Goal: Task Accomplishment & Management: Complete application form

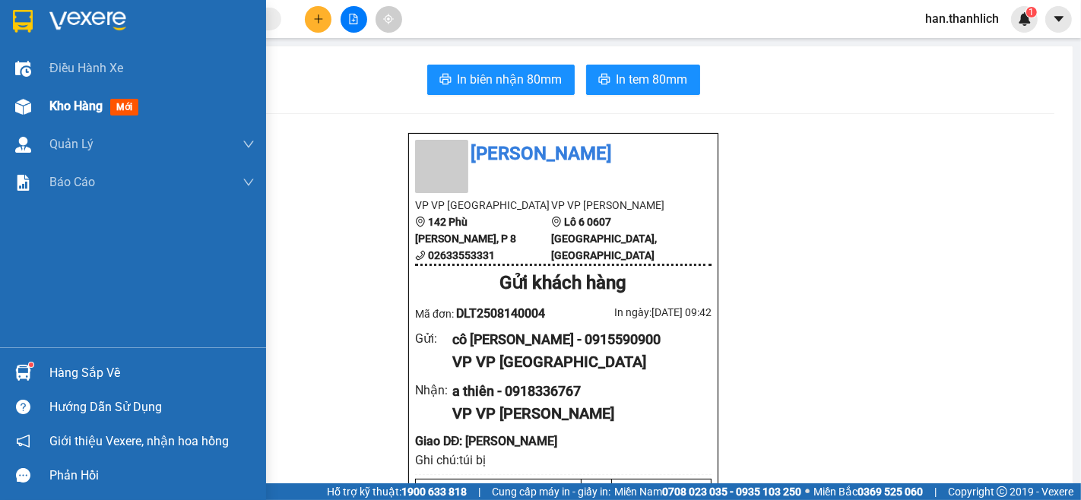
click at [51, 110] on span "Kho hàng" at bounding box center [75, 106] width 53 height 14
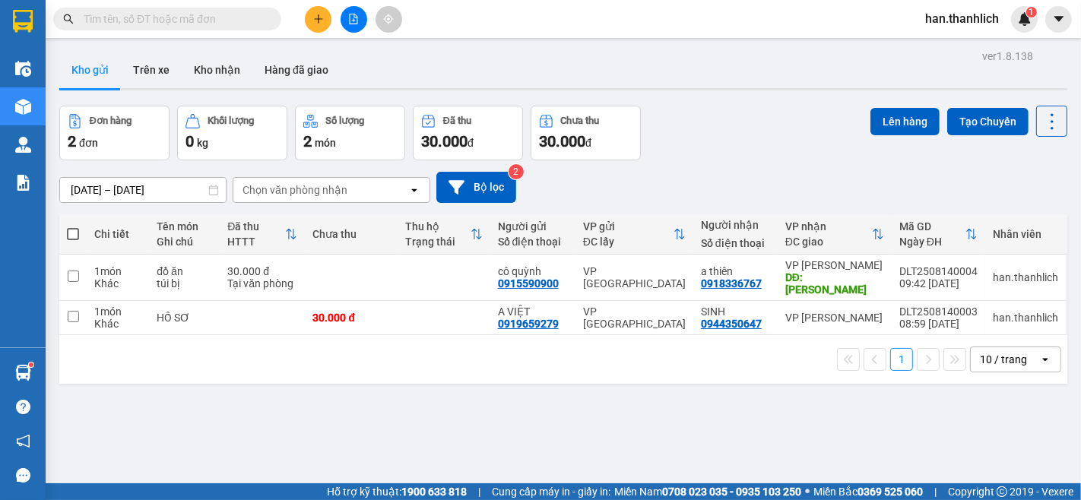
click at [313, 27] on button at bounding box center [318, 19] width 27 height 27
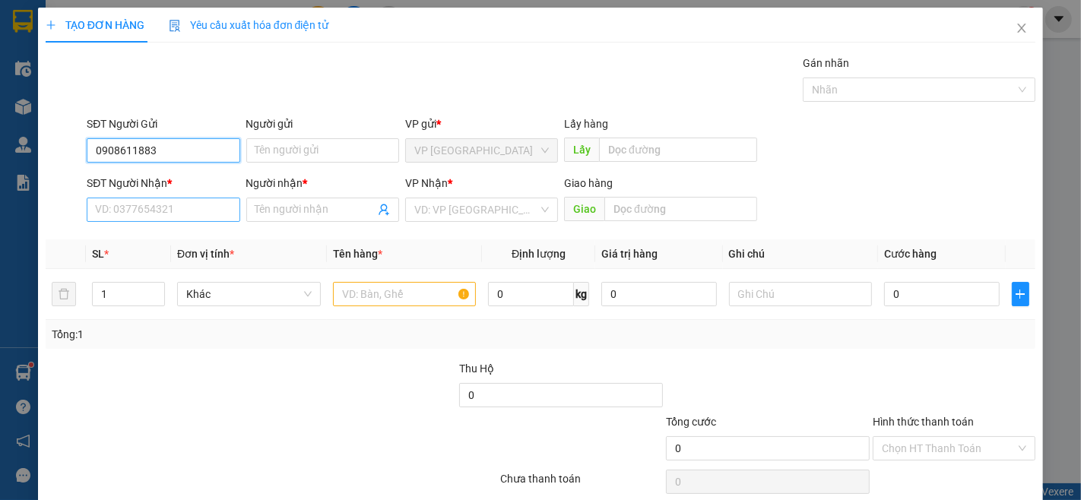
type input "0908611883"
click at [190, 218] on input "SĐT Người Nhận *" at bounding box center [163, 210] width 153 height 24
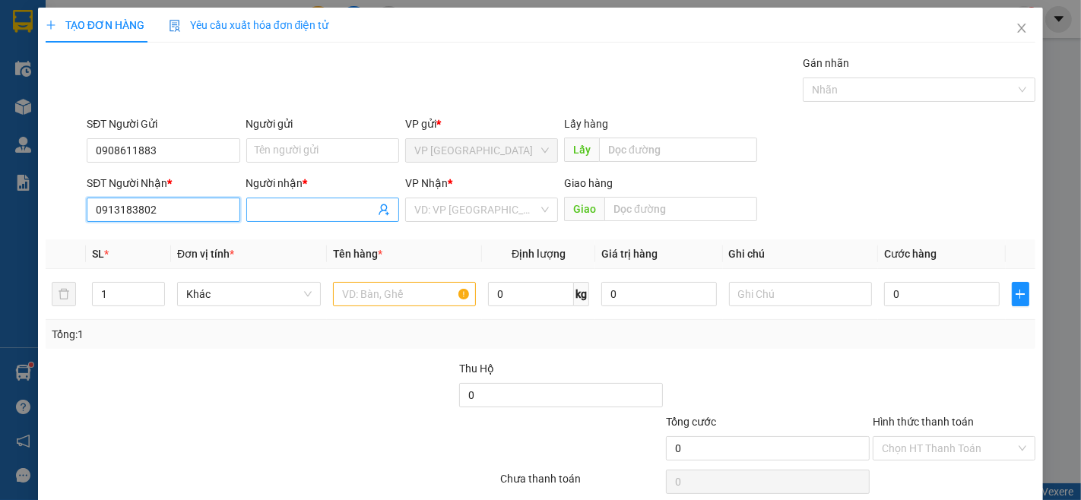
type input "0913183802"
click at [281, 217] on input "Người nhận *" at bounding box center [315, 210] width 119 height 17
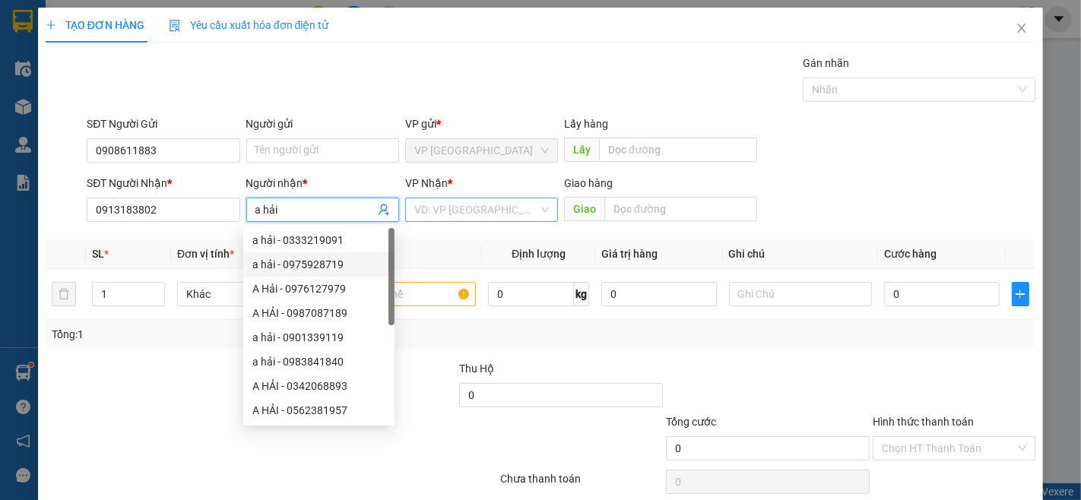
type input "a hải"
click at [482, 214] on input "search" at bounding box center [476, 209] width 124 height 23
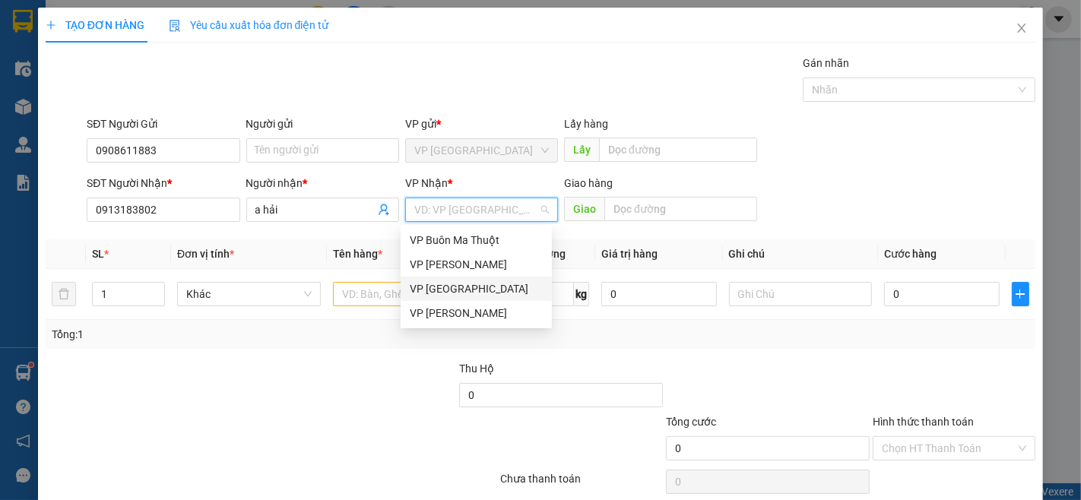
click at [462, 292] on div "VP [GEOGRAPHIC_DATA]" at bounding box center [476, 289] width 133 height 17
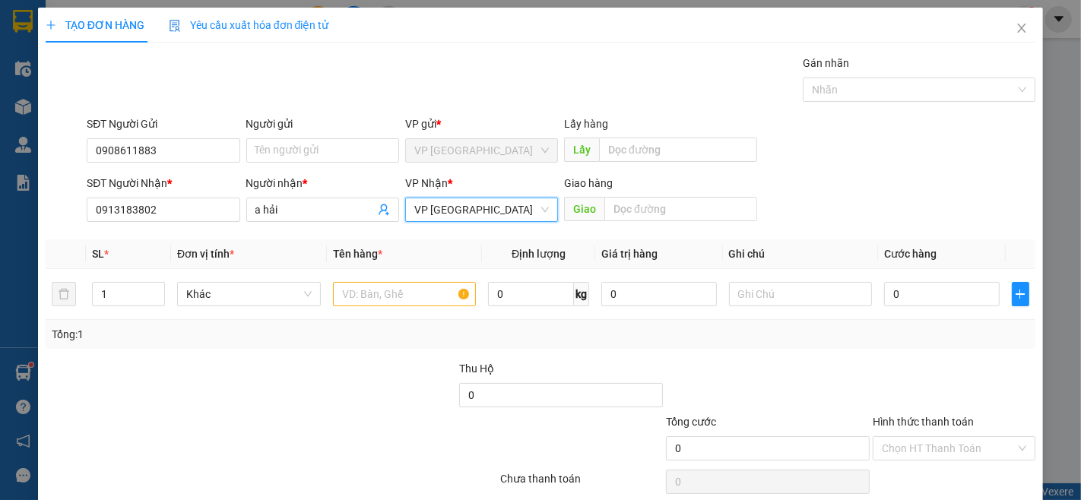
click at [454, 206] on span "VP [GEOGRAPHIC_DATA]" at bounding box center [481, 209] width 135 height 23
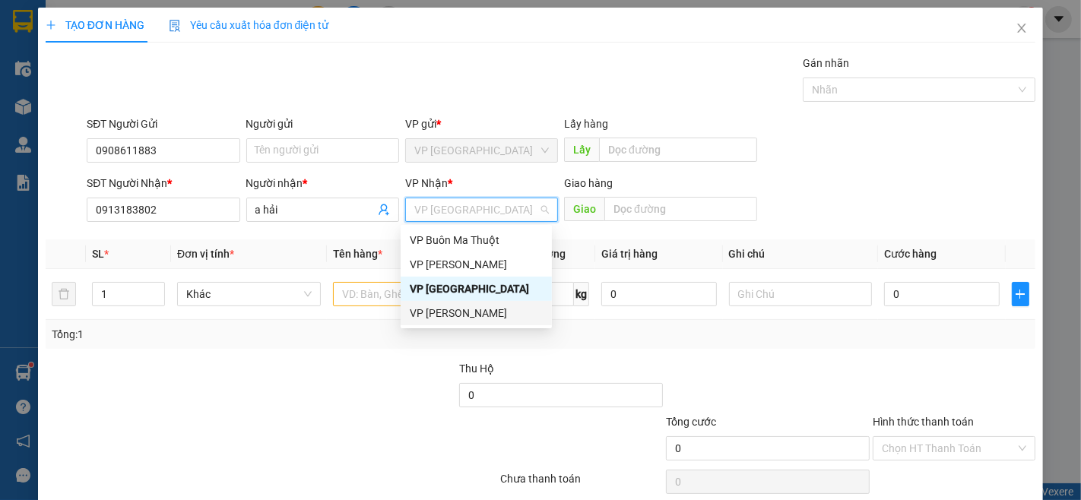
click at [475, 307] on div "VP [PERSON_NAME]" at bounding box center [476, 313] width 133 height 17
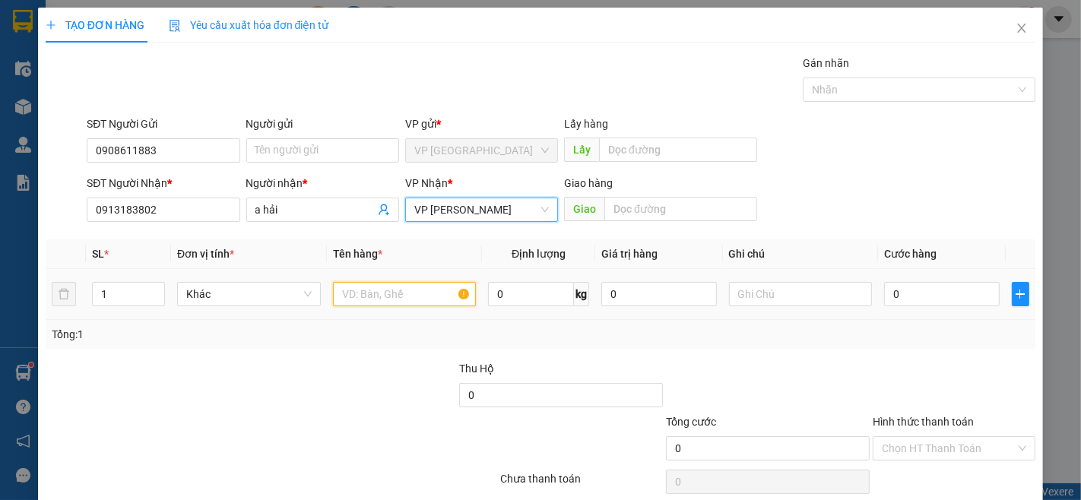
click at [395, 291] on input "text" at bounding box center [405, 294] width 144 height 24
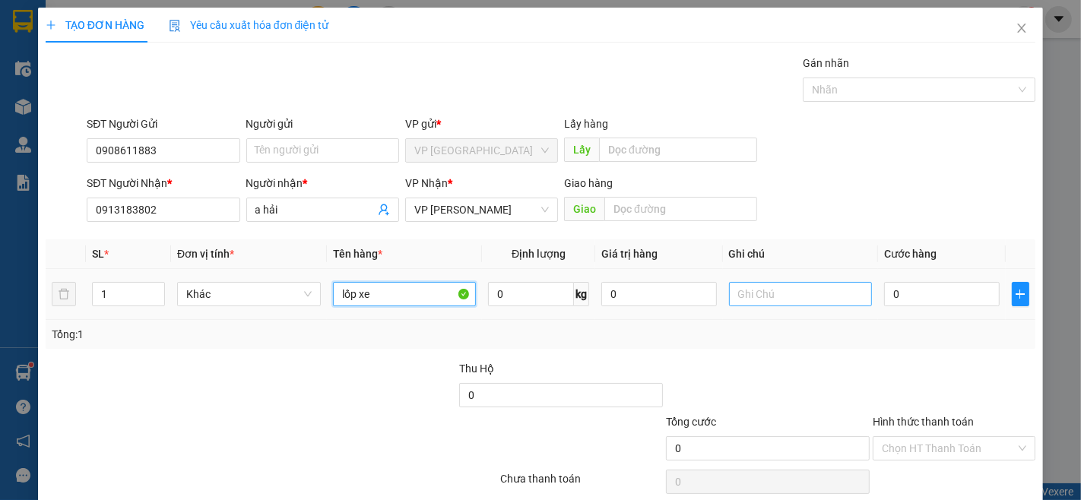
type input "lốp xe"
click at [758, 292] on input "text" at bounding box center [801, 294] width 144 height 24
type input "kiện bao xanh"
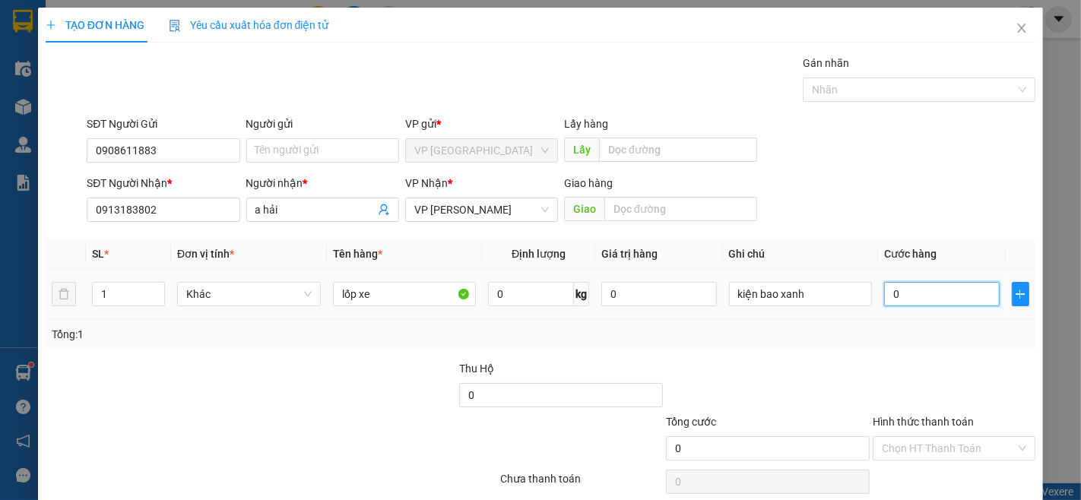
click at [888, 306] on input "0" at bounding box center [941, 294] width 115 height 24
type input "1"
type input "10"
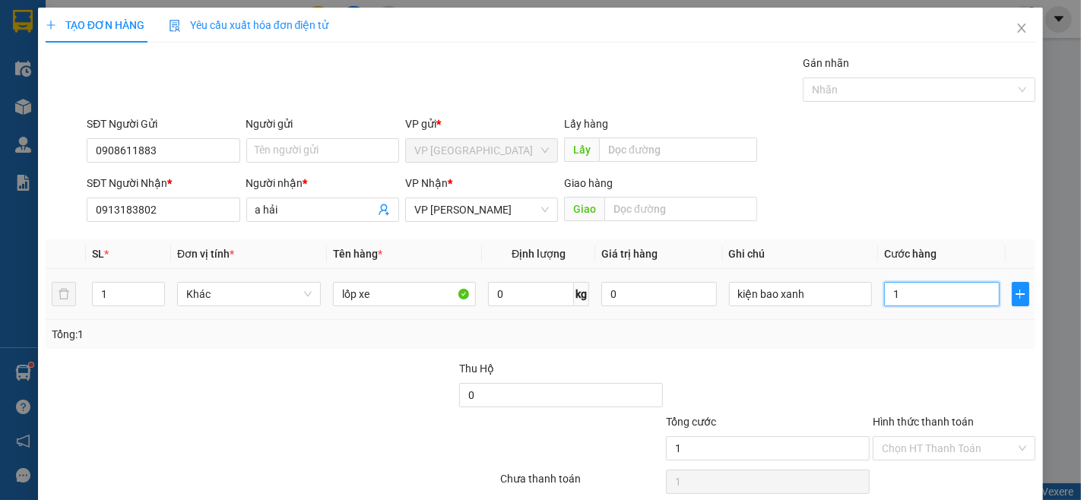
type input "10"
type input "100"
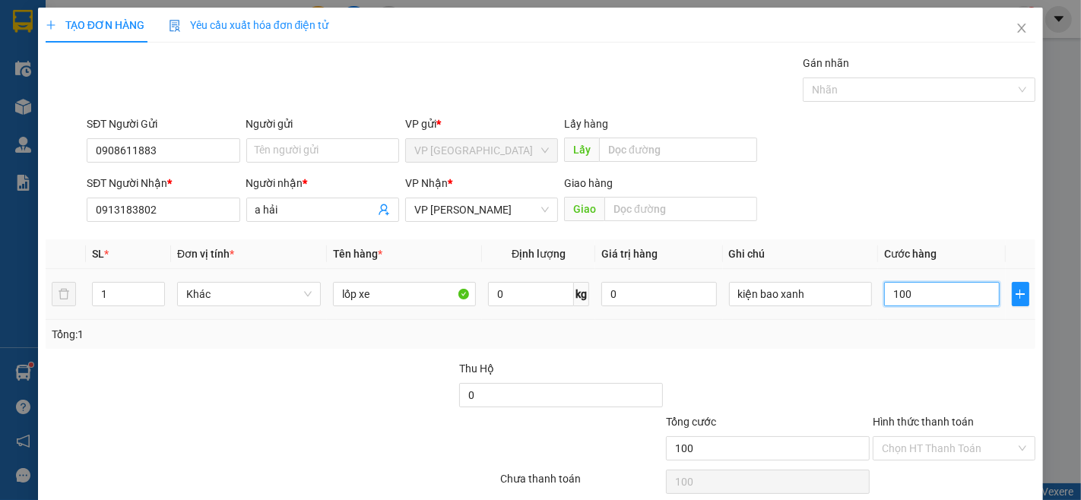
type input "1.000"
type input "10.000"
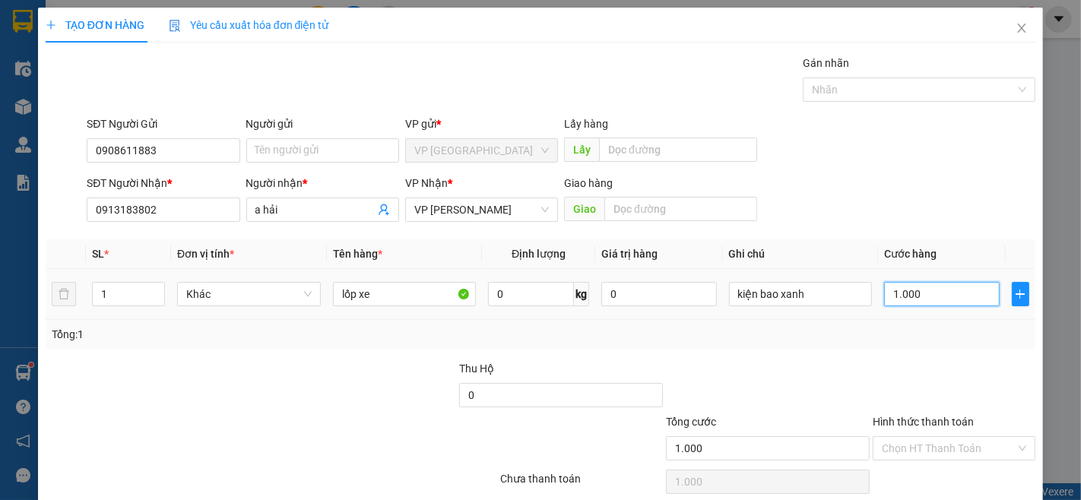
type input "10.000"
type input "100.000"
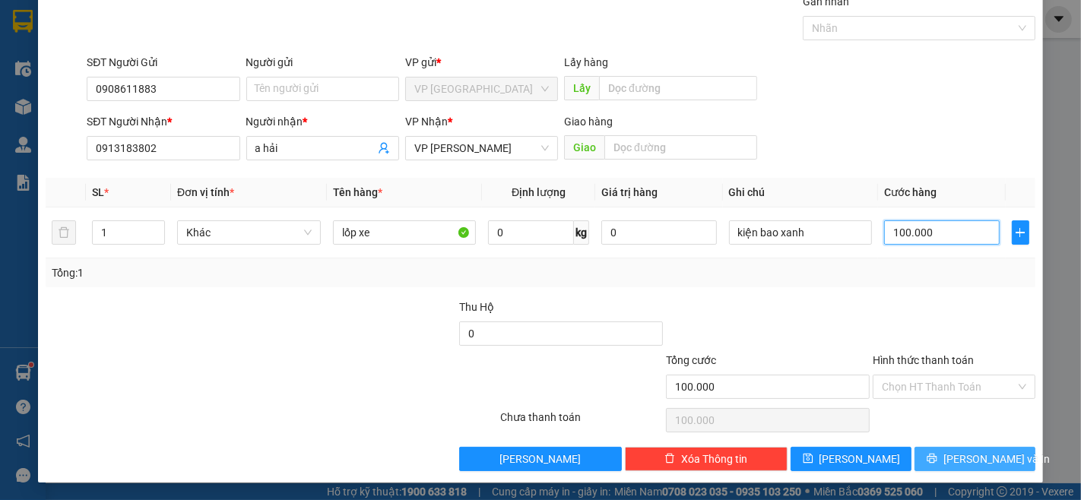
type input "100.000"
drag, startPoint x: 971, startPoint y: 457, endPoint x: 982, endPoint y: 483, distance: 28.0
click at [972, 460] on span "[PERSON_NAME] và In" at bounding box center [997, 459] width 106 height 17
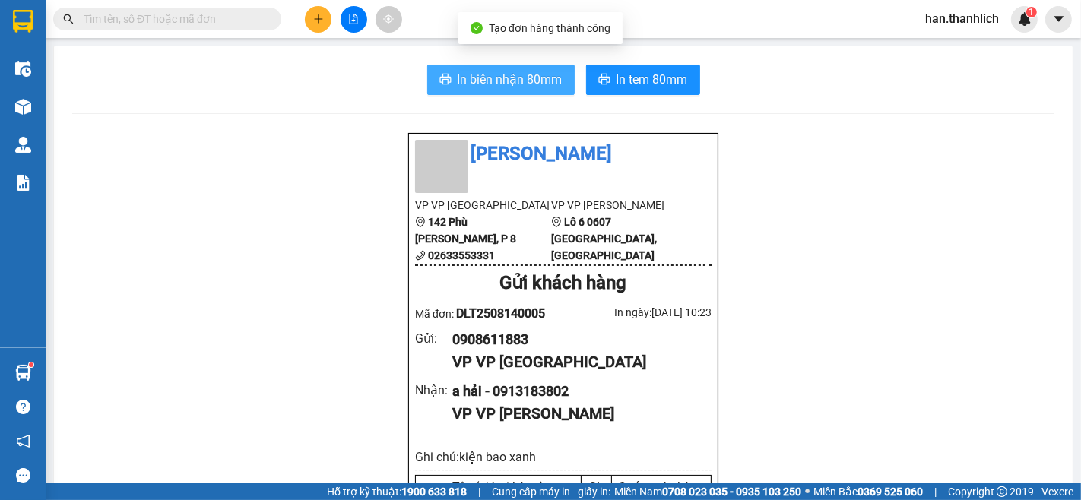
click at [487, 75] on span "In biên nhận 80mm" at bounding box center [510, 79] width 105 height 19
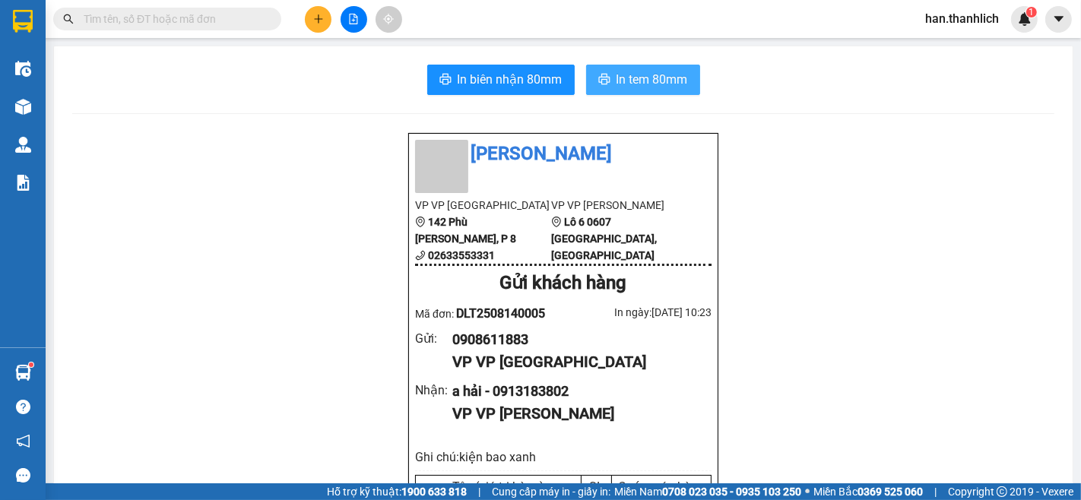
click at [625, 80] on span "In tem 80mm" at bounding box center [652, 79] width 71 height 19
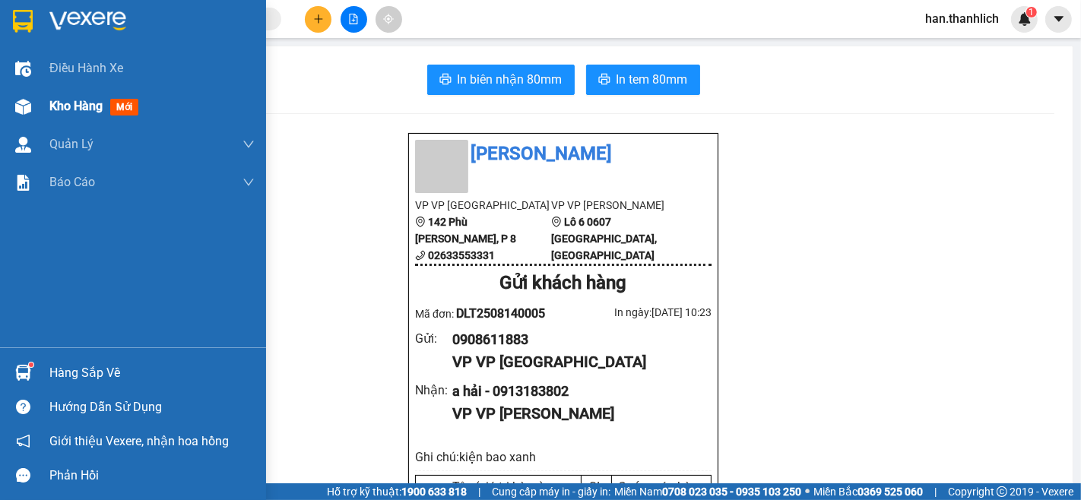
click at [32, 109] on div at bounding box center [23, 107] width 27 height 27
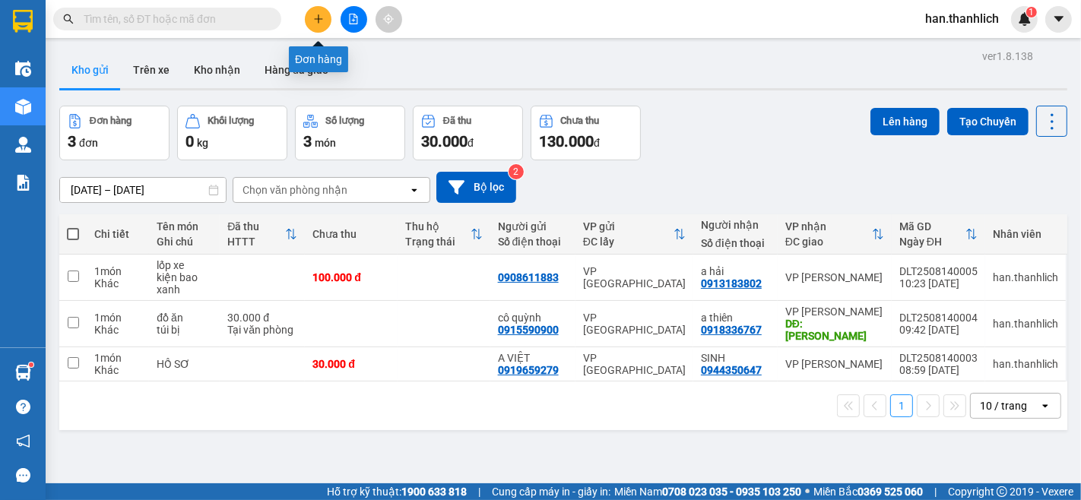
click at [312, 14] on button at bounding box center [318, 19] width 27 height 27
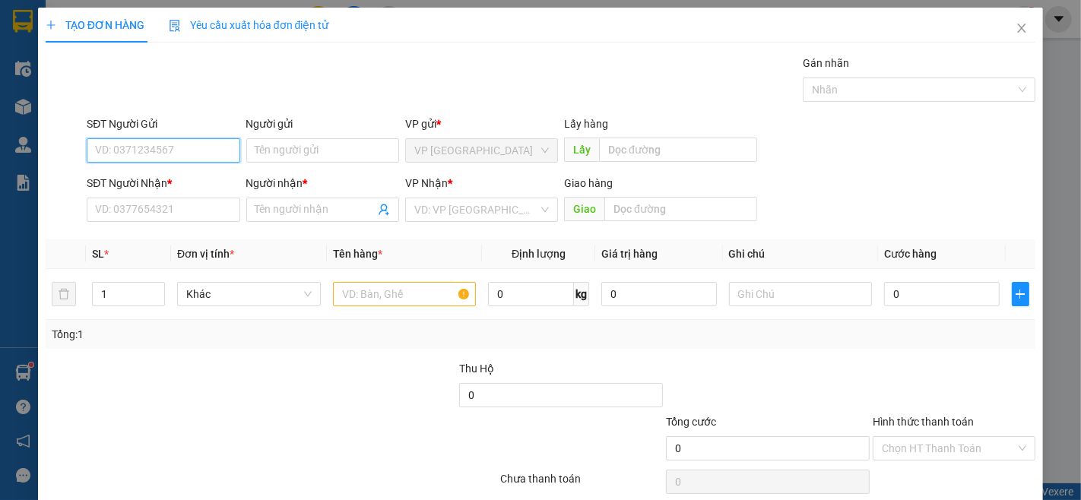
click at [170, 145] on input "SĐT Người Gửi" at bounding box center [163, 150] width 153 height 24
click at [180, 161] on input "0945776804" at bounding box center [163, 150] width 153 height 24
click at [179, 157] on input "0945776804" at bounding box center [163, 150] width 153 height 24
type input "0945776804"
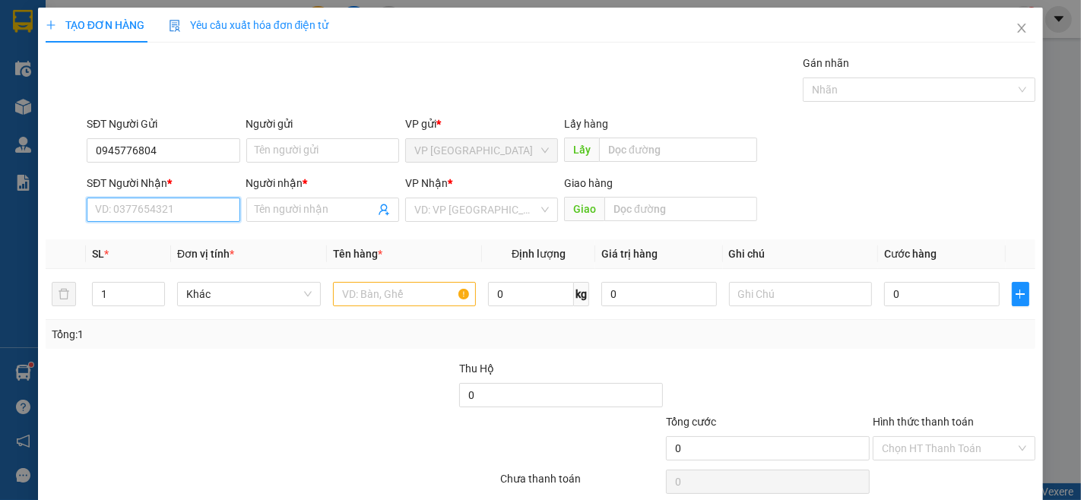
click at [200, 208] on input "SĐT Người Nhận *" at bounding box center [163, 210] width 153 height 24
drag, startPoint x: 175, startPoint y: 240, endPoint x: 148, endPoint y: 208, distance: 41.6
click at [148, 208] on input "SĐT Người Nhận *" at bounding box center [163, 210] width 153 height 24
paste input "0945776804"
type input "0945776804"
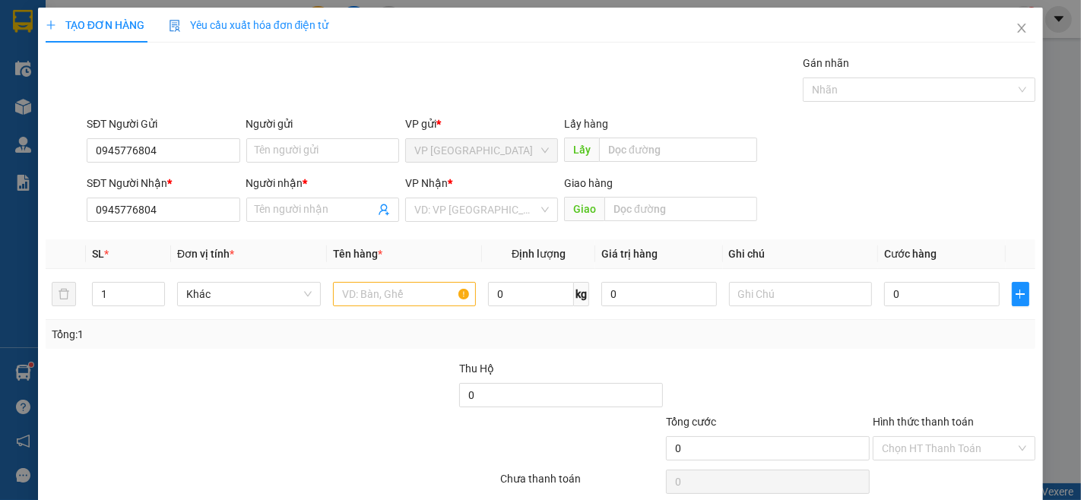
click at [305, 195] on div "Người nhận *" at bounding box center [322, 186] width 153 height 23
click at [303, 208] on input "Người nhận *" at bounding box center [315, 210] width 119 height 17
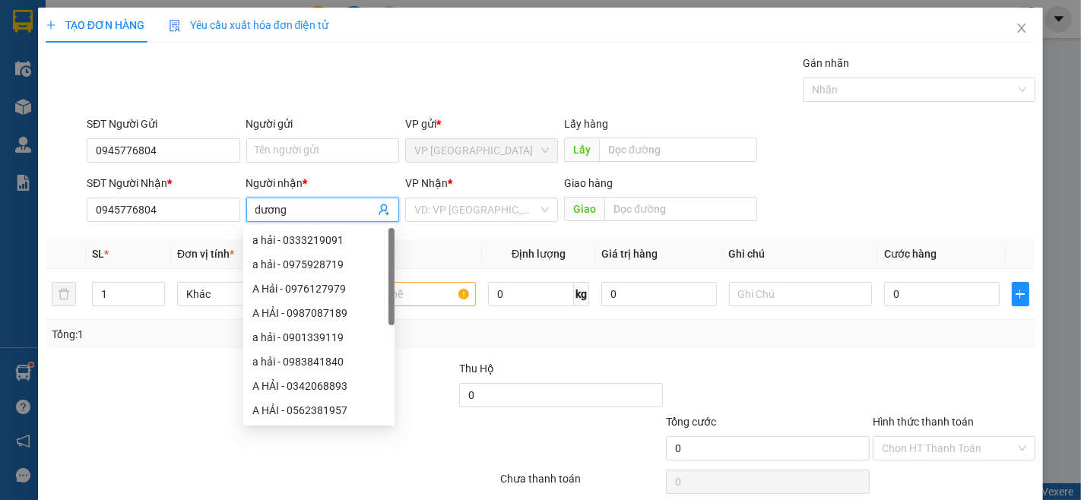
type input "dương"
click at [883, 191] on div "SĐT Người Nhận * 0945776804 Người nhận * dương VP Nhận * VD: VP Sài Gòn Giao hà…" at bounding box center [561, 201] width 955 height 53
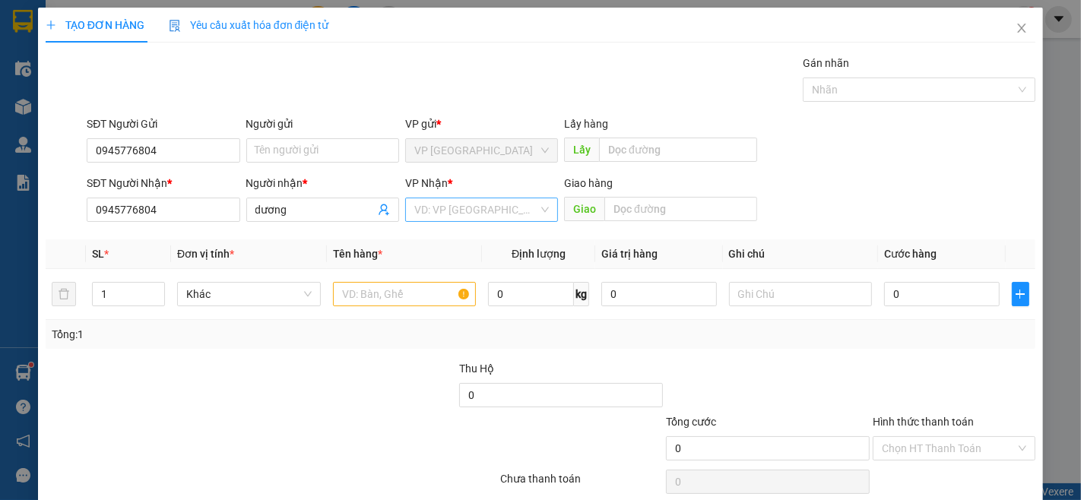
click at [477, 216] on input "search" at bounding box center [476, 209] width 124 height 23
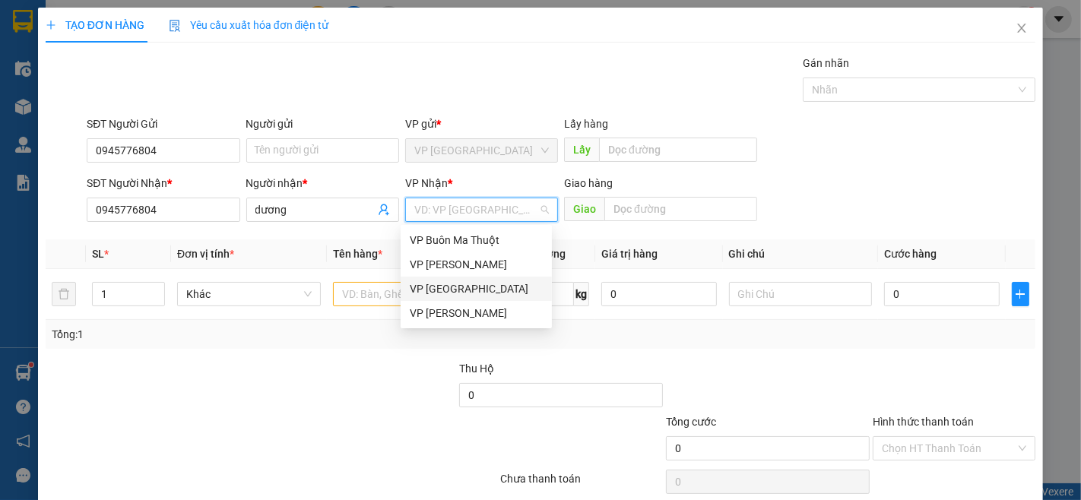
click at [462, 283] on div "VP [GEOGRAPHIC_DATA]" at bounding box center [476, 289] width 133 height 17
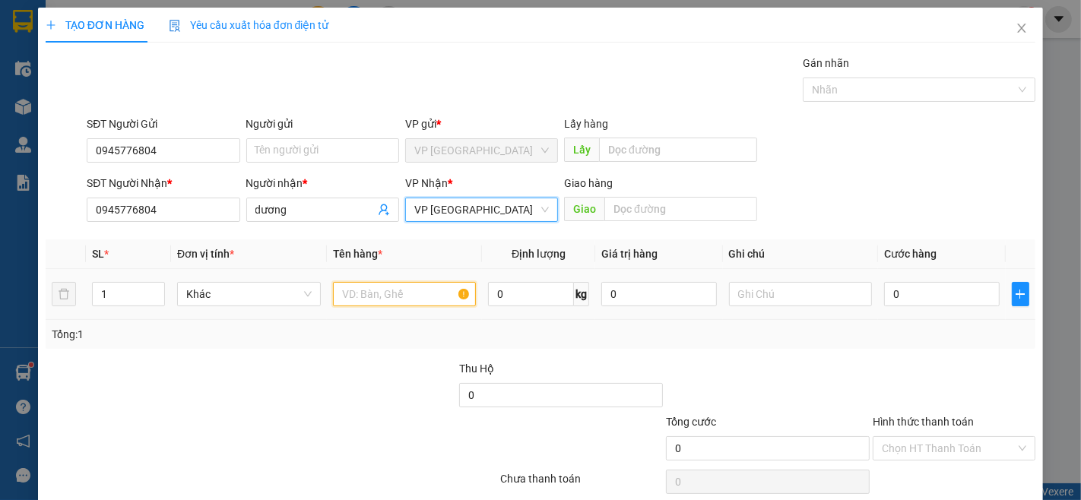
click at [403, 303] on input "text" at bounding box center [405, 294] width 144 height 24
click at [154, 291] on icon "up" at bounding box center [156, 290] width 5 height 5
type input "4"
click at [154, 291] on icon "up" at bounding box center [156, 290] width 5 height 5
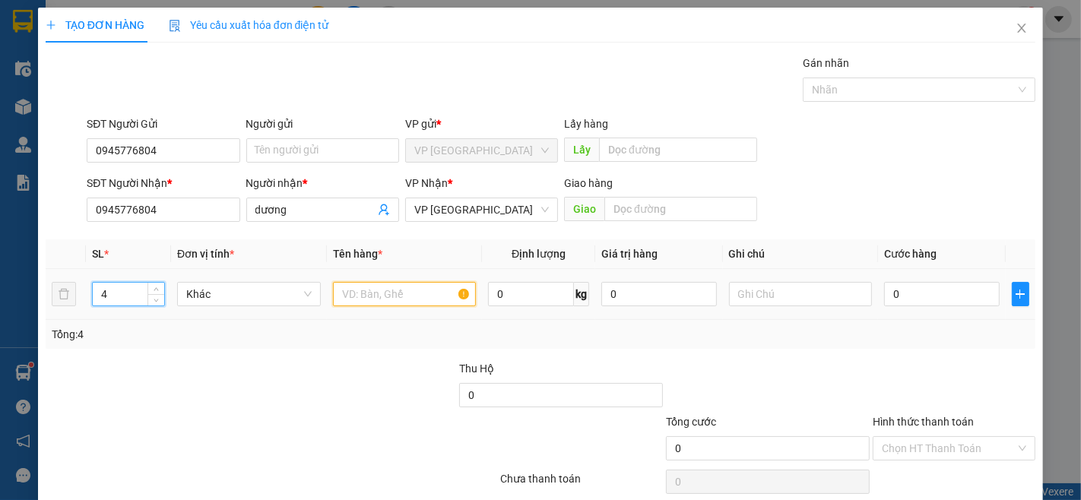
click at [388, 291] on input "text" at bounding box center [405, 294] width 144 height 24
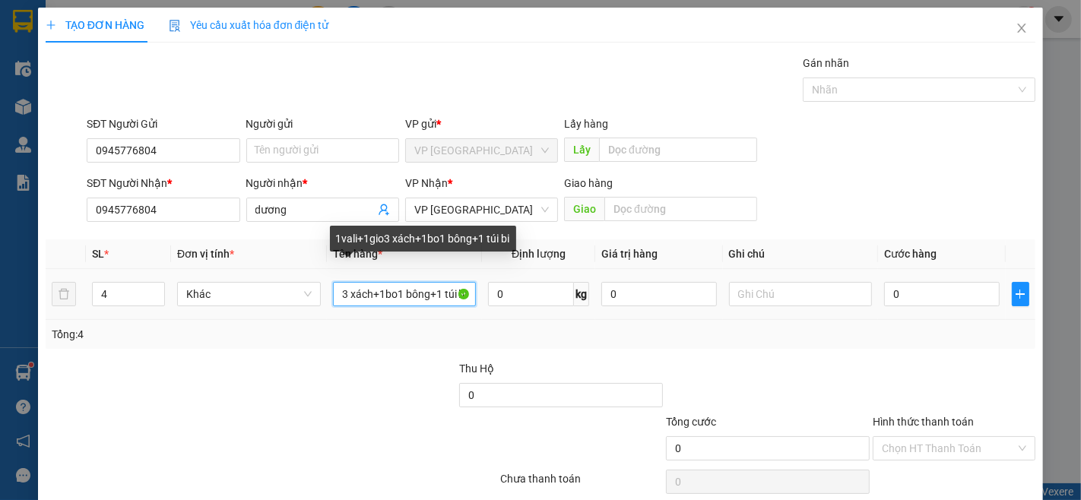
scroll to position [0, 55]
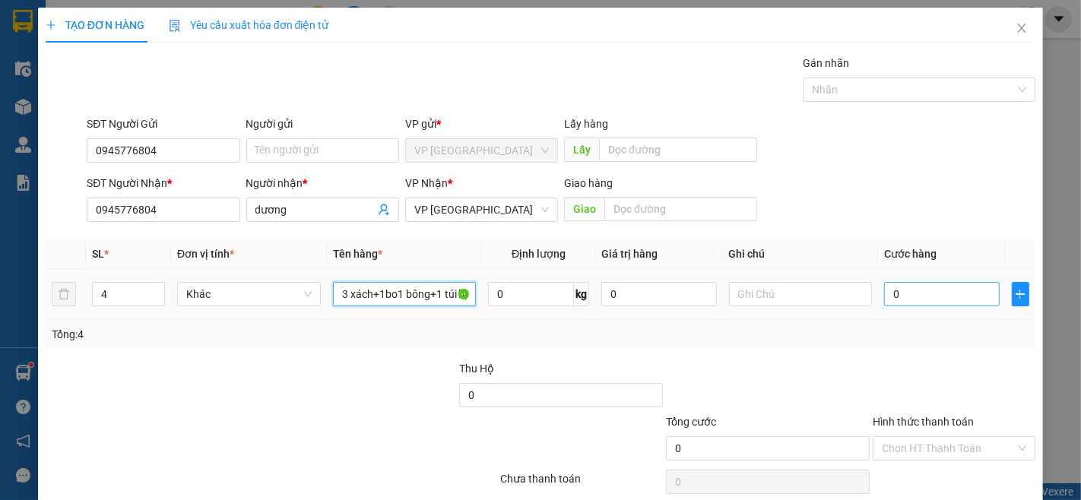
type input "1vali+1gio3 xách+1bo1 bông+1 túi bị"
click at [923, 300] on input "0" at bounding box center [941, 294] width 115 height 24
type input "1"
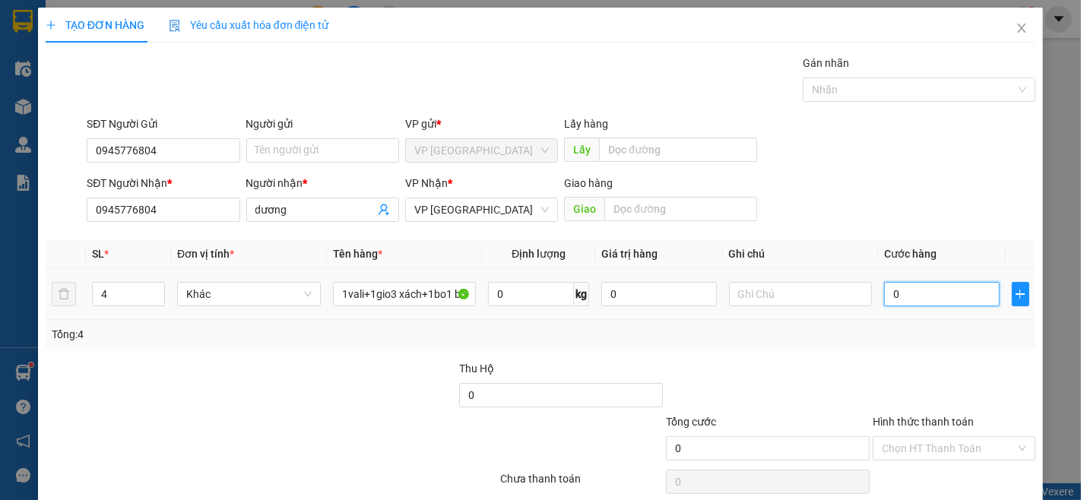
type input "1"
type input "15"
type input "150"
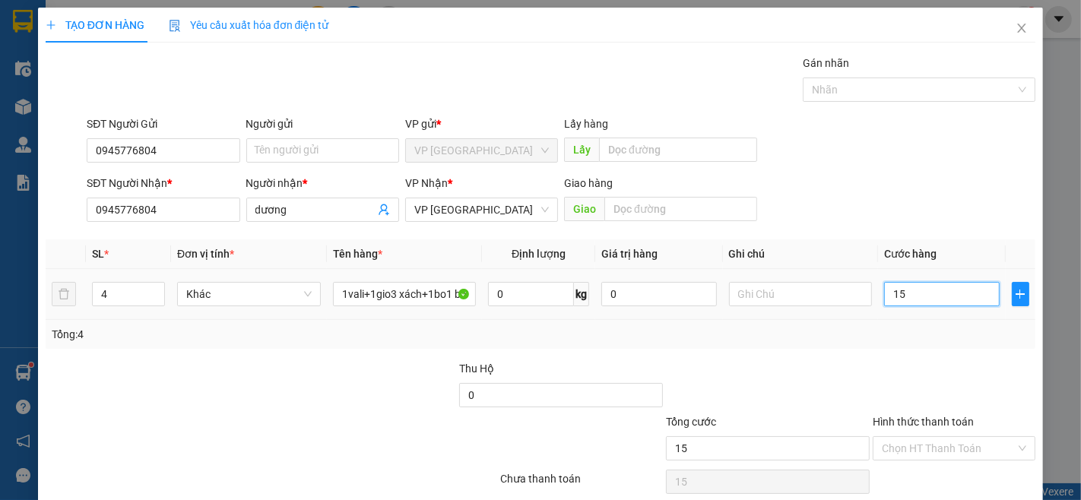
type input "150"
type input "1.500"
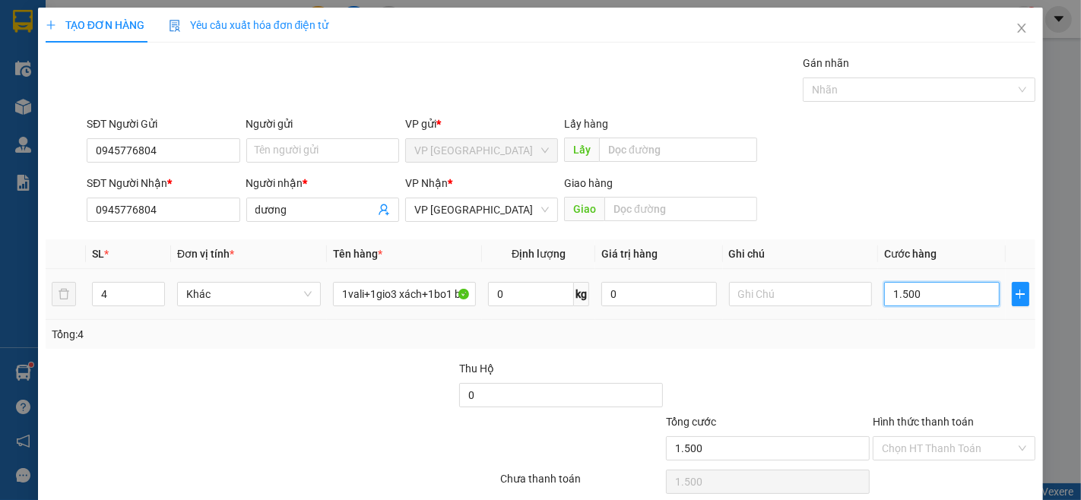
type input "15.000"
type input "150.000"
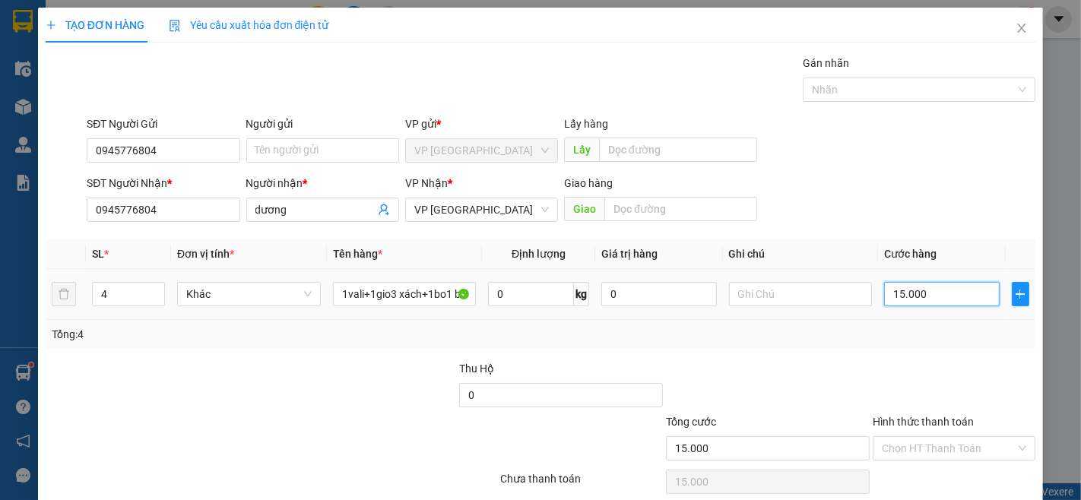
type input "150.000"
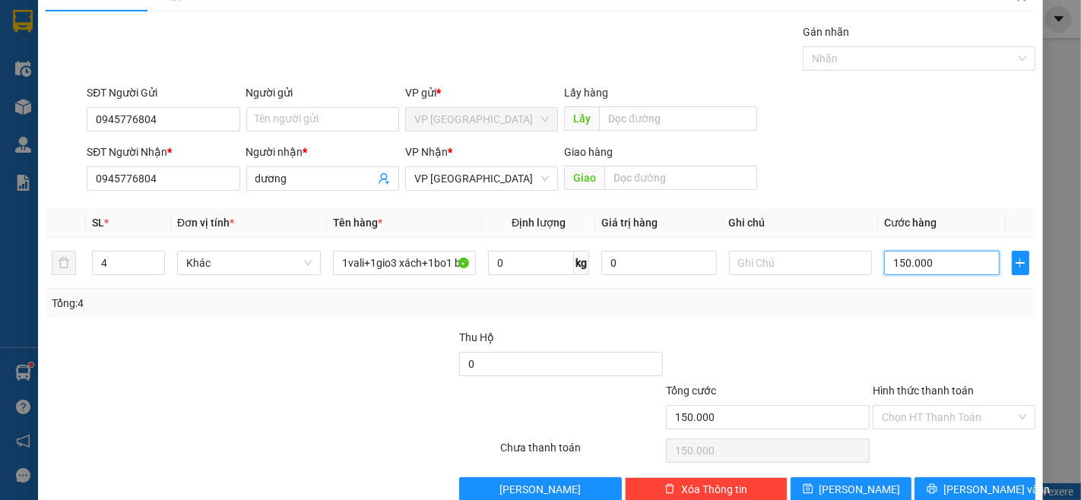
scroll to position [62, 0]
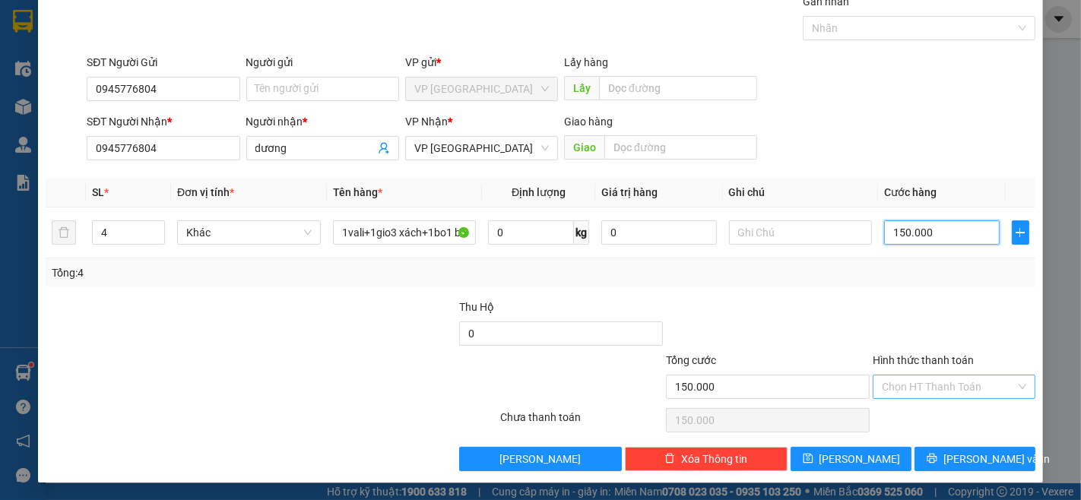
type input "150.000"
click at [933, 382] on input "Hình thức thanh toán" at bounding box center [949, 387] width 134 height 23
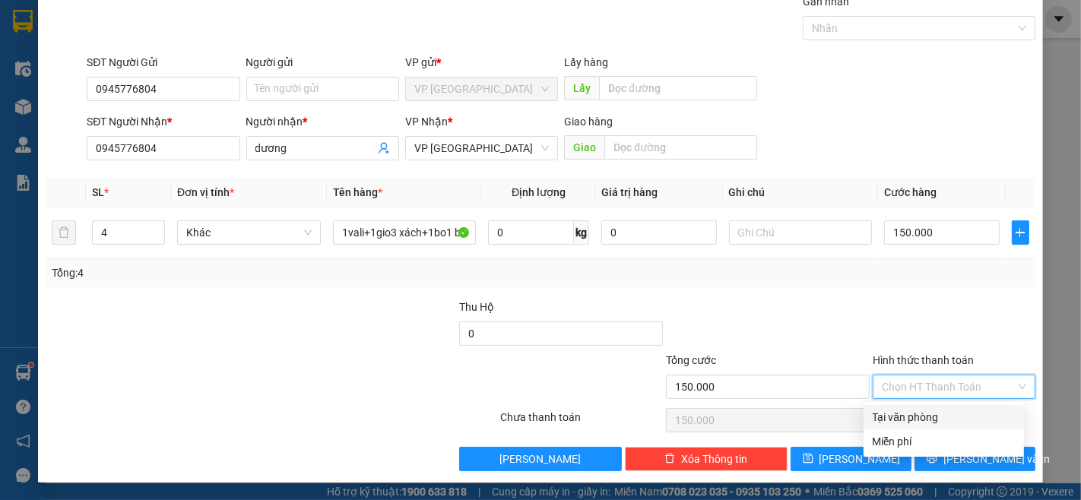
click at [935, 418] on div "Tại văn phòng" at bounding box center [944, 417] width 142 height 17
type input "0"
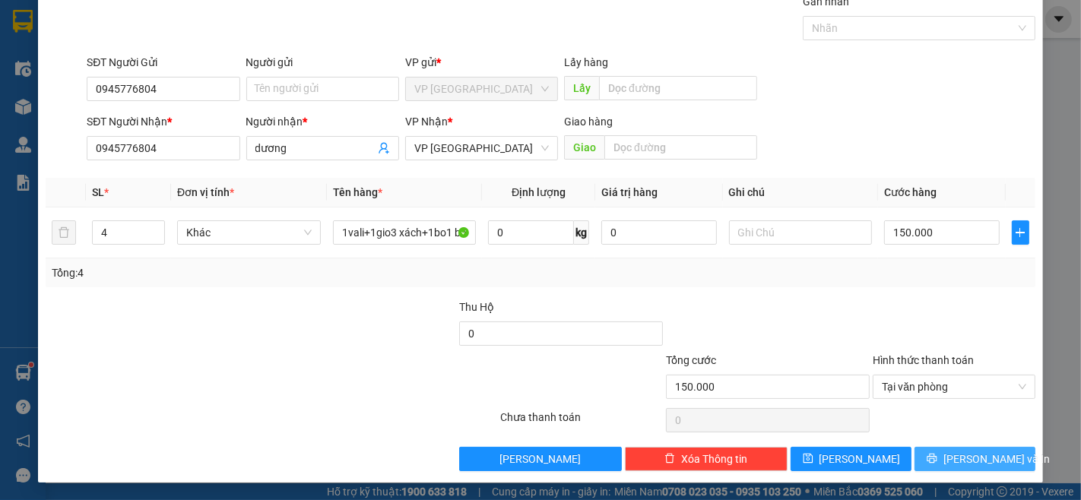
click at [967, 459] on span "[PERSON_NAME] và In" at bounding box center [997, 459] width 106 height 17
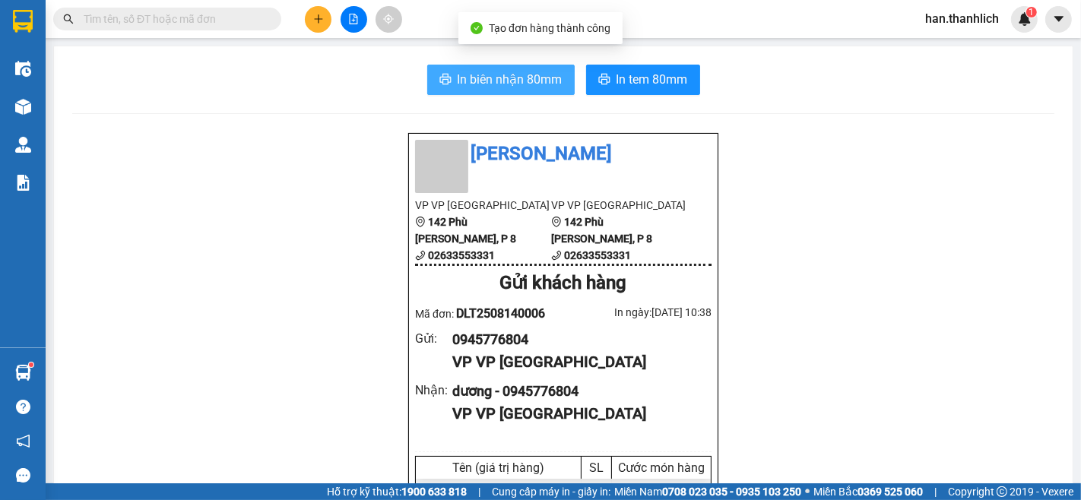
click at [498, 82] on span "In biên nhận 80mm" at bounding box center [510, 79] width 105 height 19
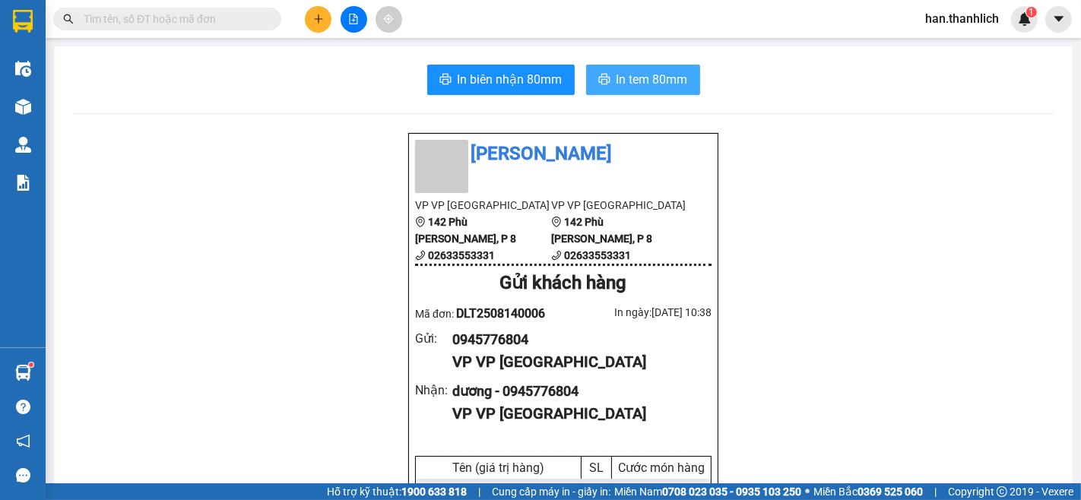
click at [646, 86] on span "In tem 80mm" at bounding box center [652, 79] width 71 height 19
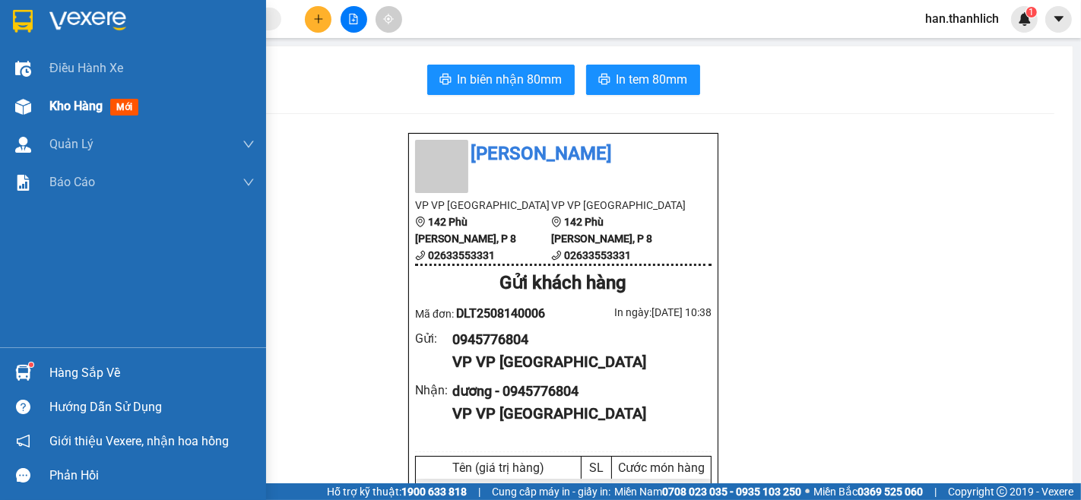
click at [62, 101] on span "Kho hàng" at bounding box center [75, 106] width 53 height 14
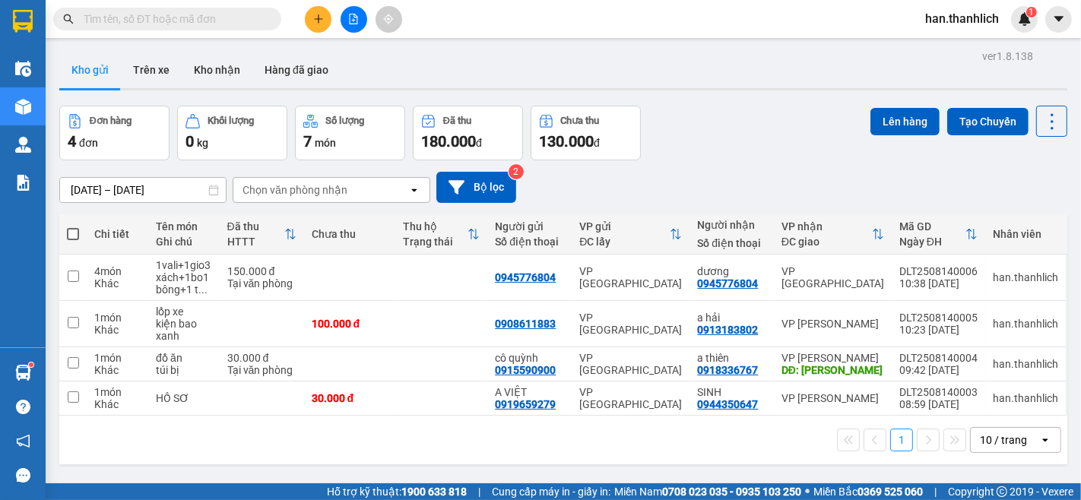
click at [308, 16] on button at bounding box center [318, 19] width 27 height 27
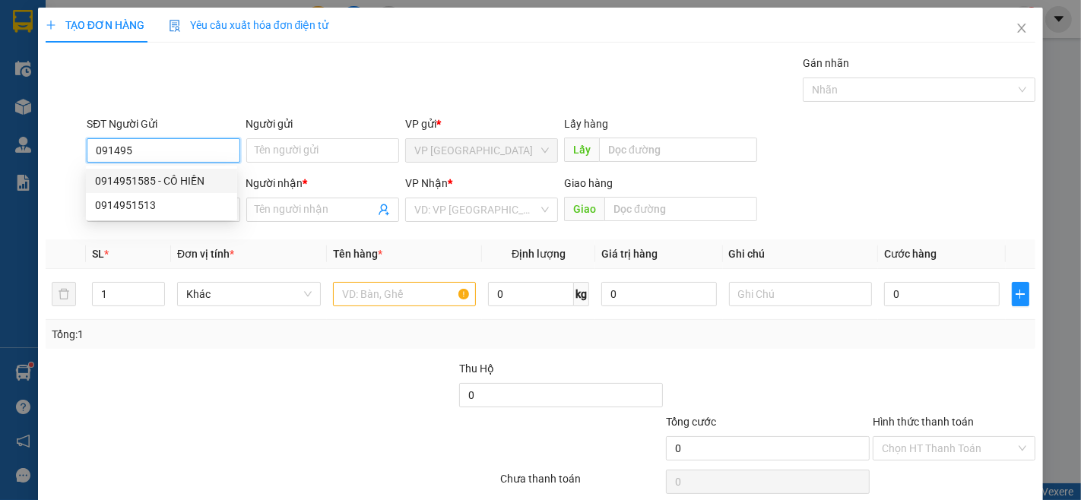
click at [120, 183] on div "0914951585 - CÔ HIỀN" at bounding box center [161, 181] width 133 height 17
type input "0914951585"
type input "CÔ HIỀN"
type input "0988119127"
type input "cô phát"
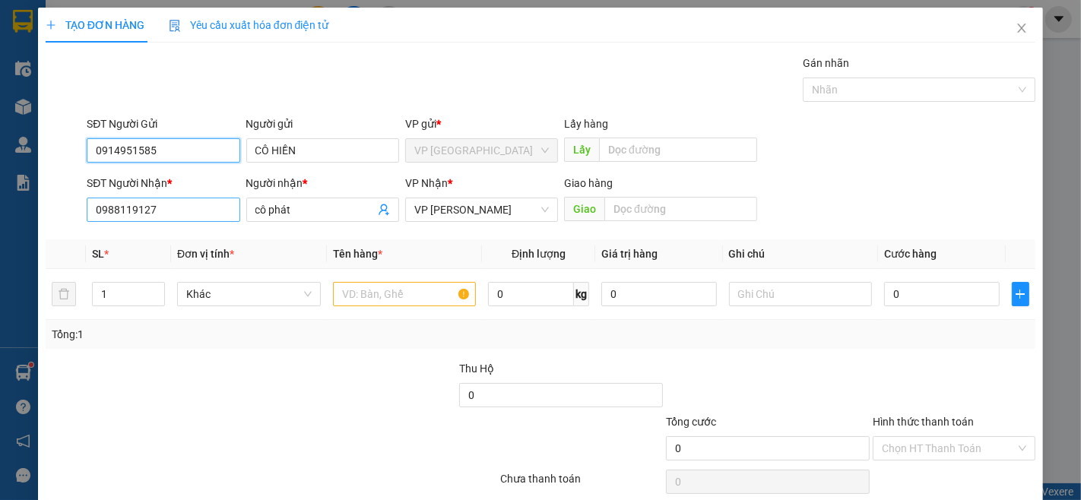
type input "0914951585"
click at [207, 210] on input "0988119127" at bounding box center [163, 210] width 153 height 24
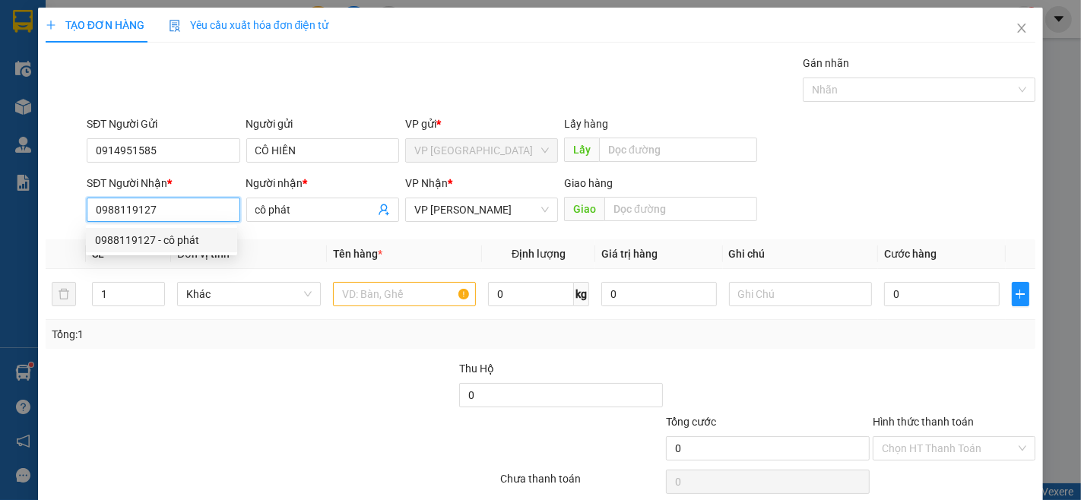
click at [214, 209] on input "0988119127" at bounding box center [163, 210] width 153 height 24
click at [175, 242] on div "0966898669 - [GEOGRAPHIC_DATA]" at bounding box center [180, 240] width 171 height 17
type input "0966898669"
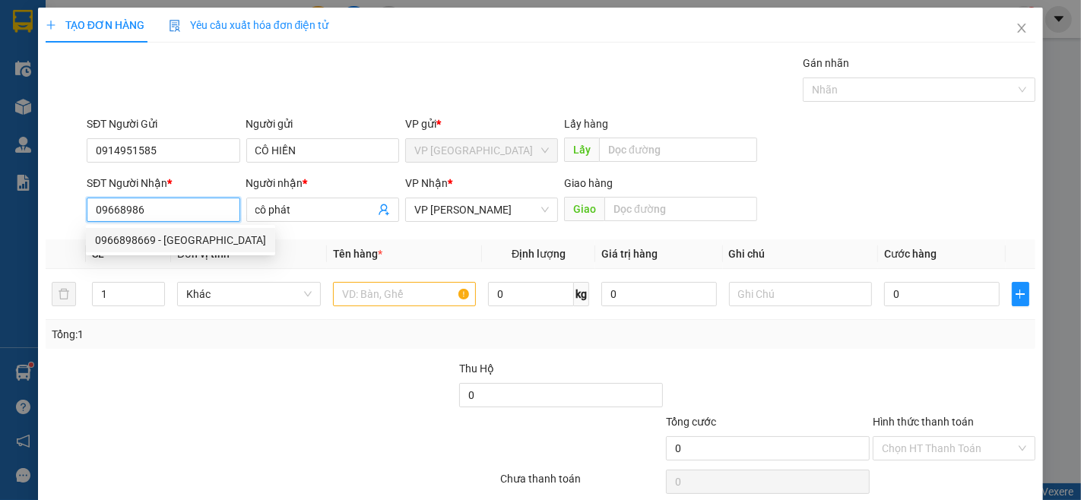
type input "[DEMOGRAPHIC_DATA][GEOGRAPHIC_DATA]"
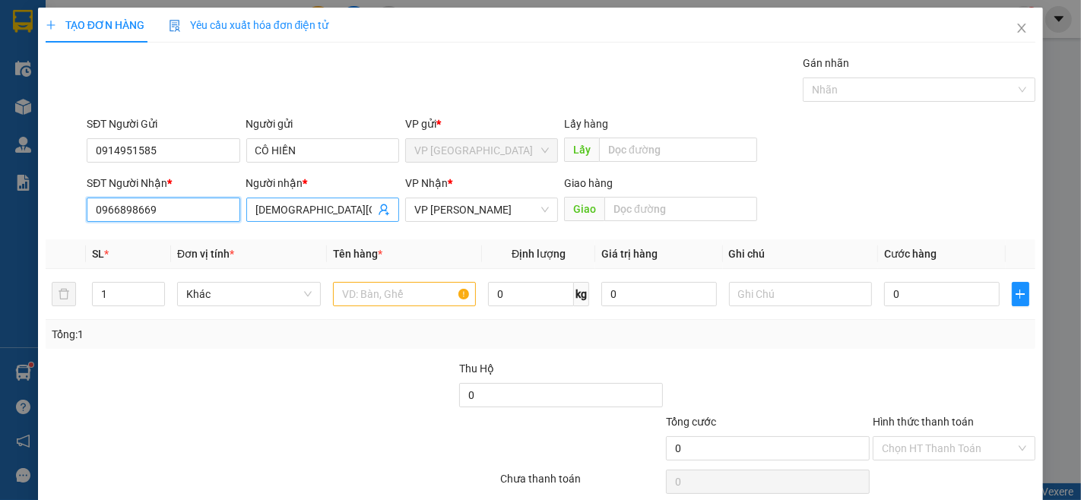
type input "0966898669"
click at [360, 198] on span "[DEMOGRAPHIC_DATA][GEOGRAPHIC_DATA]" at bounding box center [322, 210] width 153 height 24
type input "Chùa bình quang"
click at [933, 168] on div "SĐT Người Gửi 0914951585 Người gửi CÔ HIỀN VP gửi * VP Đà Lạt Lấy hàng Lấy" at bounding box center [561, 142] width 955 height 53
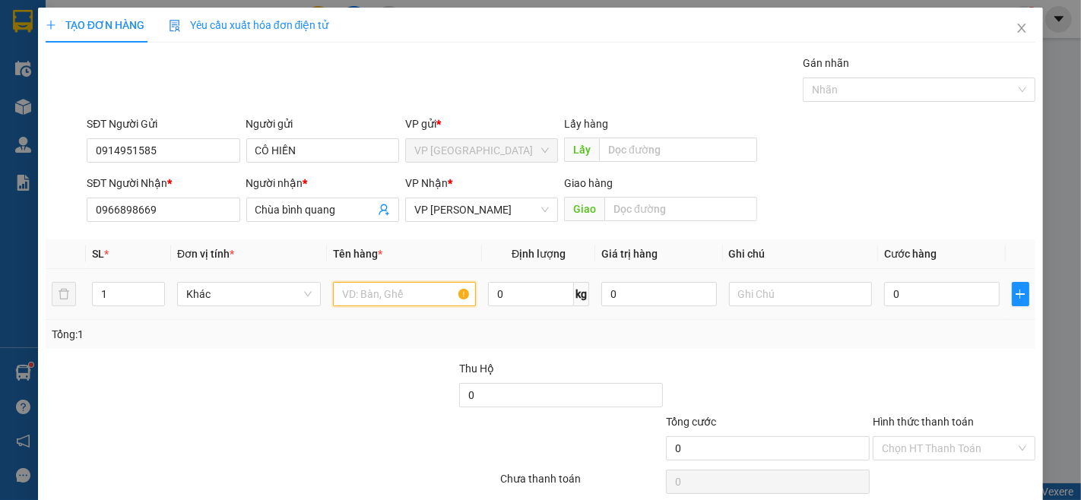
click at [384, 293] on input "text" at bounding box center [405, 294] width 144 height 24
click at [152, 286] on span "up" at bounding box center [156, 290] width 9 height 9
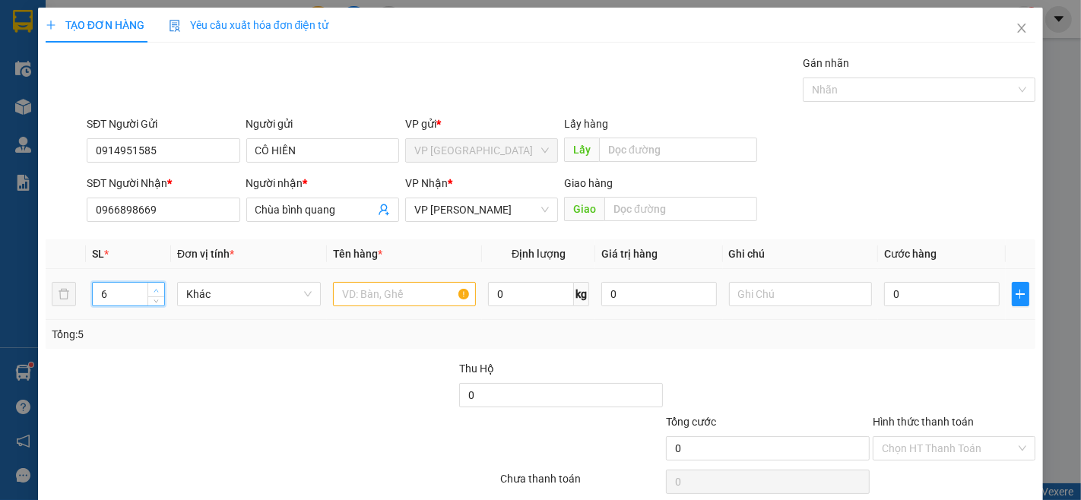
click at [152, 286] on span "up" at bounding box center [156, 290] width 9 height 9
type input "8"
click at [375, 285] on input "text" at bounding box center [405, 294] width 144 height 24
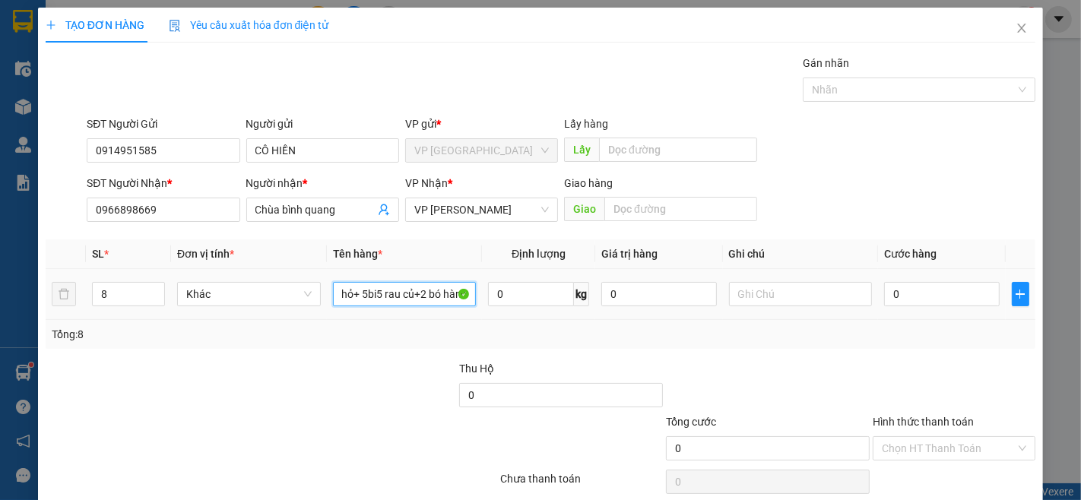
scroll to position [0, 52]
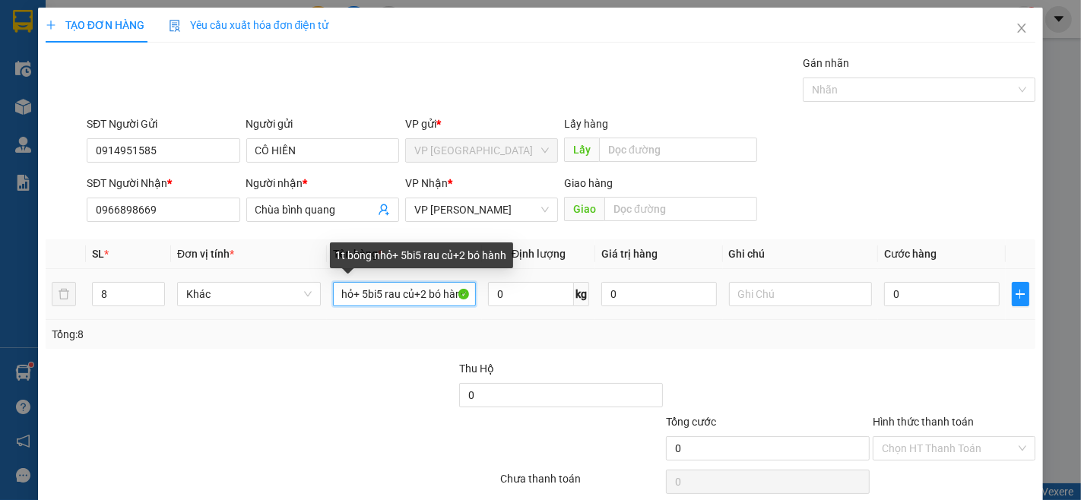
click at [377, 291] on input "1t bông nhỏ+ 5bi5 rau củ+2 bó hành" at bounding box center [405, 294] width 144 height 24
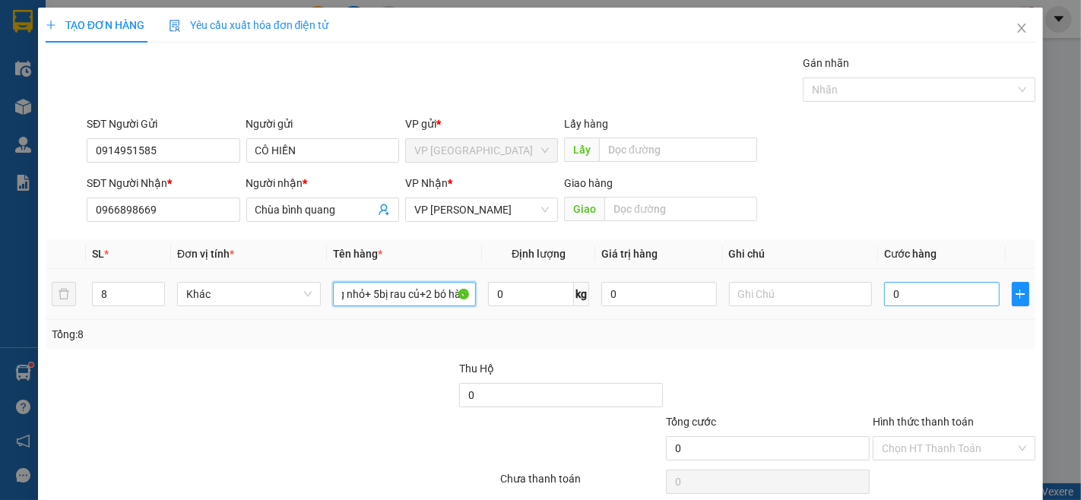
type input "1t bông nhỏ+ 5bị rau củ+2 bó hành"
click at [910, 294] on input "0" at bounding box center [941, 294] width 115 height 24
type input "1"
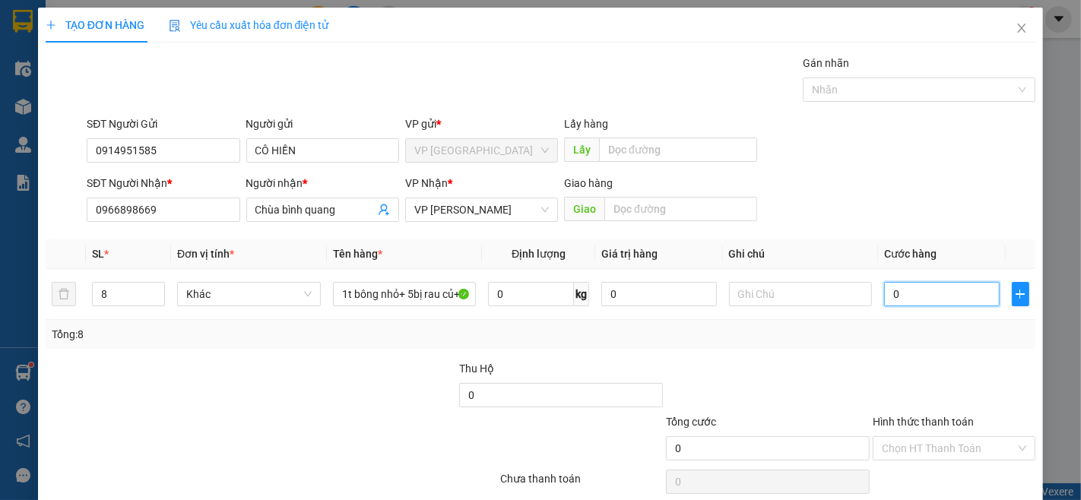
type input "1"
type input "15"
type input "150"
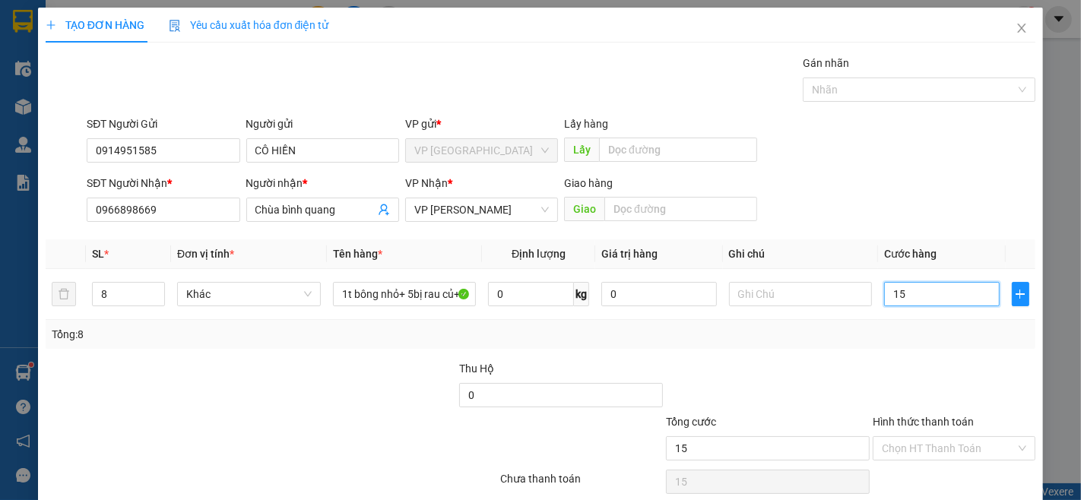
type input "150"
type input "1.500"
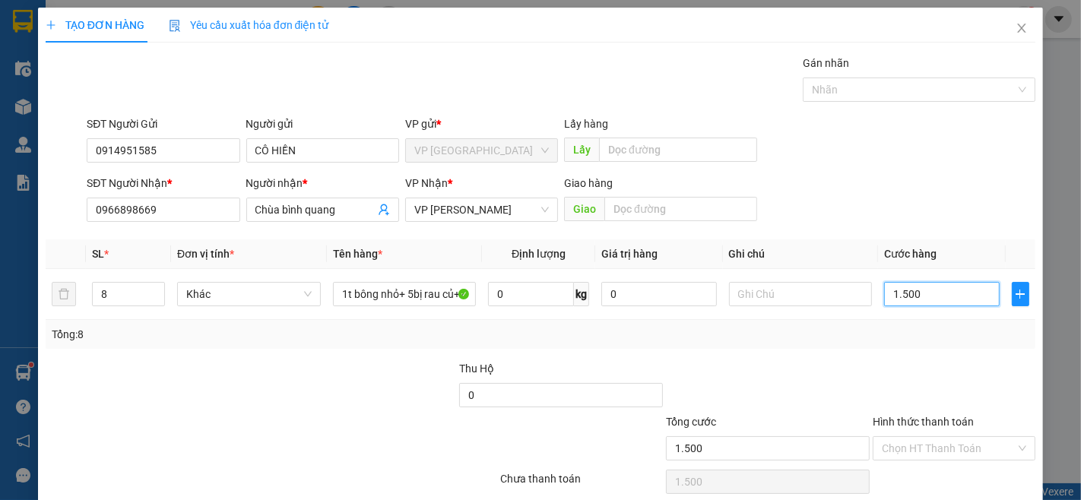
type input "15.000"
type input "150.000"
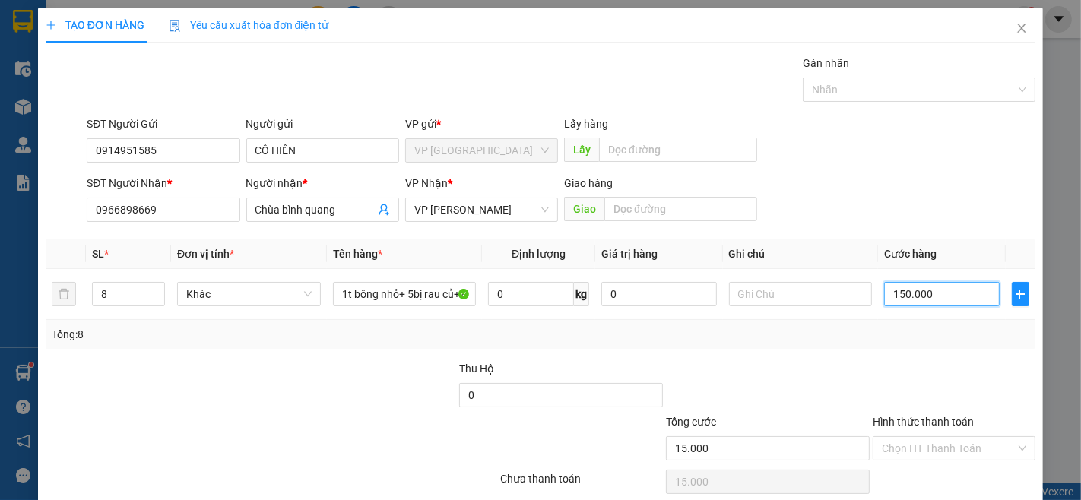
type input "150.000"
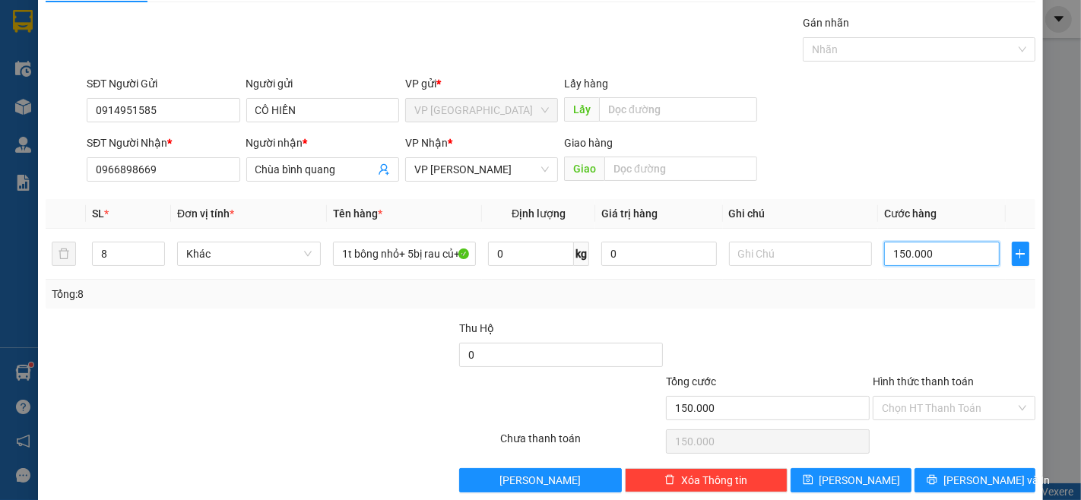
scroll to position [62, 0]
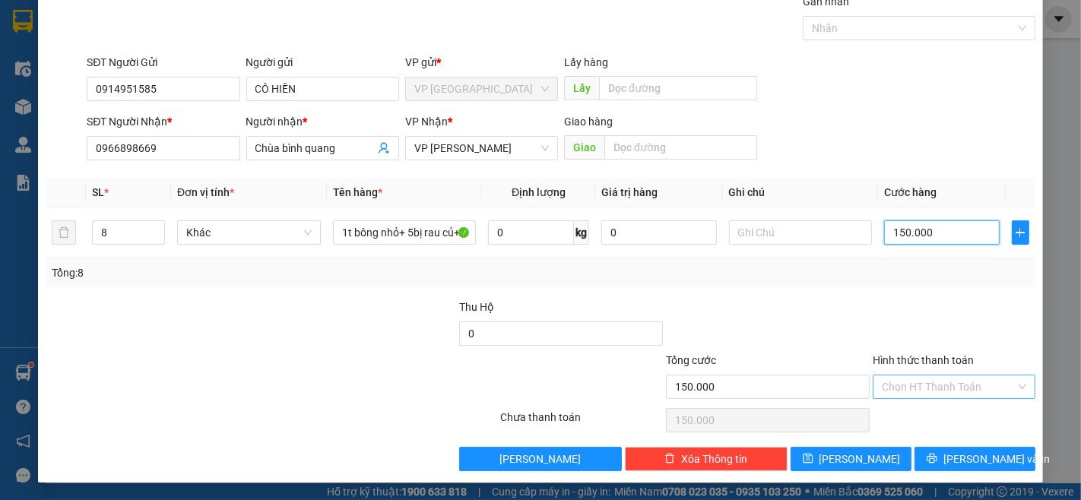
type input "150.000"
click at [953, 389] on input "Hình thức thanh toán" at bounding box center [949, 387] width 134 height 23
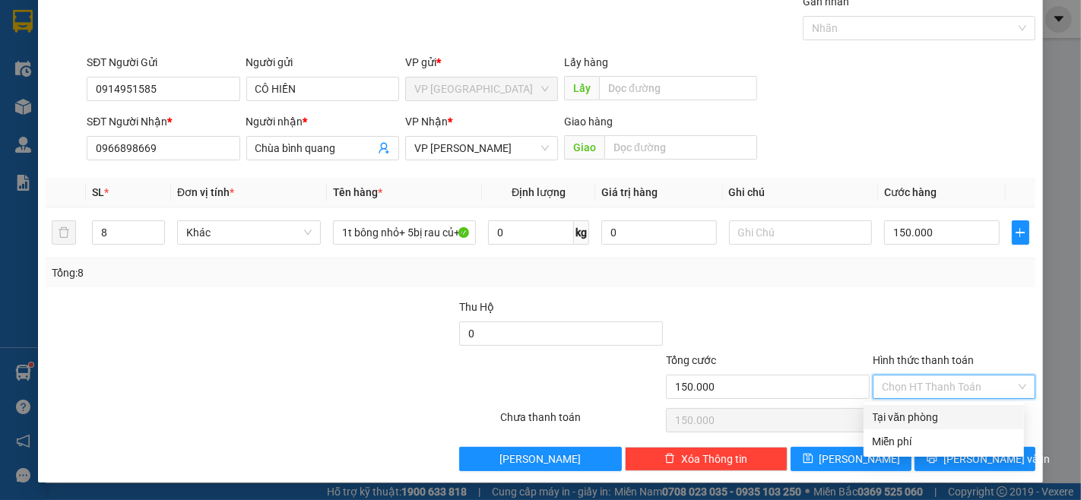
click at [935, 415] on div "Tại văn phòng" at bounding box center [944, 417] width 142 height 17
type input "0"
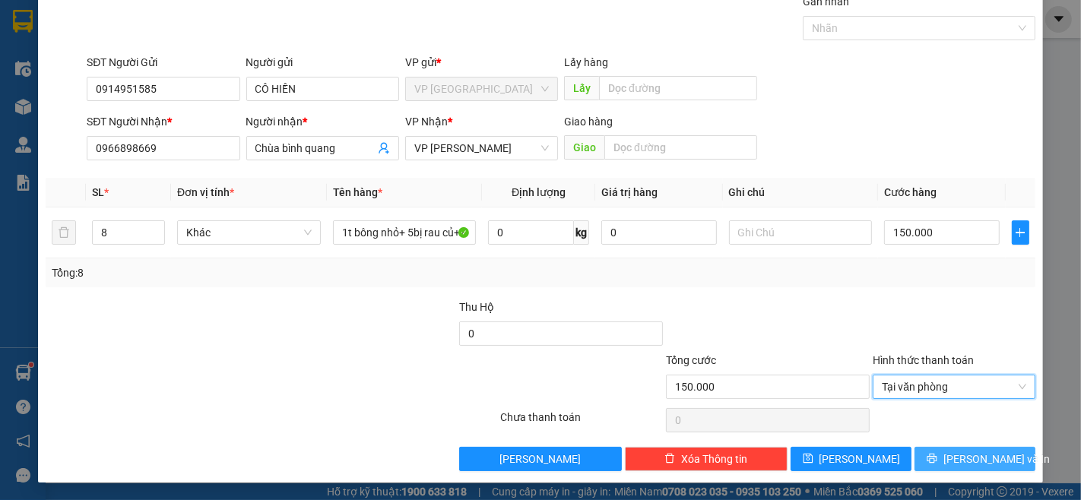
click at [946, 459] on button "[PERSON_NAME] và In" at bounding box center [975, 459] width 121 height 24
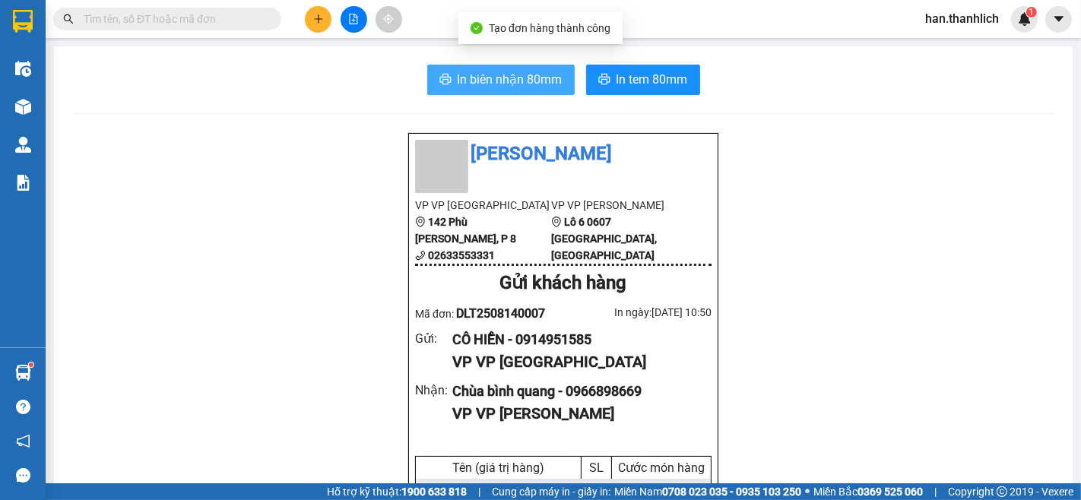
click at [458, 77] on span "In biên nhận 80mm" at bounding box center [510, 79] width 105 height 19
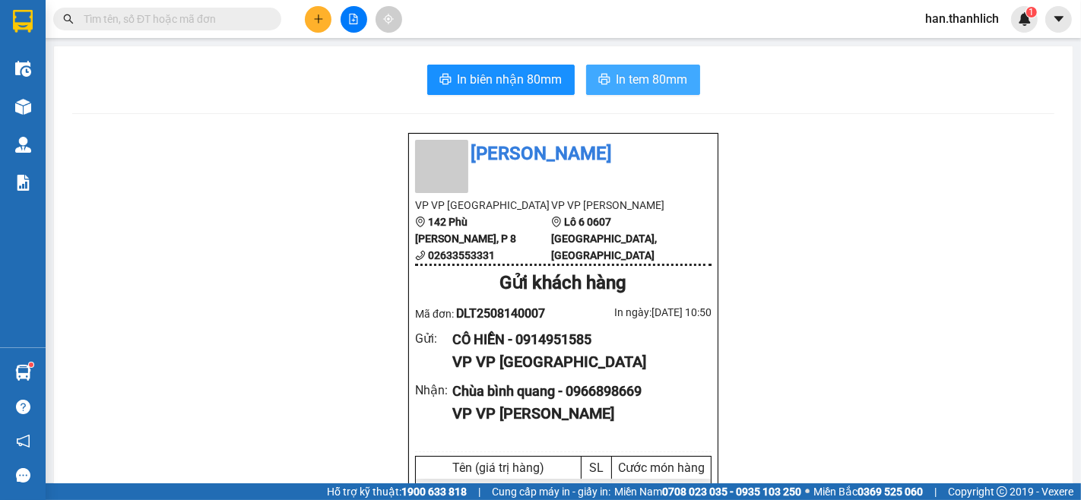
click at [678, 89] on button "In tem 80mm" at bounding box center [643, 80] width 114 height 30
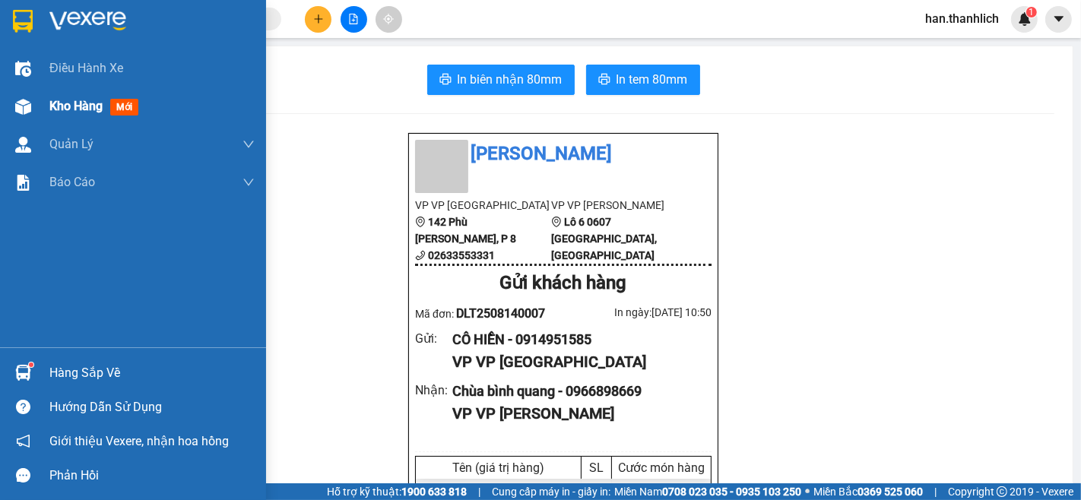
click at [33, 116] on div at bounding box center [23, 107] width 27 height 27
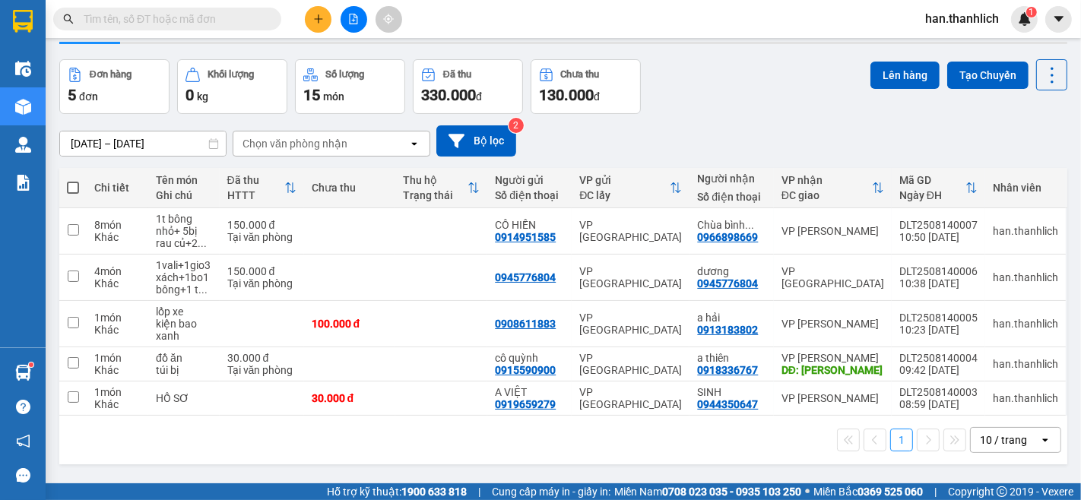
scroll to position [70, 0]
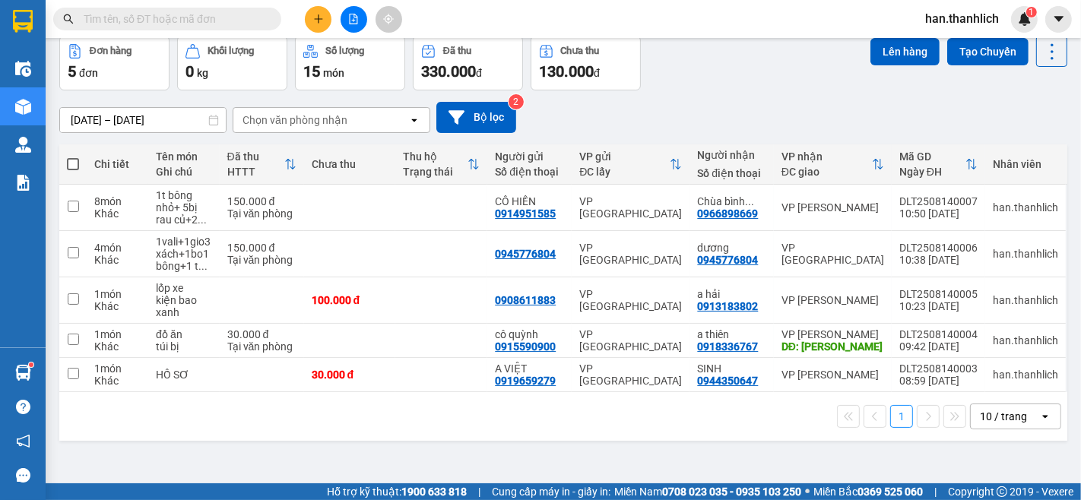
click at [315, 14] on icon "plus" at bounding box center [318, 19] width 11 height 11
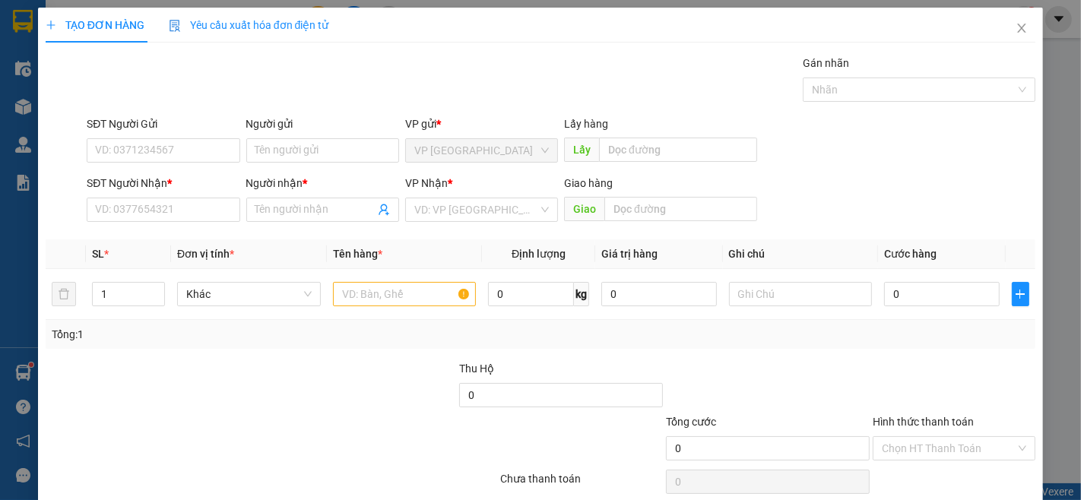
click at [164, 131] on div "SĐT Người Gửi" at bounding box center [163, 124] width 153 height 17
click at [164, 138] on input "SĐT Người Gửi" at bounding box center [163, 150] width 153 height 24
click at [158, 146] on input "SĐT Người Gửi" at bounding box center [163, 150] width 153 height 24
type input "0943490351"
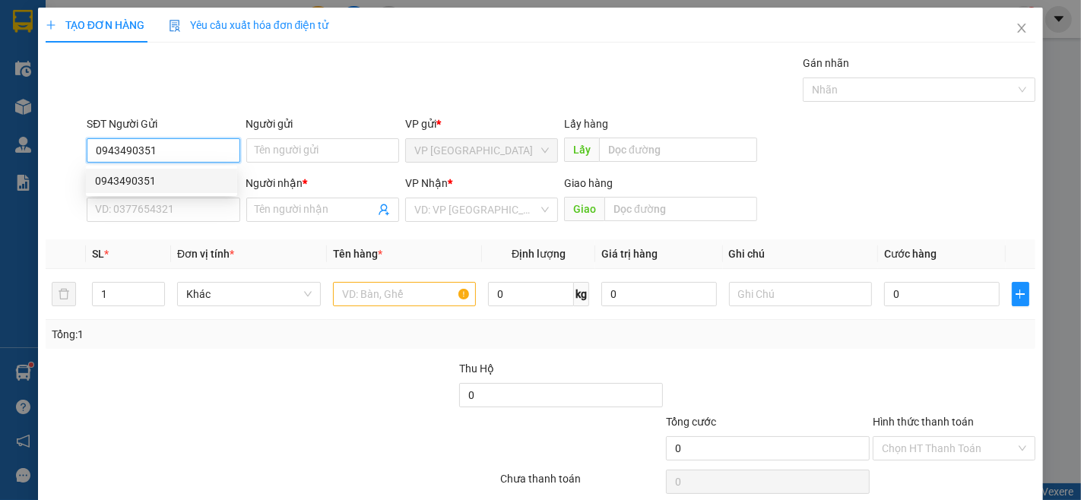
click at [151, 173] on div "0943490351" at bounding box center [161, 181] width 133 height 17
type input "0945745479"
type input "NHÂN [PERSON_NAME]"
type input "0943490351"
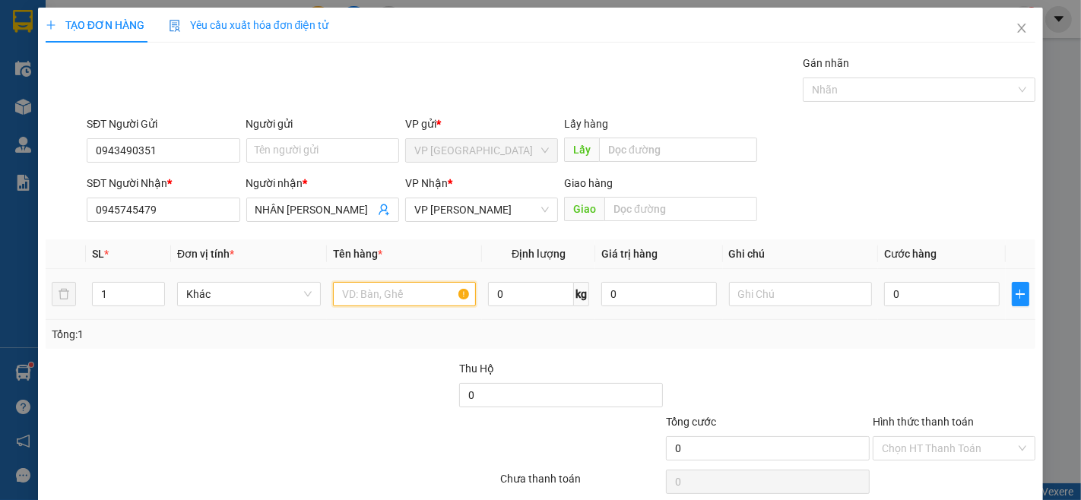
click at [351, 287] on input "text" at bounding box center [405, 294] width 144 height 24
type input "cf"
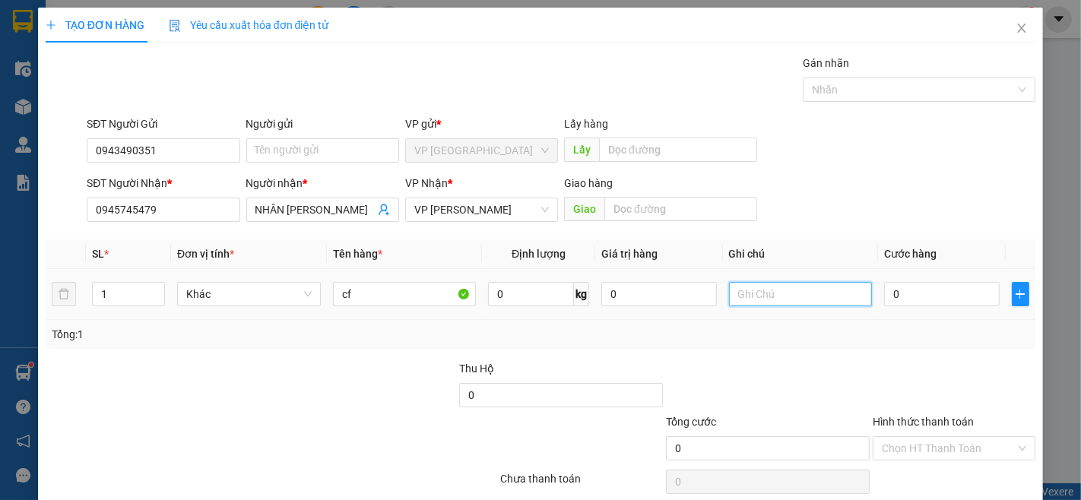
click at [822, 294] on input "text" at bounding box center [801, 294] width 144 height 24
type input "thùng giấy"
click at [945, 297] on input "0" at bounding box center [941, 294] width 115 height 24
type input "5"
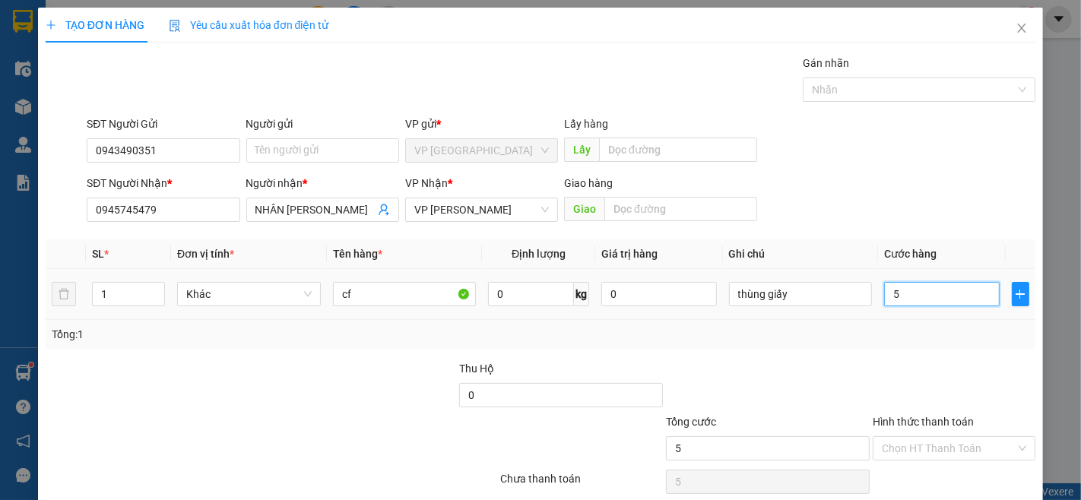
type input "5"
type input "50"
type input "500"
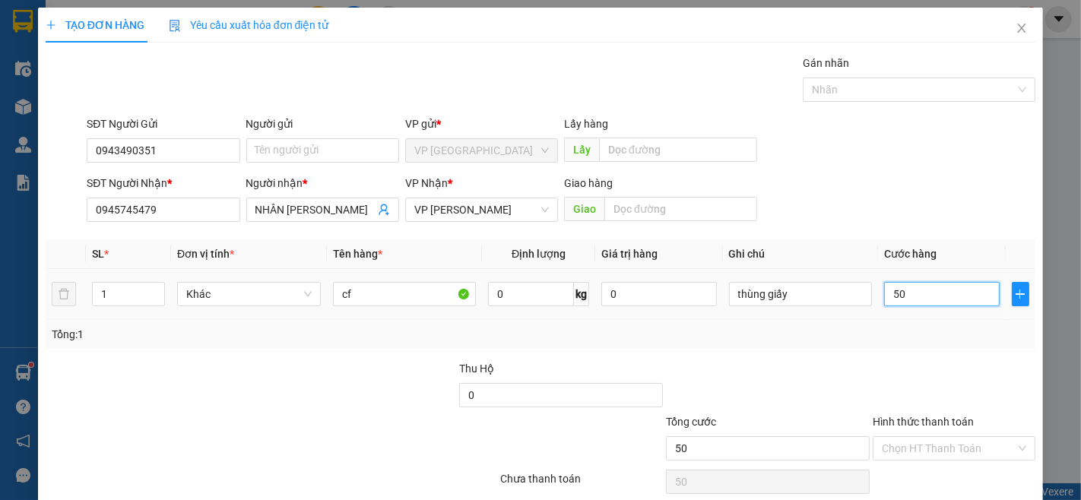
type input "500"
type input "5.000"
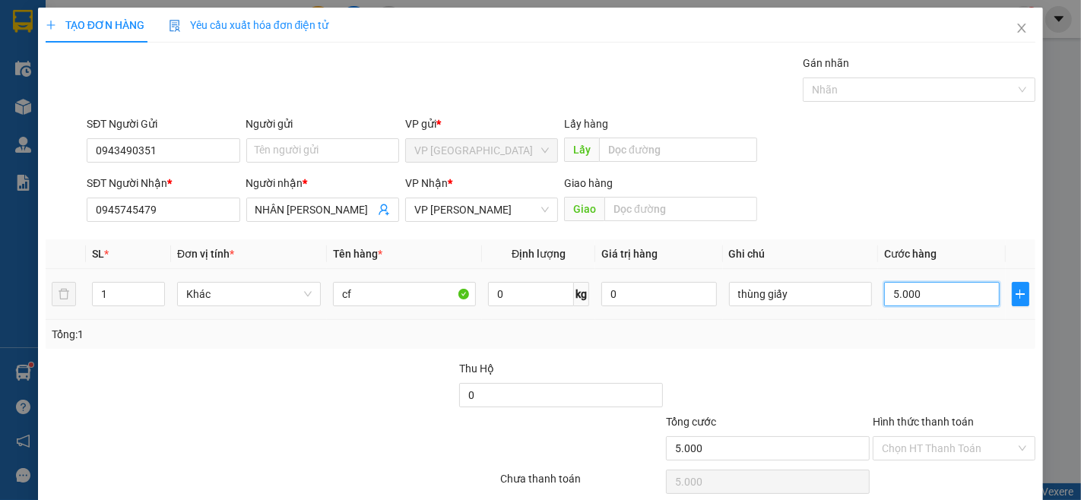
type input "50.000"
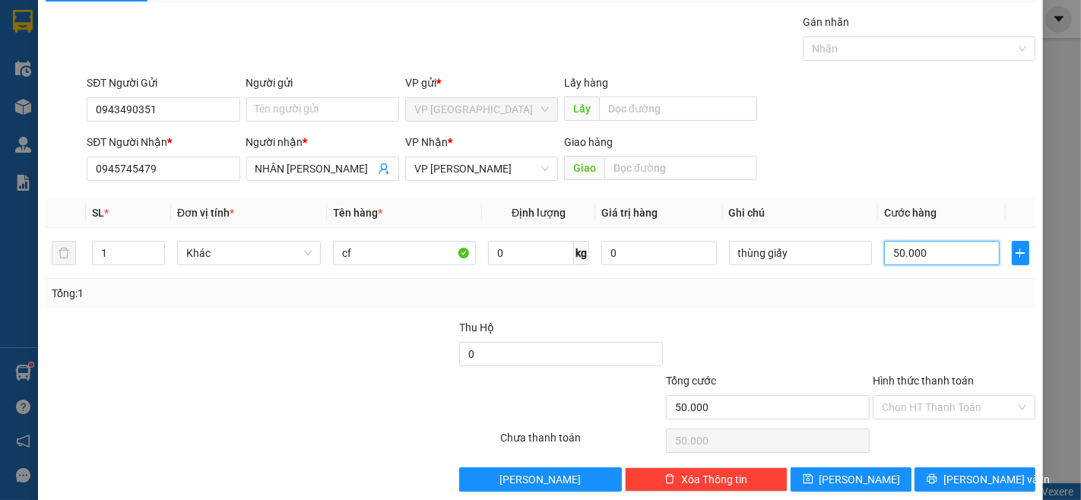
scroll to position [62, 0]
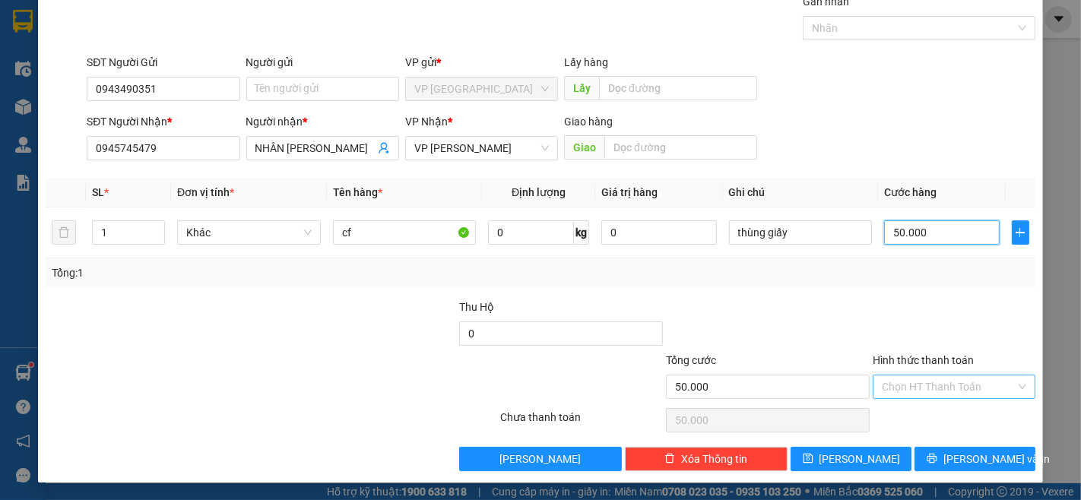
type input "50.000"
click at [962, 389] on input "Hình thức thanh toán" at bounding box center [949, 387] width 134 height 23
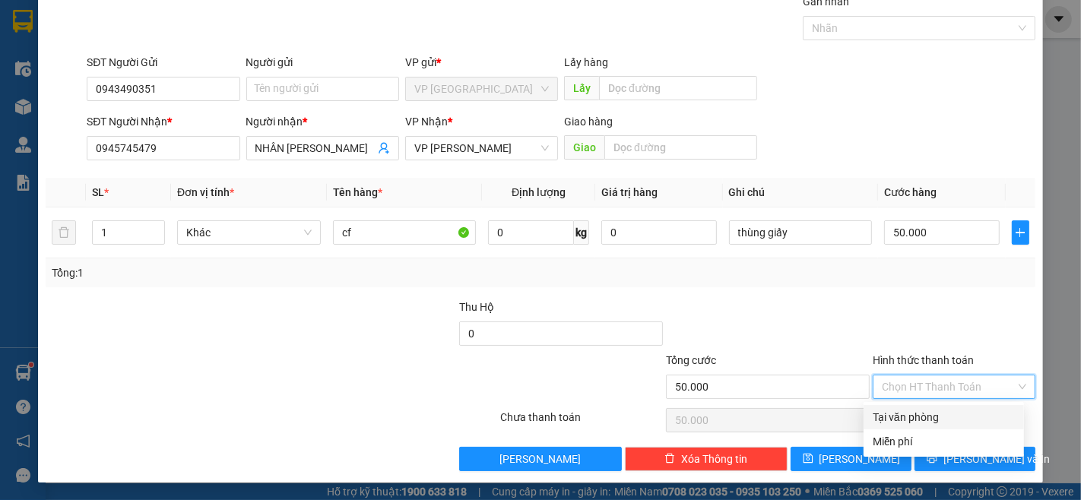
click at [961, 414] on div "Tại văn phòng" at bounding box center [944, 417] width 142 height 17
type input "0"
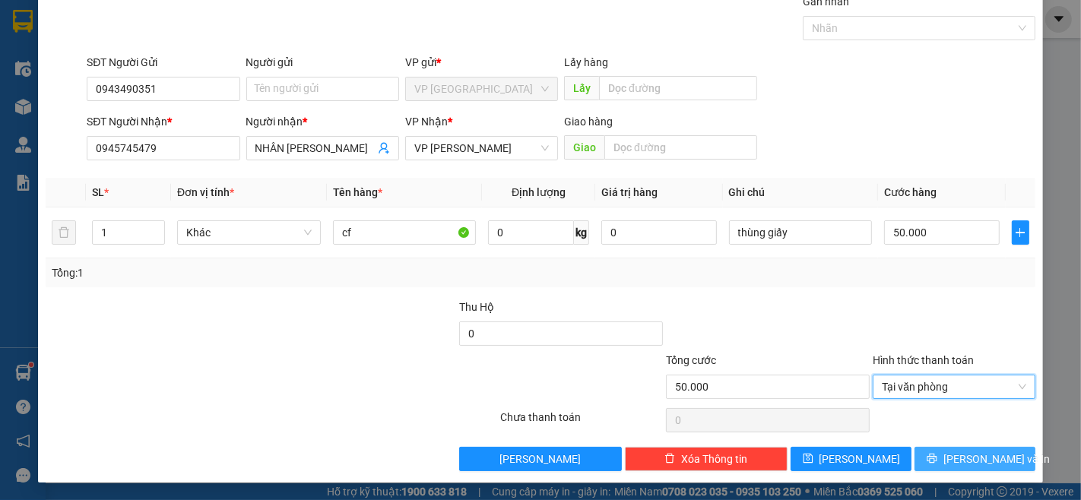
click at [1001, 462] on button "[PERSON_NAME] và In" at bounding box center [975, 459] width 121 height 24
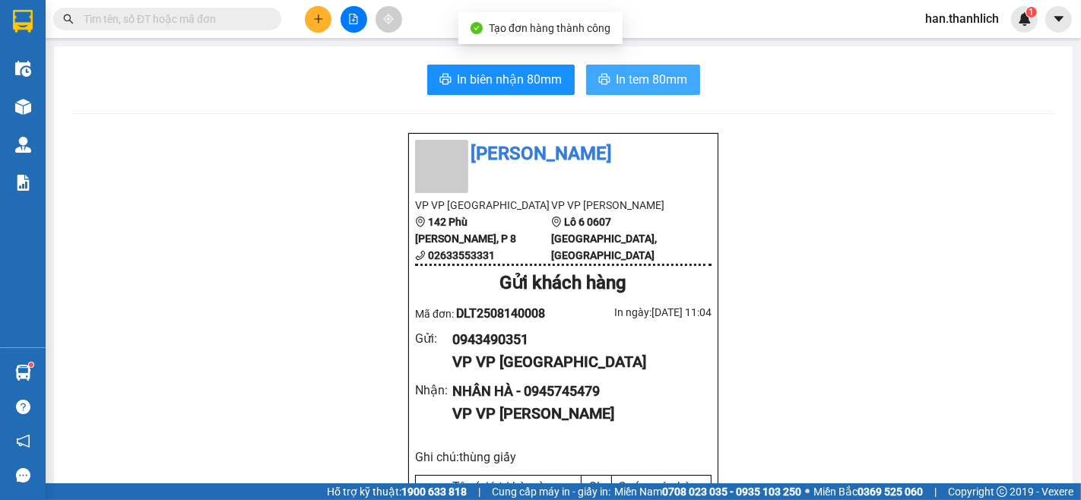
click at [631, 88] on span "In tem 80mm" at bounding box center [652, 79] width 71 height 19
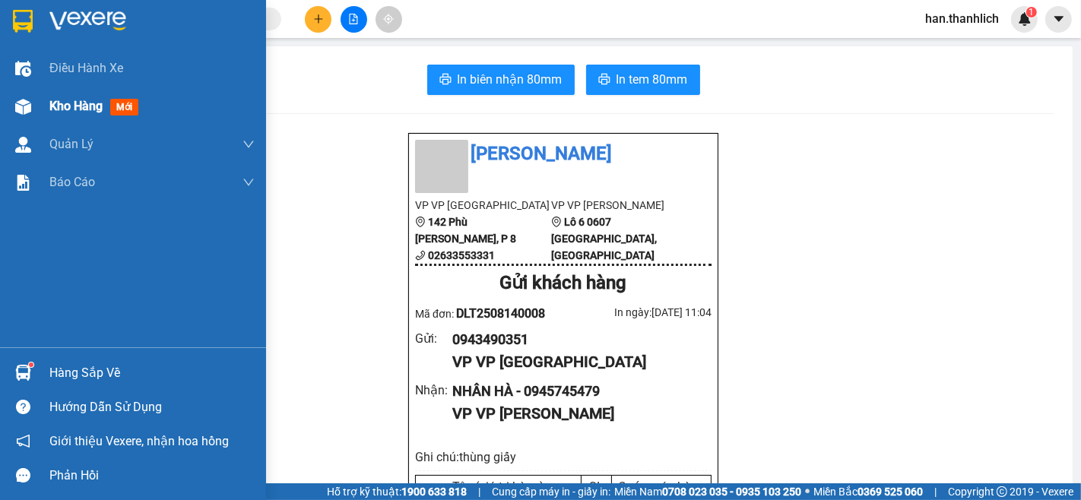
click at [54, 104] on span "Kho hàng" at bounding box center [75, 106] width 53 height 14
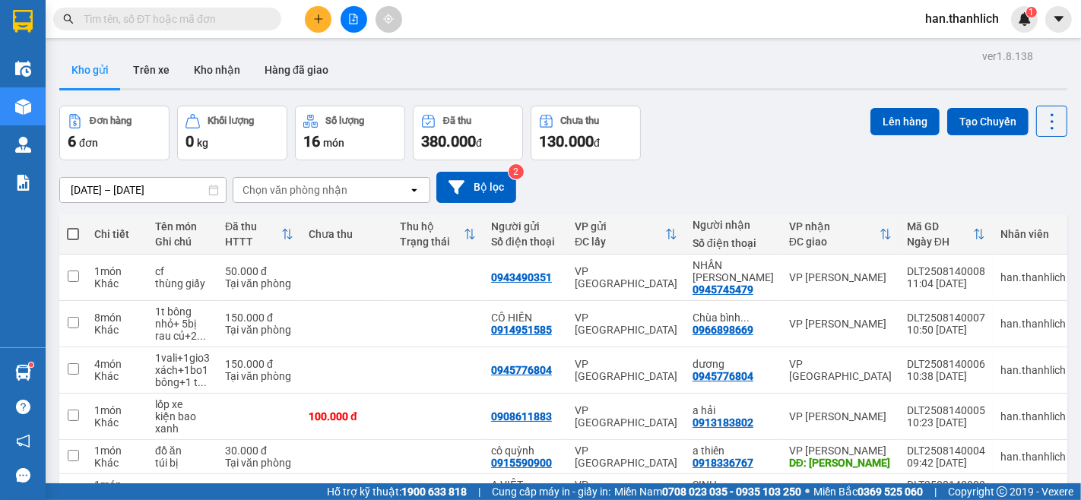
click at [308, 27] on button at bounding box center [318, 19] width 27 height 27
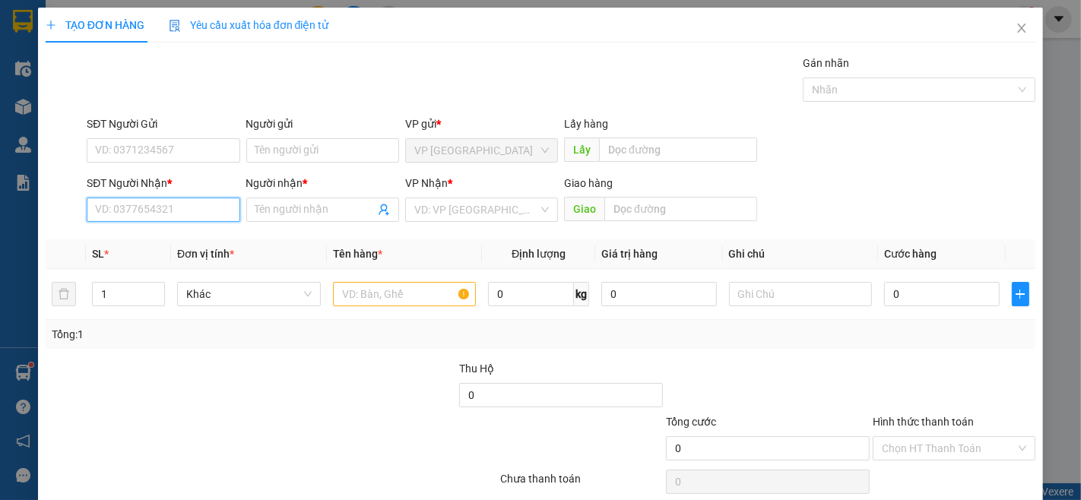
click at [164, 213] on input "SĐT Người Nhận *" at bounding box center [163, 210] width 153 height 24
type input "0909383007"
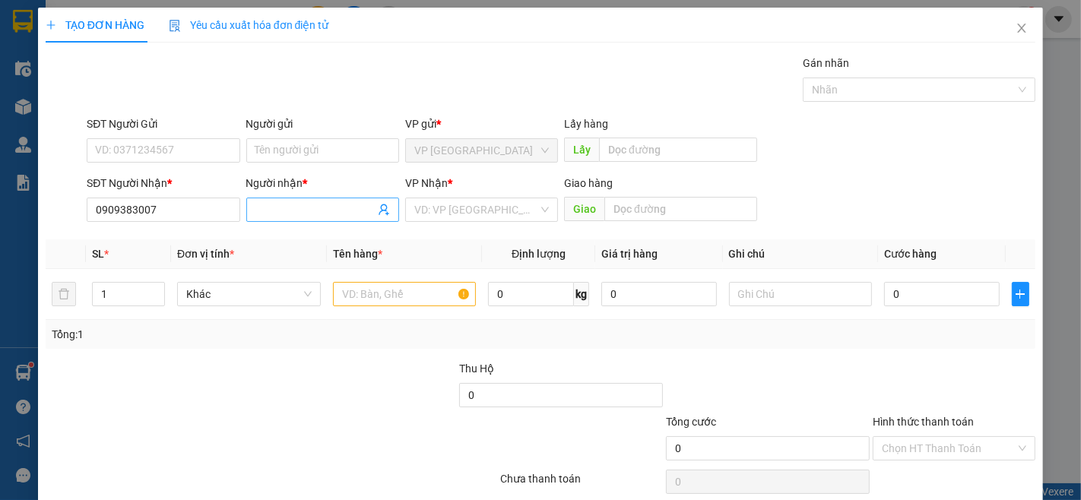
click at [306, 202] on input "Người nhận *" at bounding box center [315, 210] width 119 height 17
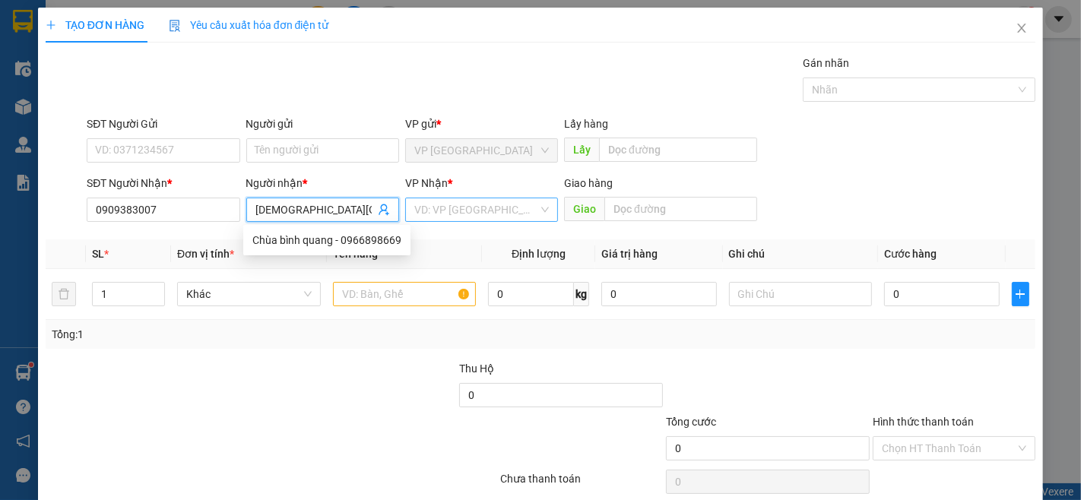
type input "[DEMOGRAPHIC_DATA][GEOGRAPHIC_DATA]"
click at [497, 211] on input "search" at bounding box center [476, 209] width 124 height 23
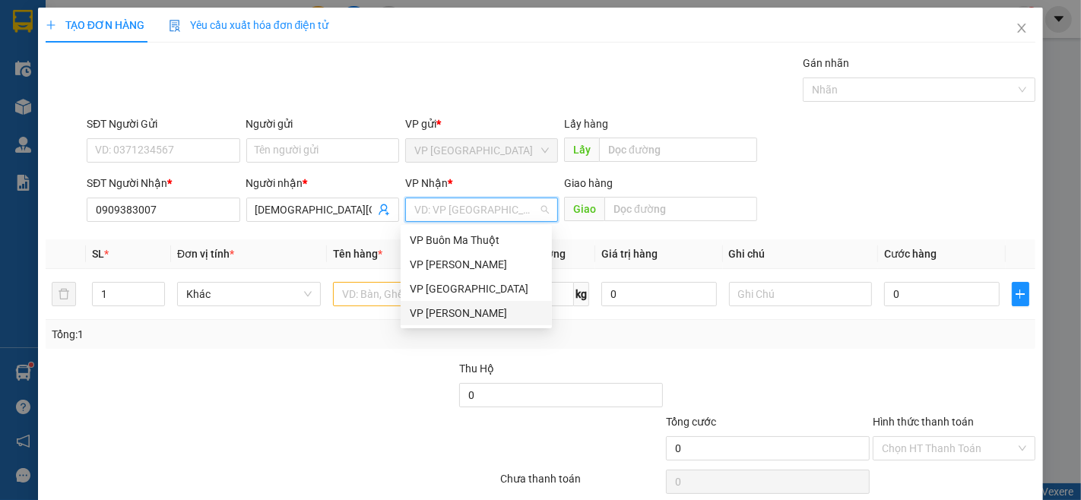
click at [468, 310] on div "VP [PERSON_NAME]" at bounding box center [476, 313] width 133 height 17
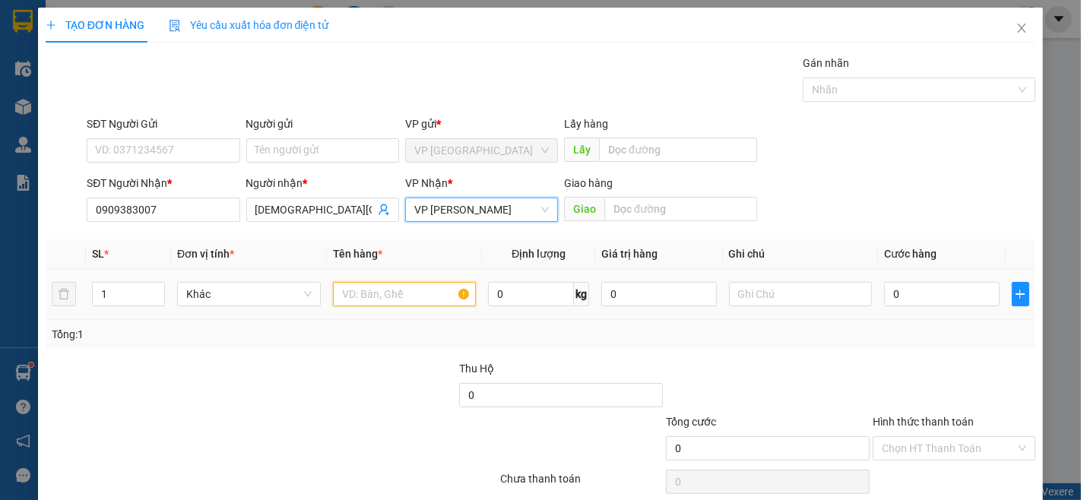
click at [405, 285] on input "text" at bounding box center [405, 294] width 144 height 24
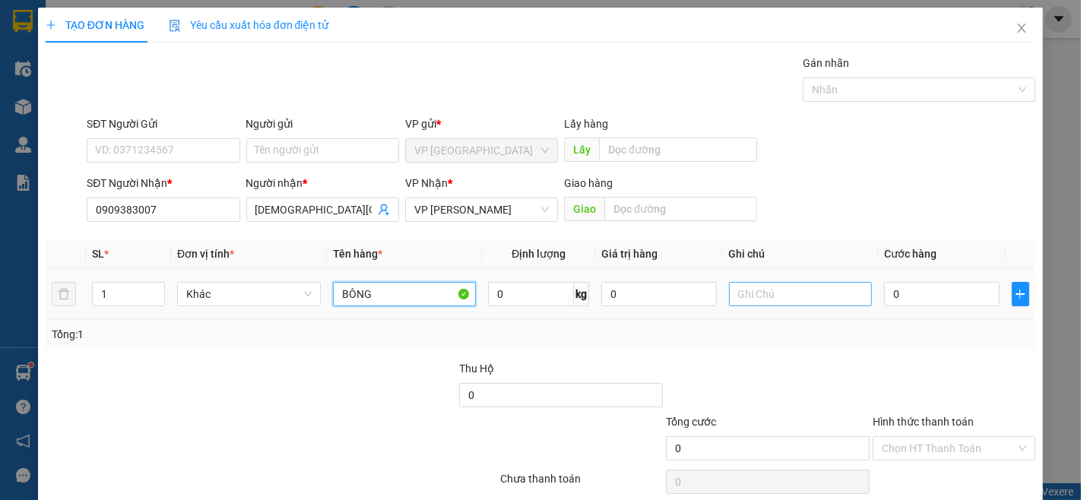
type input "BÔNG"
click at [749, 287] on input "text" at bounding box center [801, 294] width 144 height 24
type input "THÙNG GIẤY"
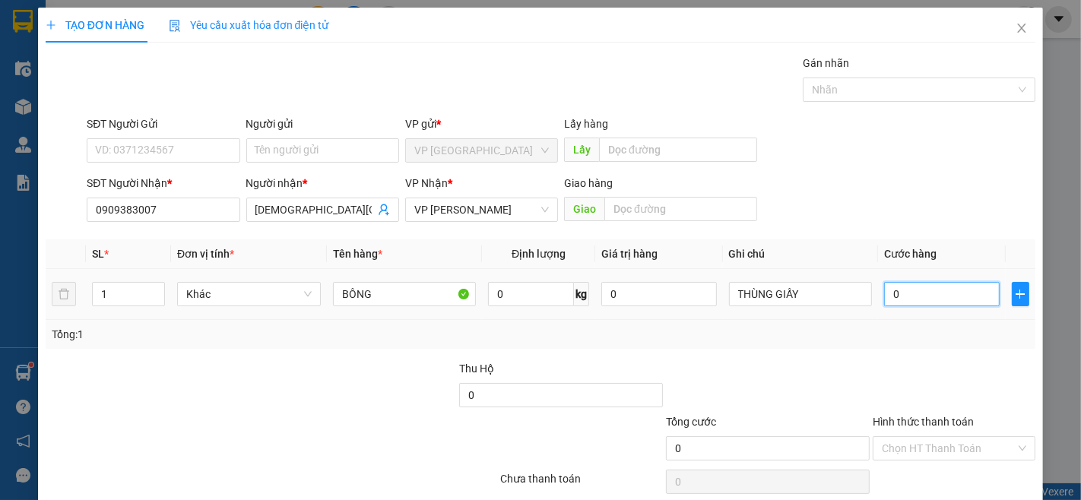
click at [924, 284] on input "0" at bounding box center [941, 294] width 115 height 24
type input "1"
type input "10"
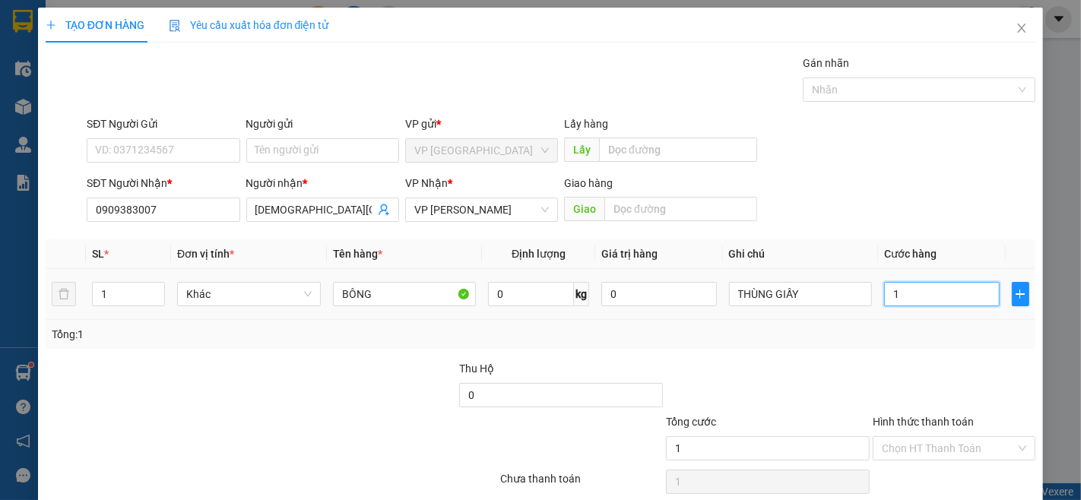
type input "10"
type input "100"
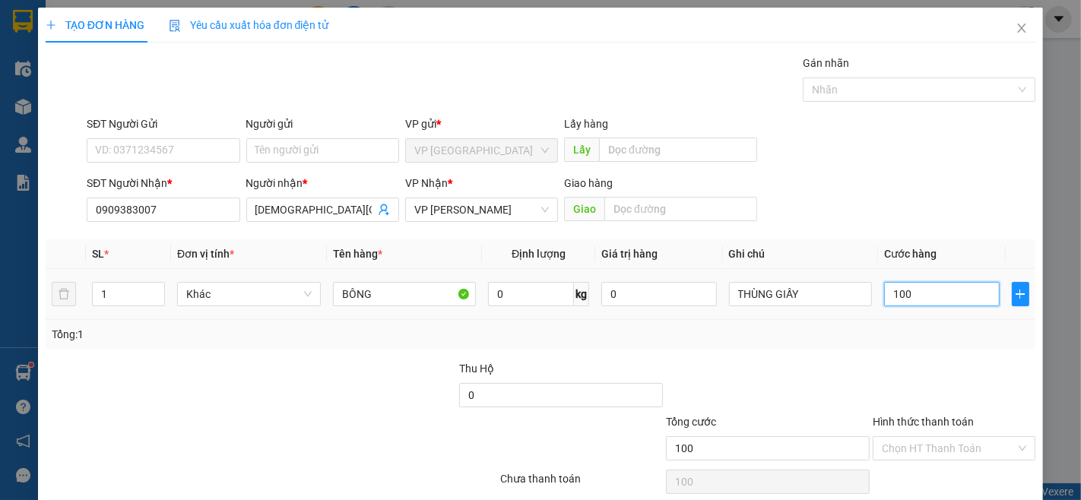
type input "1.000"
type input "10.000"
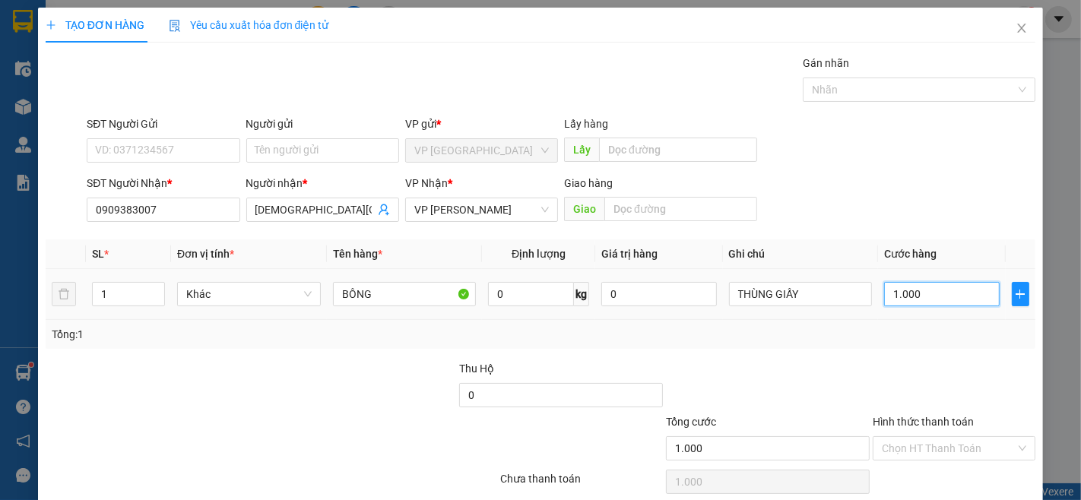
type input "10.000"
type input "100.000"
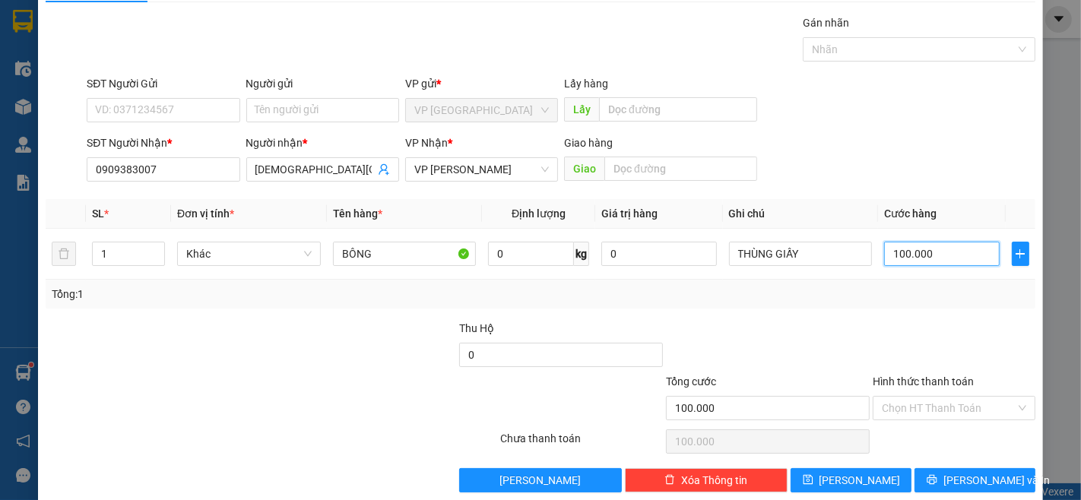
scroll to position [62, 0]
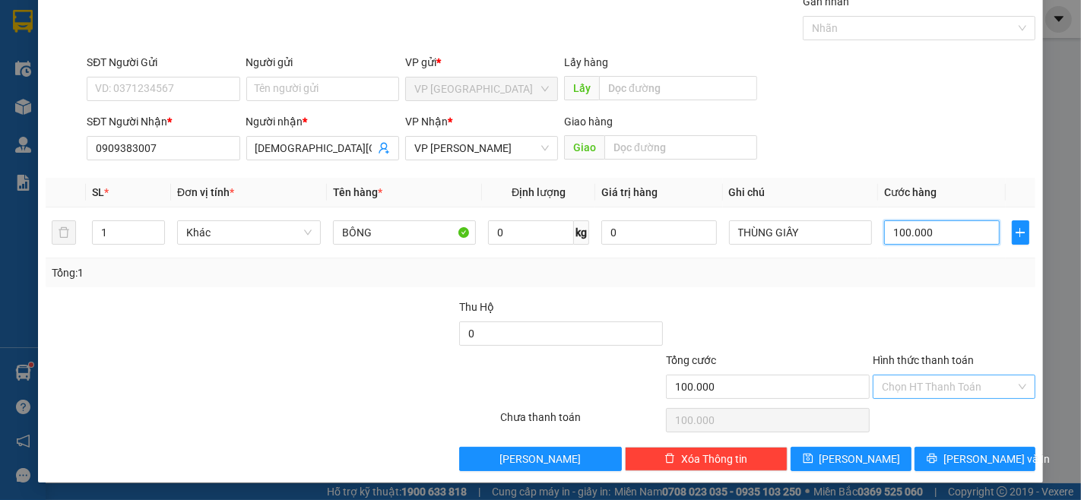
type input "100.000"
click at [951, 396] on input "Hình thức thanh toán" at bounding box center [949, 387] width 134 height 23
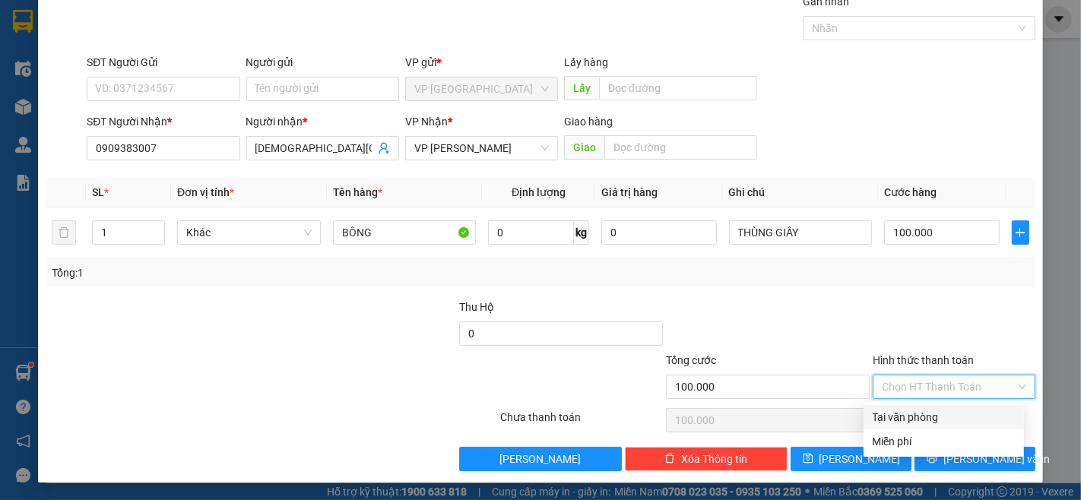
click at [953, 409] on div "Tại văn phòng" at bounding box center [944, 417] width 142 height 17
type input "0"
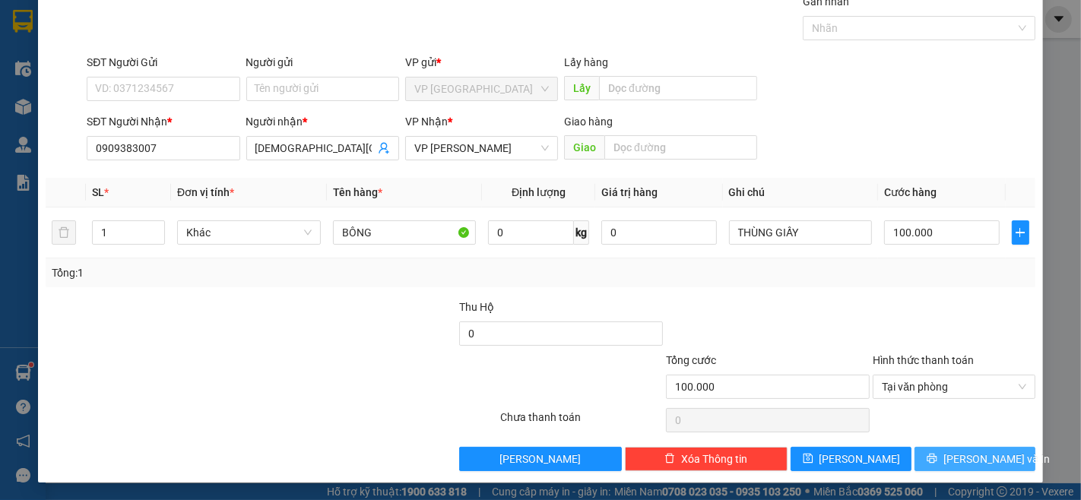
click at [962, 454] on span "[PERSON_NAME] và In" at bounding box center [997, 459] width 106 height 17
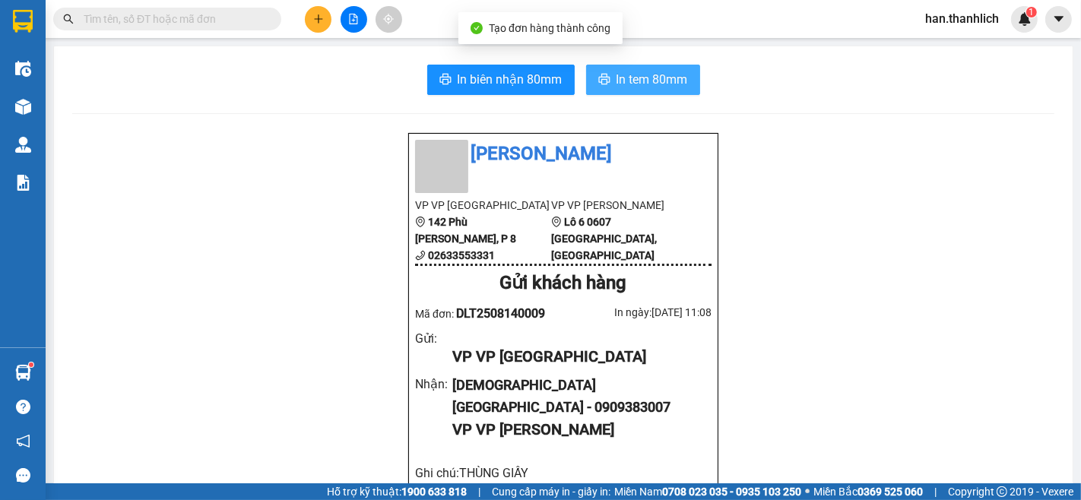
click at [678, 79] on span "In tem 80mm" at bounding box center [652, 79] width 71 height 19
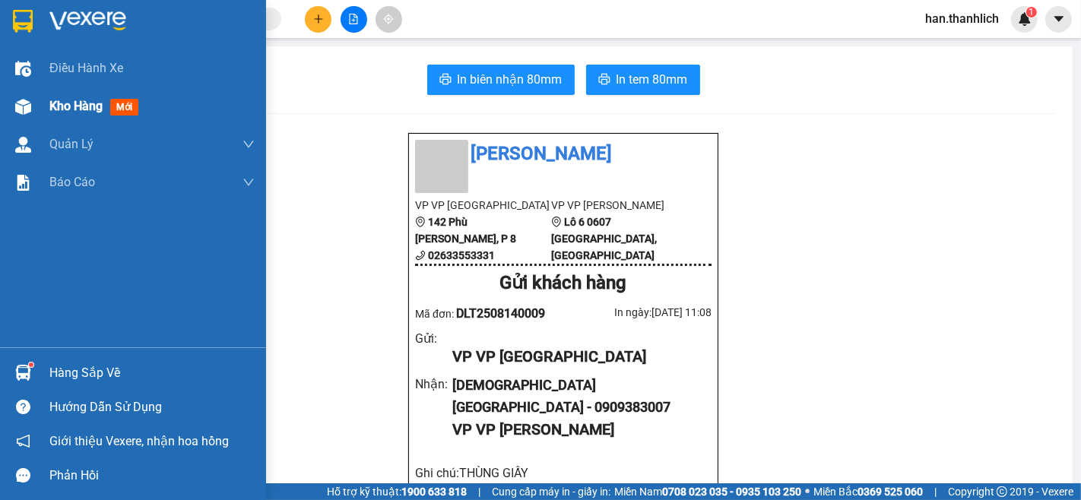
click at [42, 94] on div "Kho hàng mới" at bounding box center [133, 106] width 266 height 38
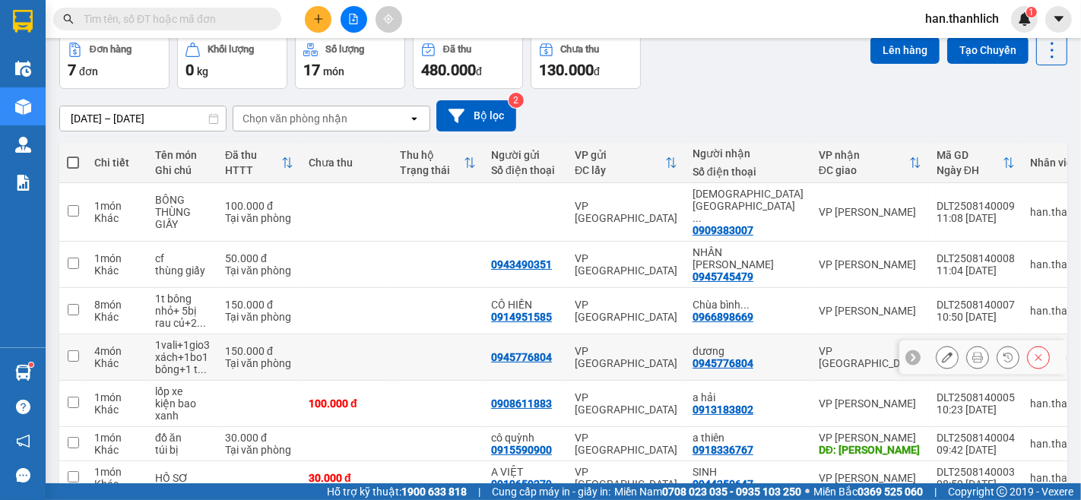
scroll to position [122, 0]
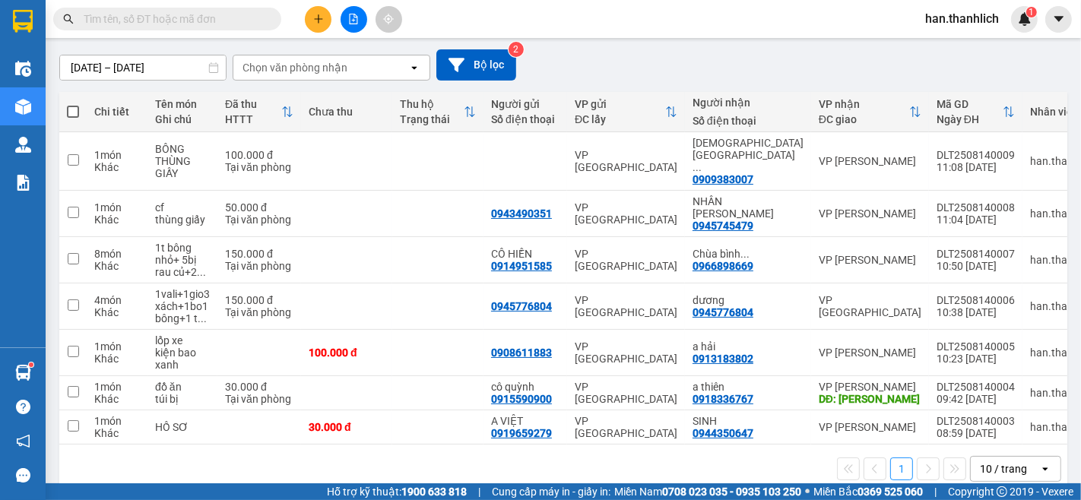
click at [314, 24] on button at bounding box center [318, 19] width 27 height 27
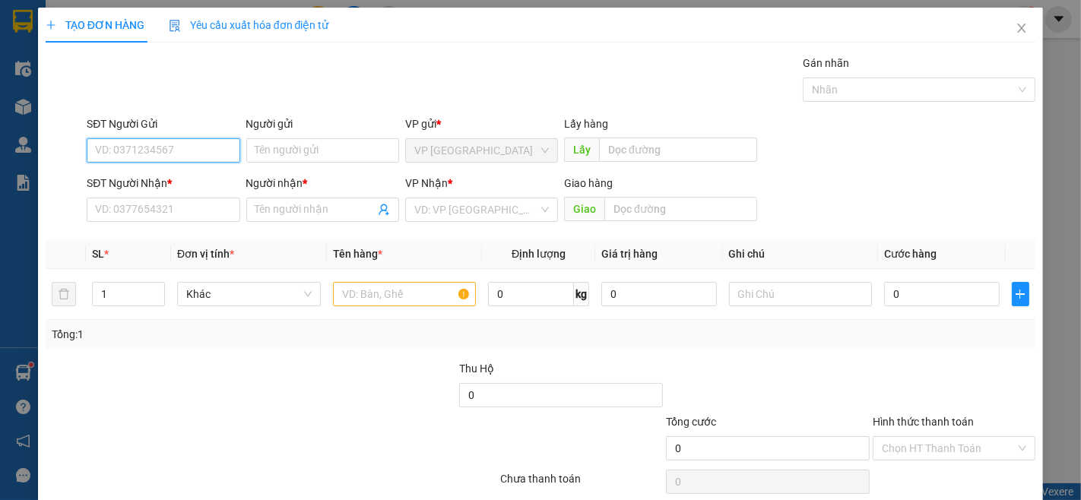
click at [153, 150] on input "SĐT Người Gửi" at bounding box center [163, 150] width 153 height 24
type input "0387564324"
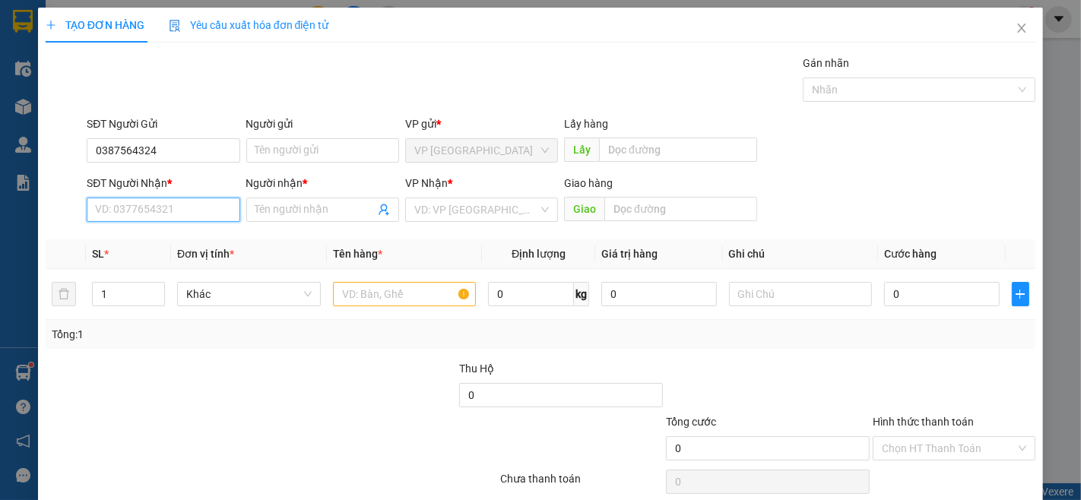
click at [150, 207] on input "SĐT Người Nhận *" at bounding box center [163, 210] width 153 height 24
type input "0947521572"
click at [167, 237] on div "0947521572 - KIN" at bounding box center [161, 240] width 133 height 17
type input "KIN"
type input "0947521572"
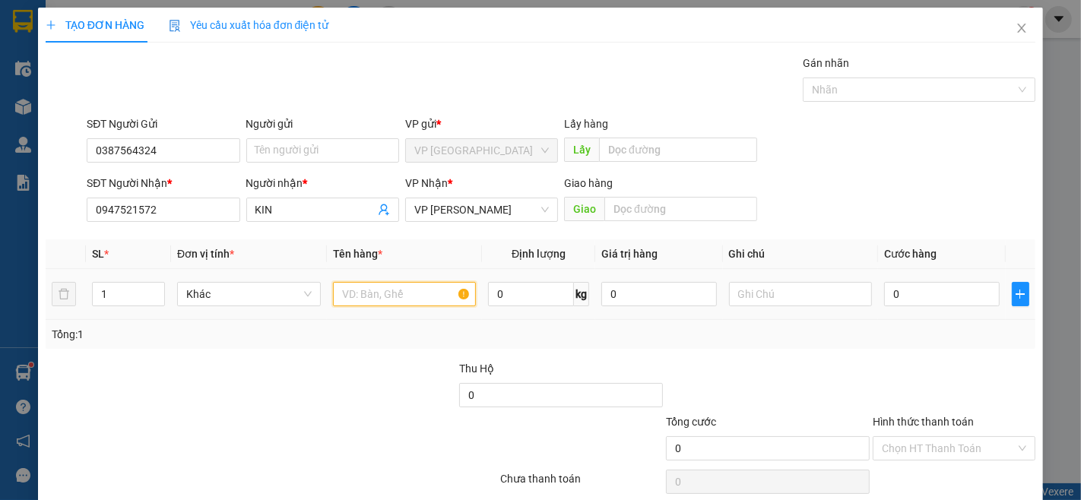
click at [376, 291] on input "text" at bounding box center [405, 294] width 144 height 24
type input "D"
type input "ĐỒ SẤY"
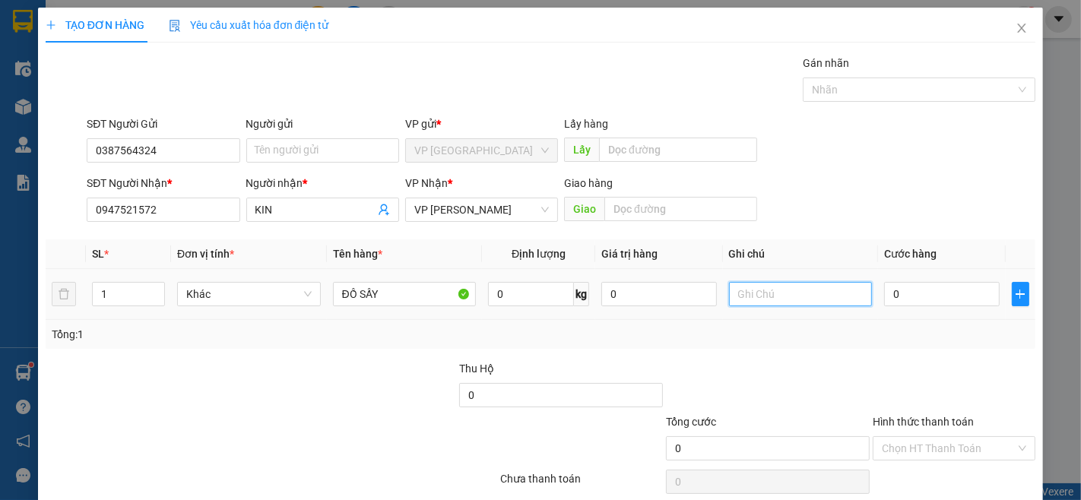
click at [826, 287] on input "text" at bounding box center [801, 294] width 144 height 24
type input "THÙNG GIẤY"
click at [910, 287] on input "0" at bounding box center [941, 294] width 115 height 24
type input "3"
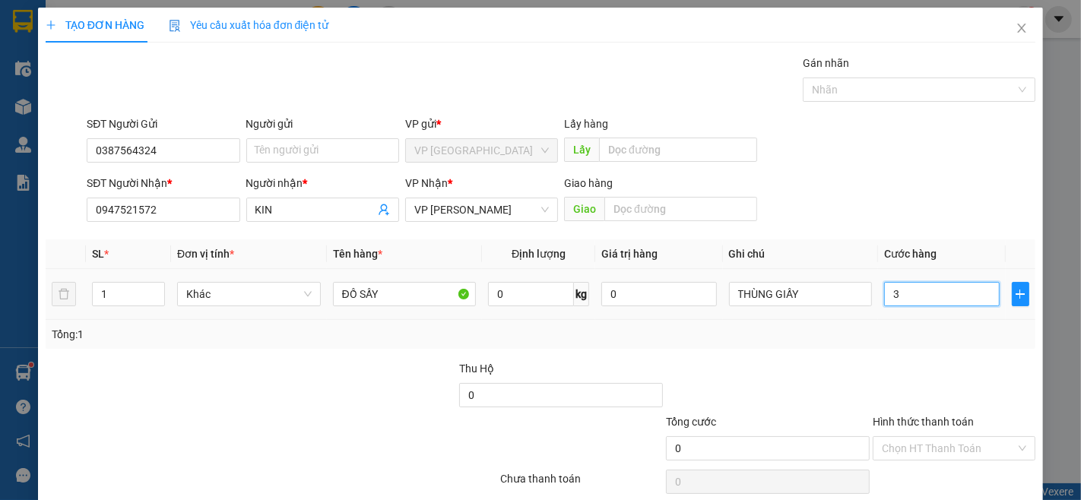
type input "3"
type input "30"
type input "300"
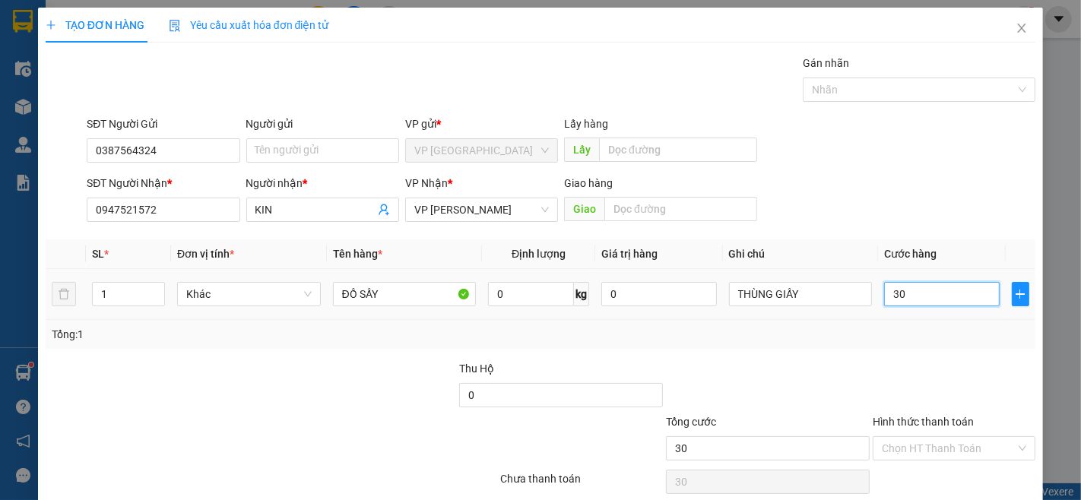
type input "300"
type input "3.000"
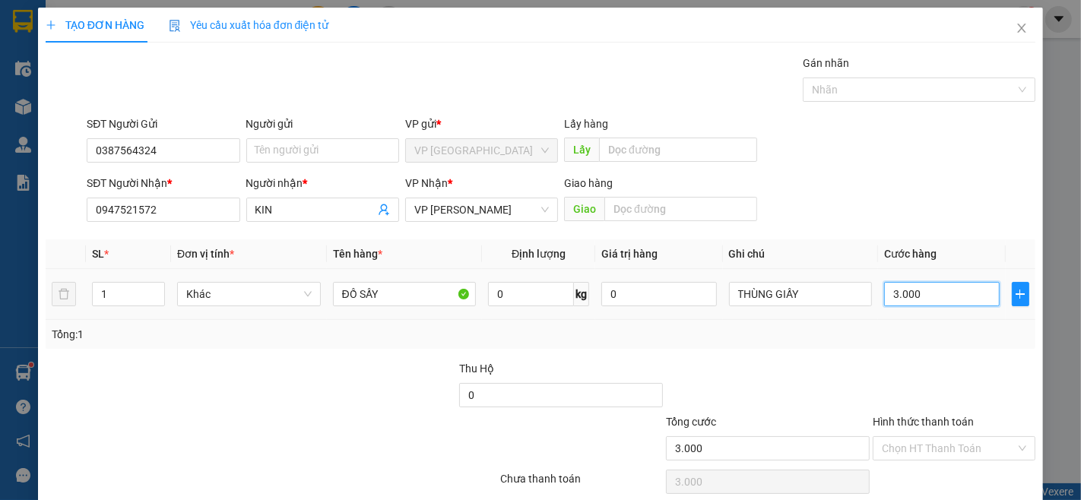
type input "30.000"
click at [320, 214] on input "KIN" at bounding box center [315, 210] width 119 height 17
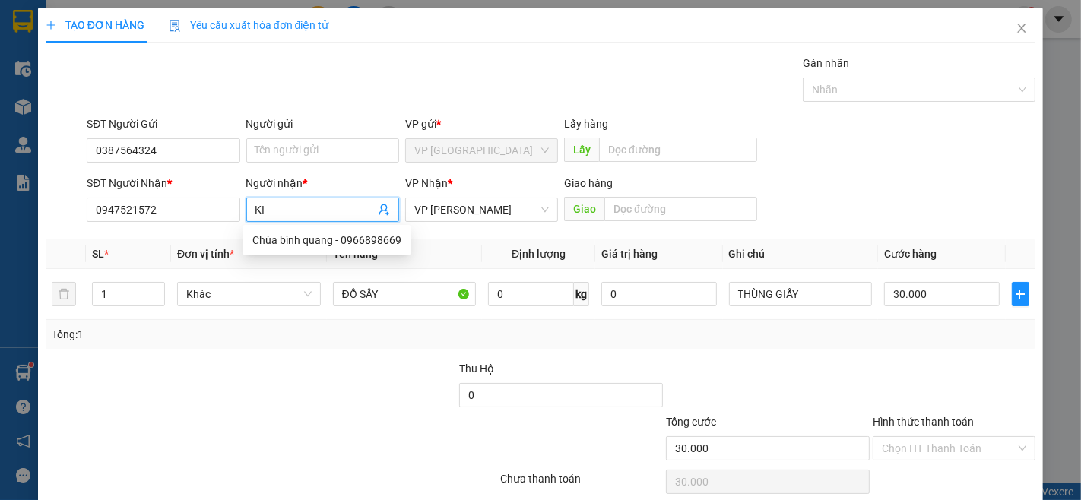
type input "K"
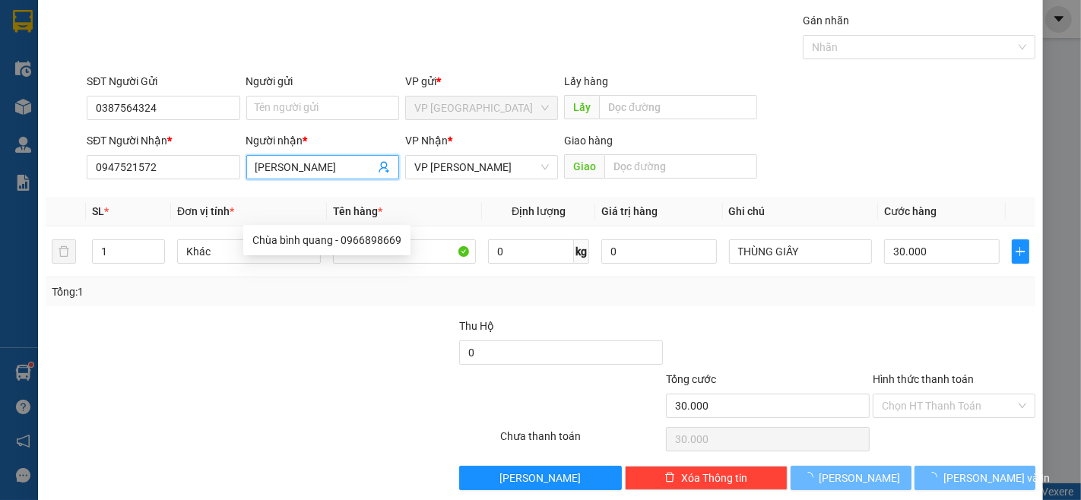
scroll to position [62, 0]
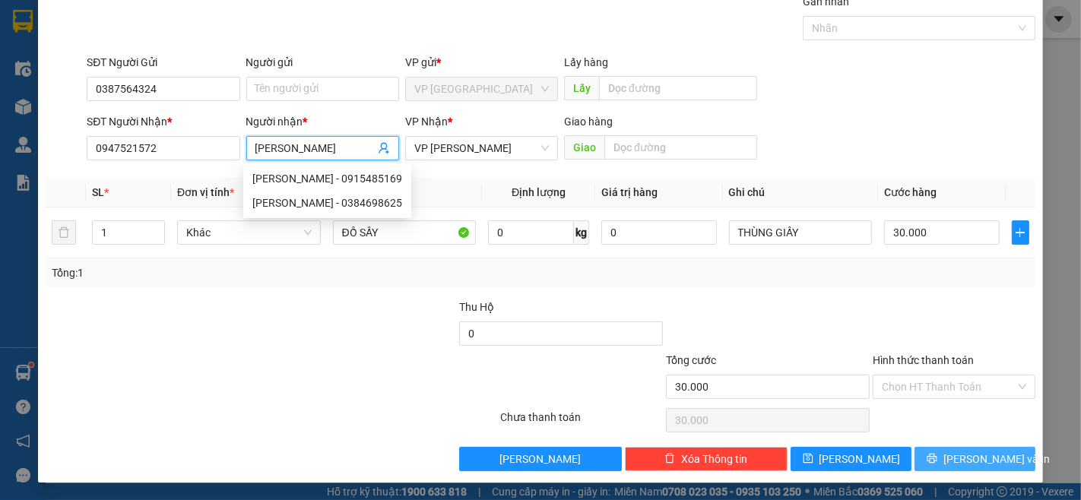
type input "[PERSON_NAME]"
click at [1013, 462] on button "[PERSON_NAME] và In" at bounding box center [975, 459] width 121 height 24
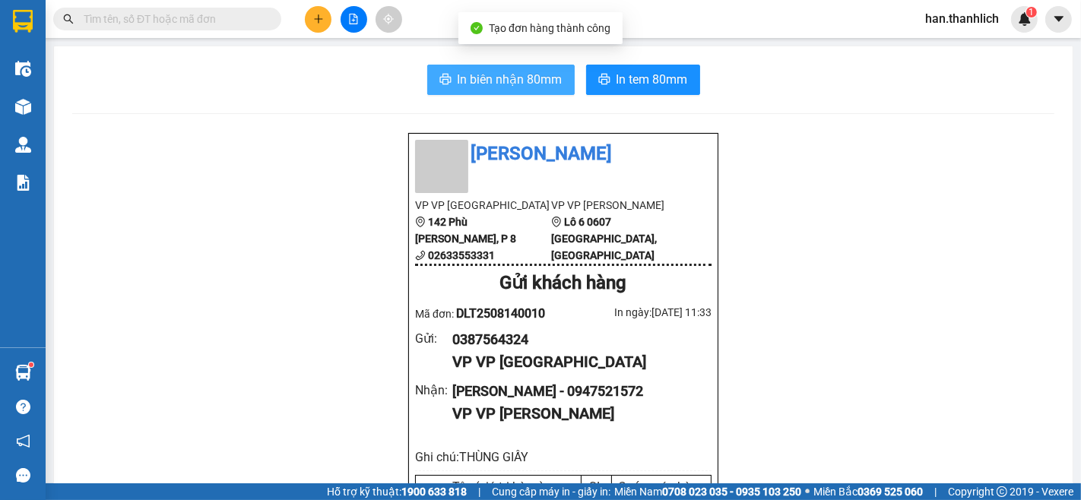
click at [507, 94] on button "In biên nhận 80mm" at bounding box center [501, 80] width 148 height 30
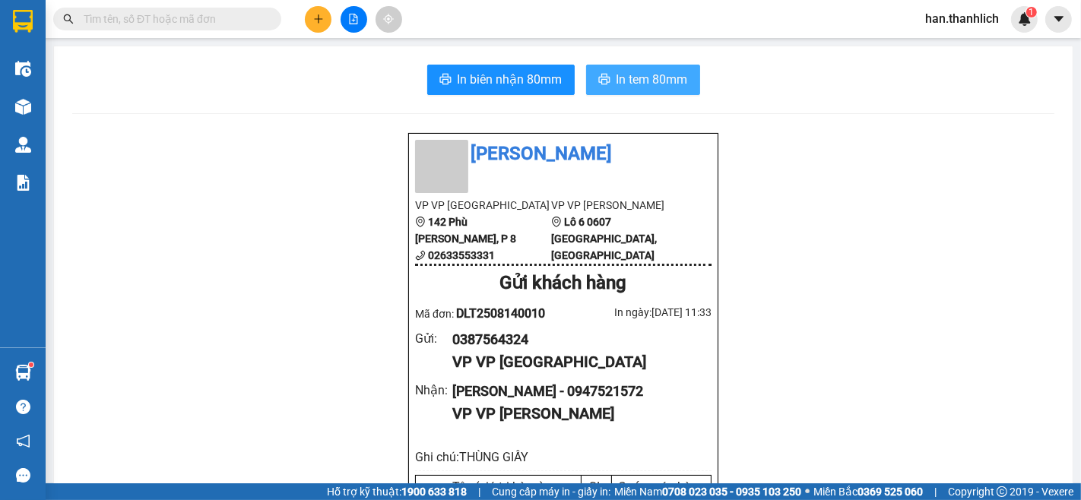
click at [635, 85] on span "In tem 80mm" at bounding box center [652, 79] width 71 height 19
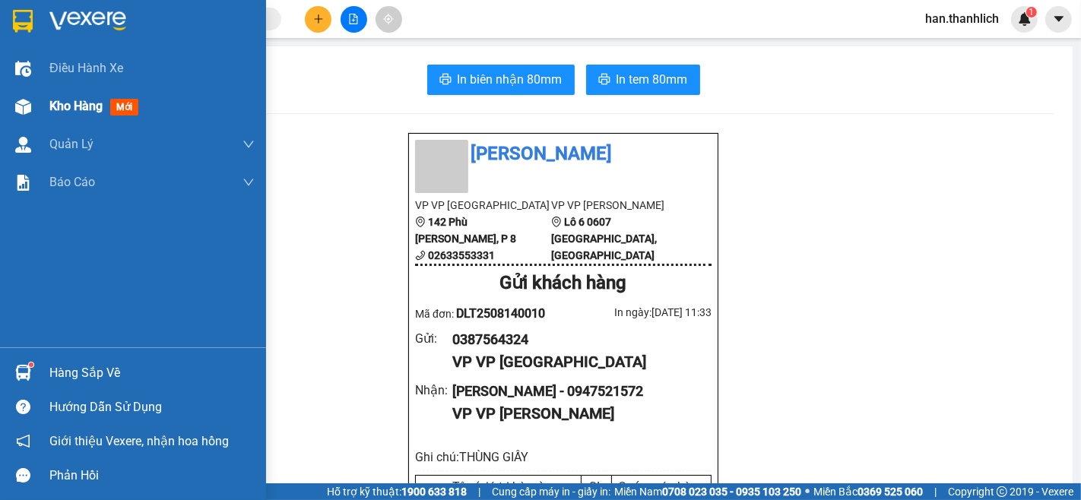
click at [59, 118] on div "Kho hàng mới" at bounding box center [151, 106] width 205 height 38
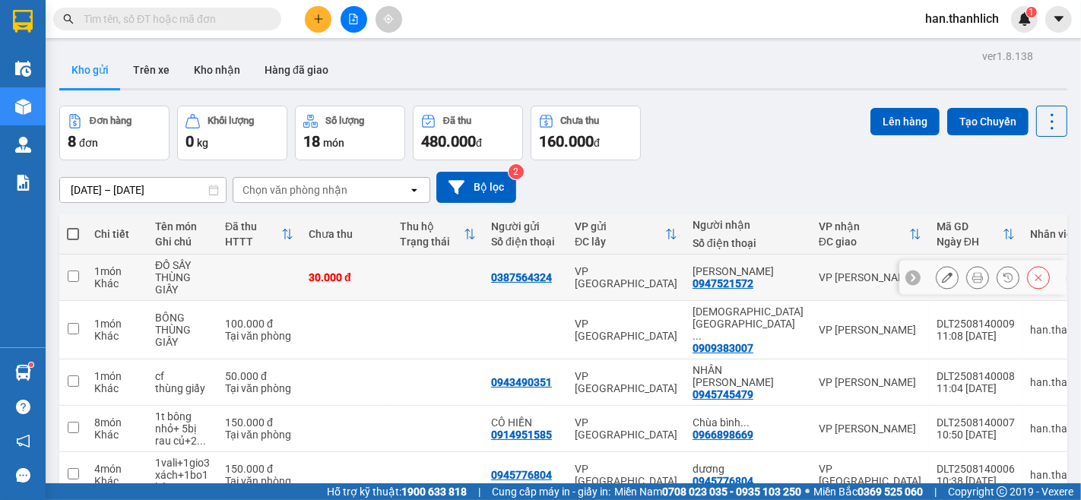
click at [938, 284] on button at bounding box center [947, 278] width 21 height 27
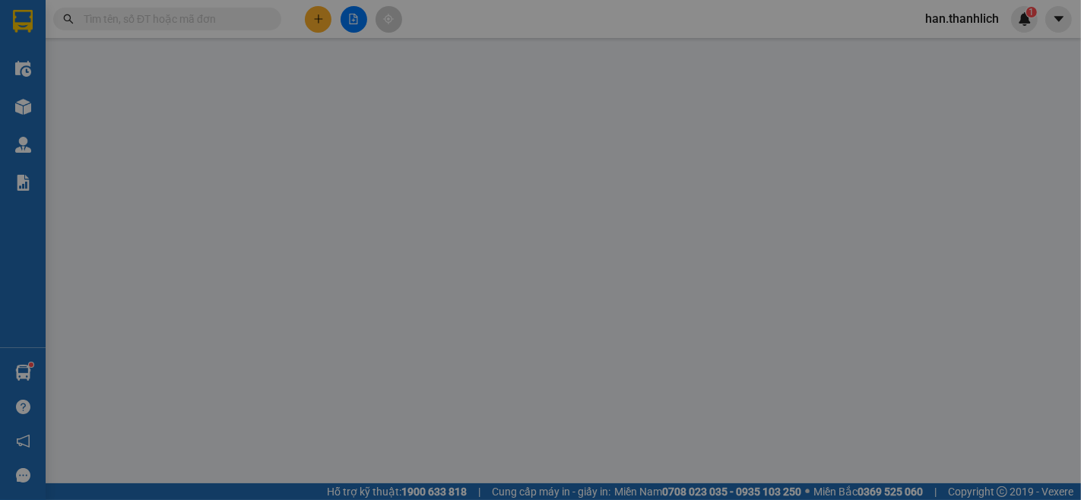
type input "0387564324"
type input "0947521572"
type input "30.000"
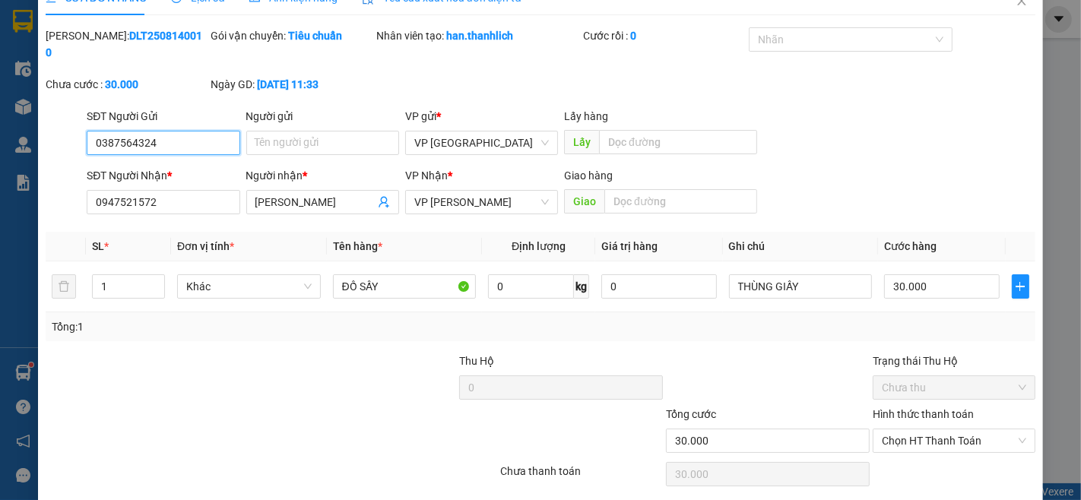
scroll to position [65, 0]
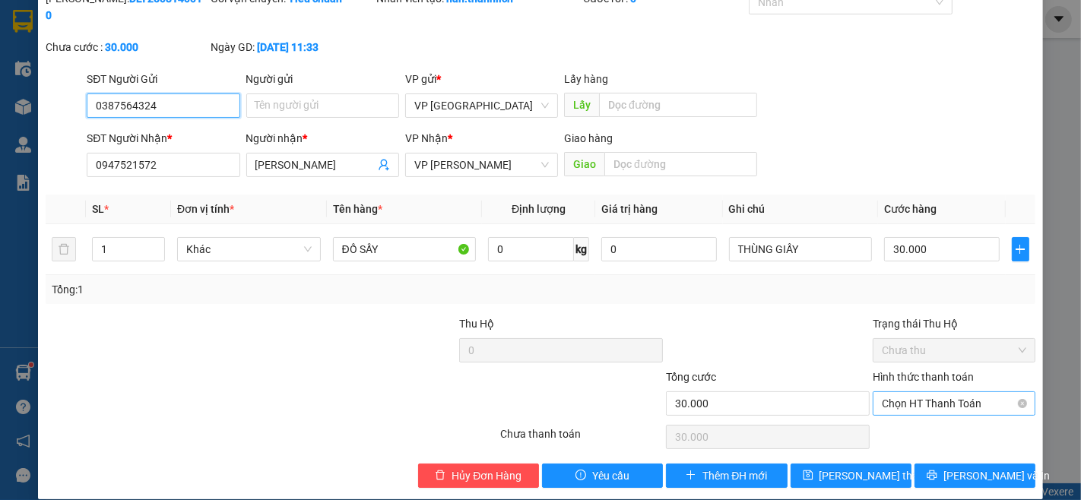
click at [935, 392] on span "Chọn HT Thanh Toán" at bounding box center [954, 403] width 145 height 23
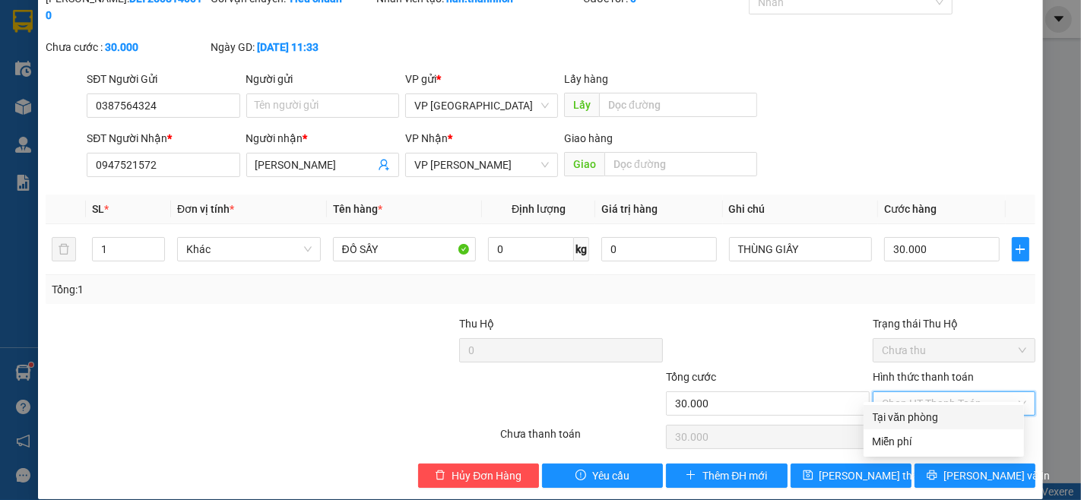
click at [929, 415] on div "Tại văn phòng" at bounding box center [944, 417] width 142 height 17
type input "0"
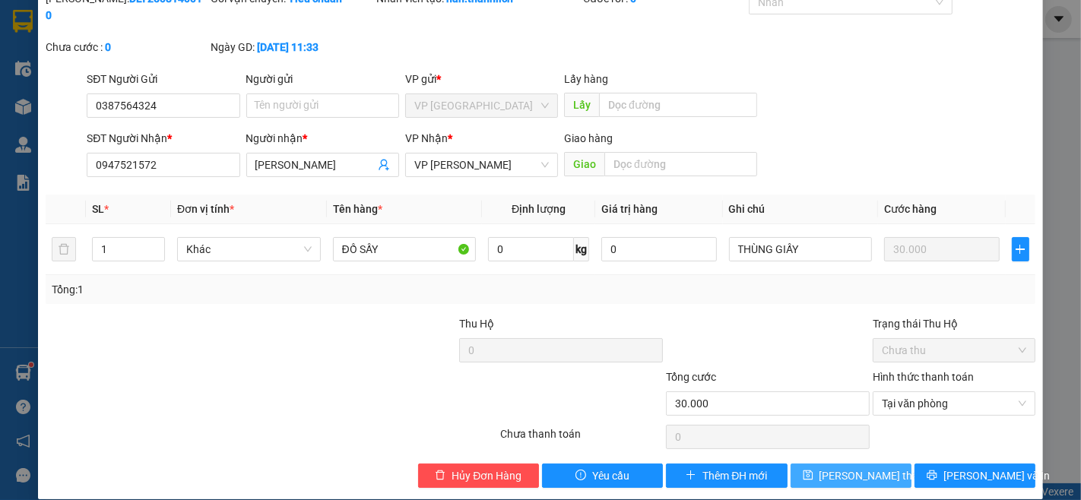
click at [850, 468] on span "[PERSON_NAME] thay đổi" at bounding box center [881, 476] width 122 height 17
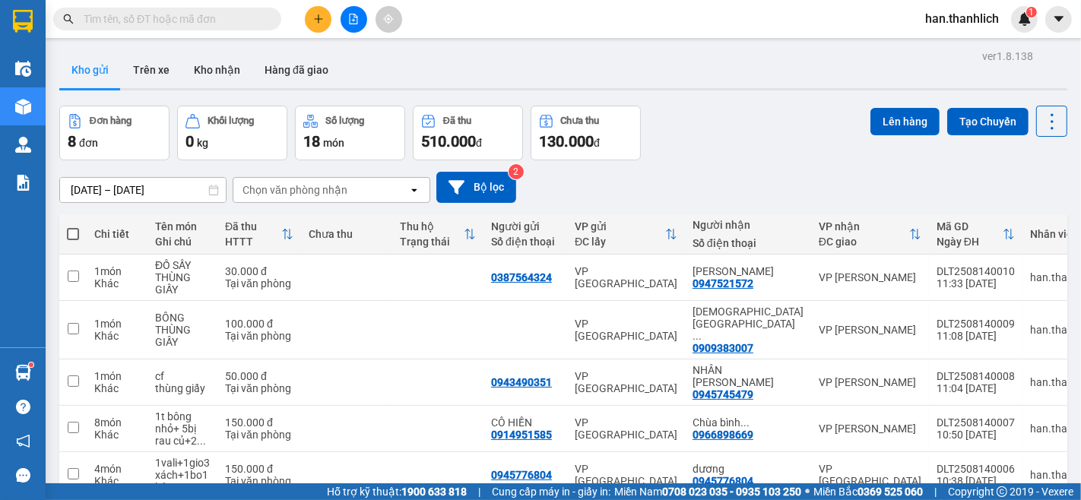
click at [313, 19] on icon "plus" at bounding box center [318, 19] width 11 height 11
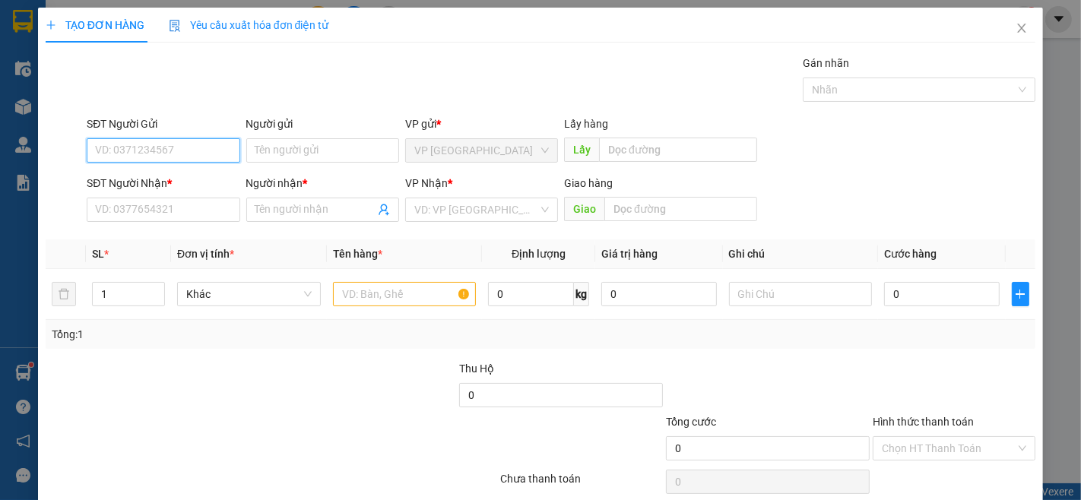
click at [148, 142] on input "SĐT Người Gửi" at bounding box center [163, 150] width 153 height 24
click at [164, 156] on input "0796561294" at bounding box center [163, 150] width 153 height 24
type input "0796561294"
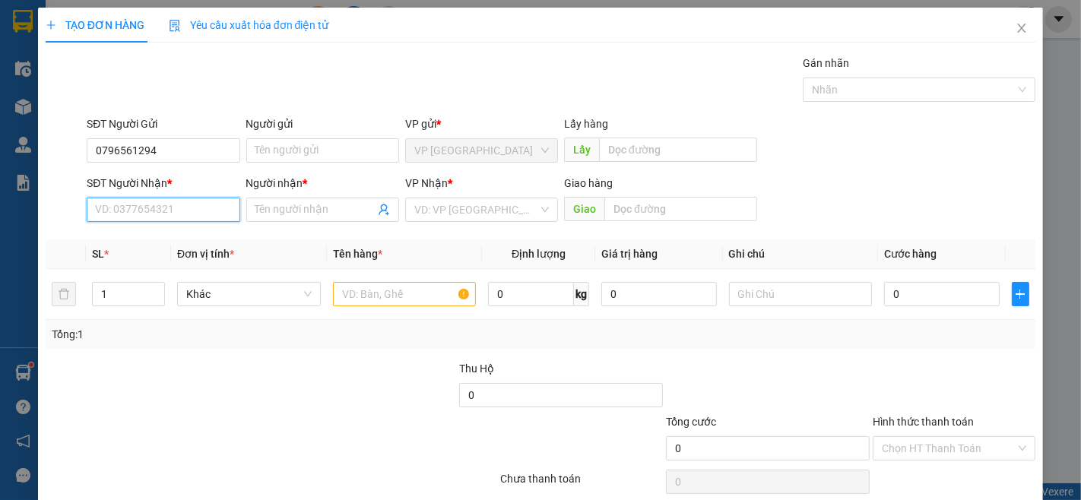
click at [167, 216] on input "SĐT Người Nhận *" at bounding box center [163, 210] width 153 height 24
paste input "0796561294"
type input "0796561294"
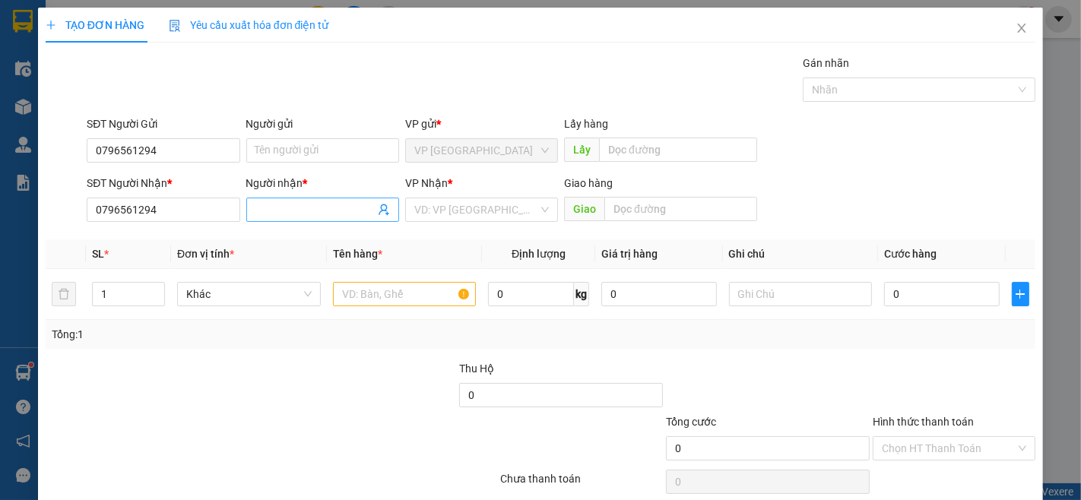
click at [300, 208] on input "Người nhận *" at bounding box center [315, 210] width 119 height 17
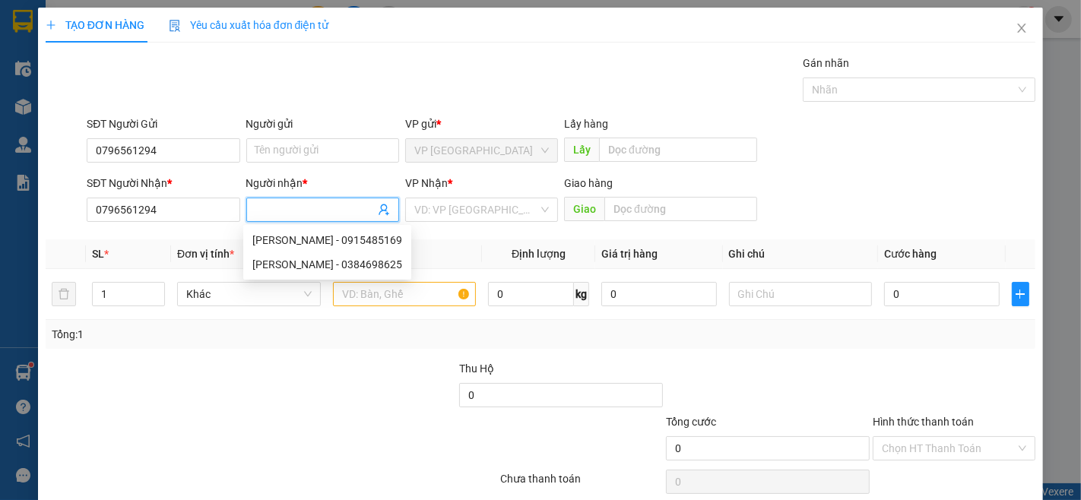
type input "D"
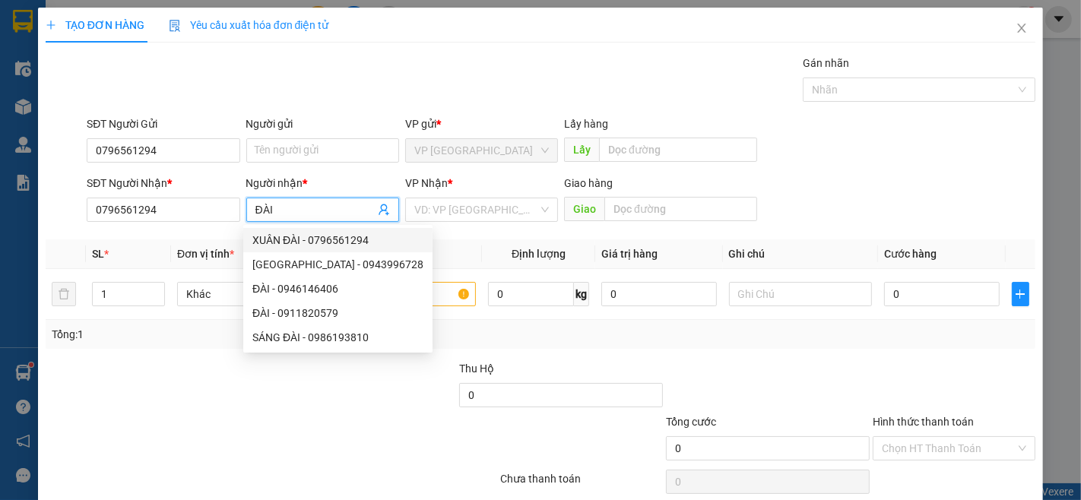
type input "ĐÀI"
click at [822, 200] on div "SĐT Người Nhận * 0796561294 Người nhận * ĐÀI VP Nhận * VD: VP [GEOGRAPHIC_DATA]…" at bounding box center [561, 201] width 955 height 53
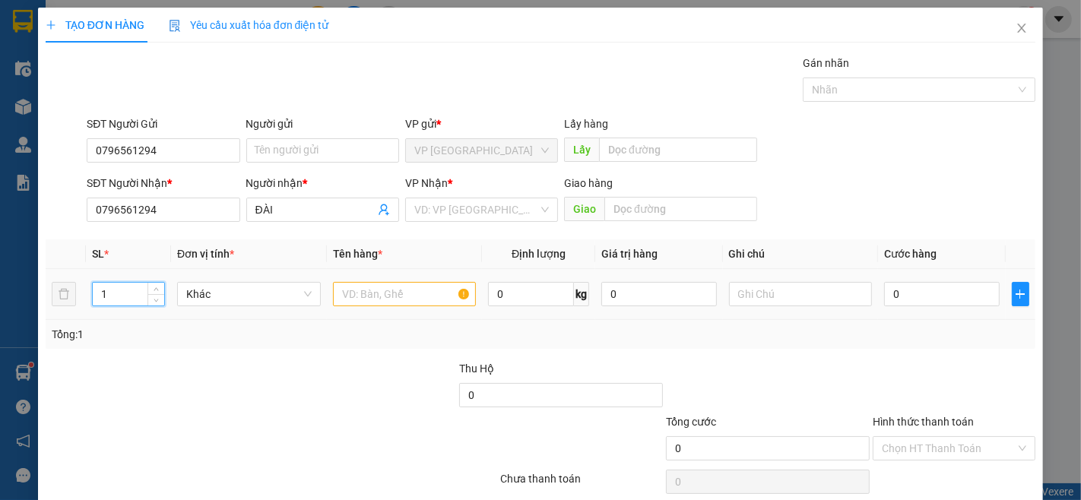
click at [108, 298] on input "1" at bounding box center [128, 294] width 71 height 23
type input "17"
click at [376, 290] on input "text" at bounding box center [405, 294] width 144 height 24
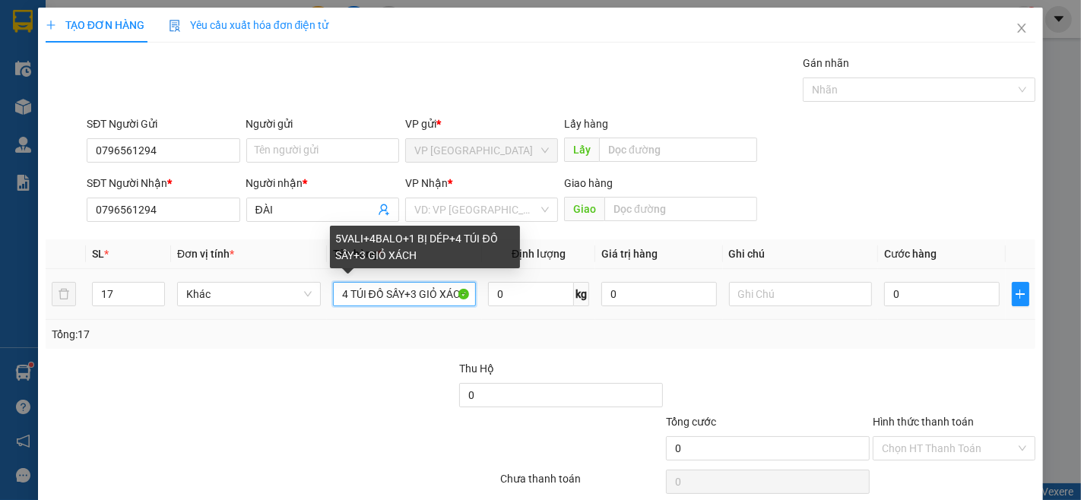
scroll to position [0, 124]
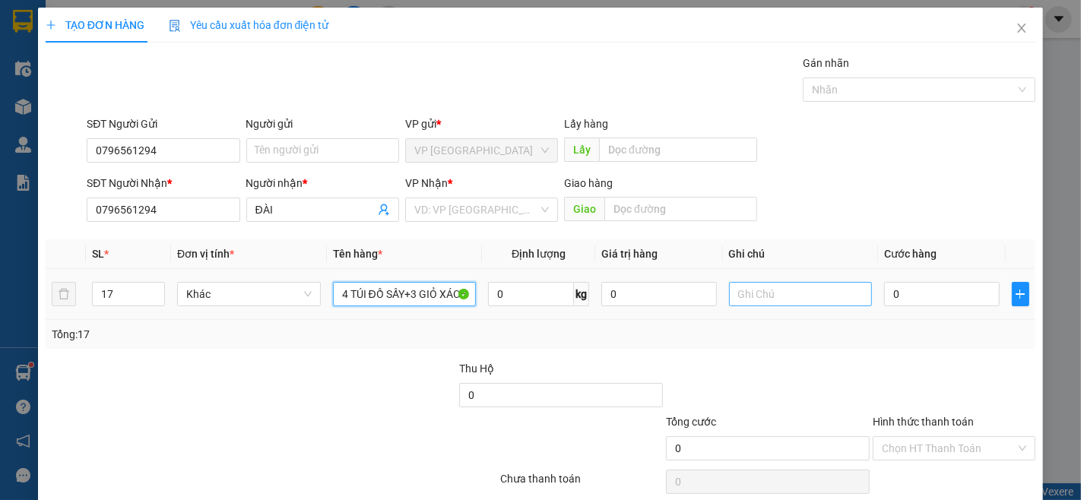
type input "5VALI+4BALO+1 BỊ DÉP+4 TÚI ĐỒ SẤY+3 GIỎ XÁCH"
click at [764, 302] on input "text" at bounding box center [801, 294] width 144 height 24
type input "4"
click at [913, 306] on input "0" at bounding box center [941, 294] width 115 height 24
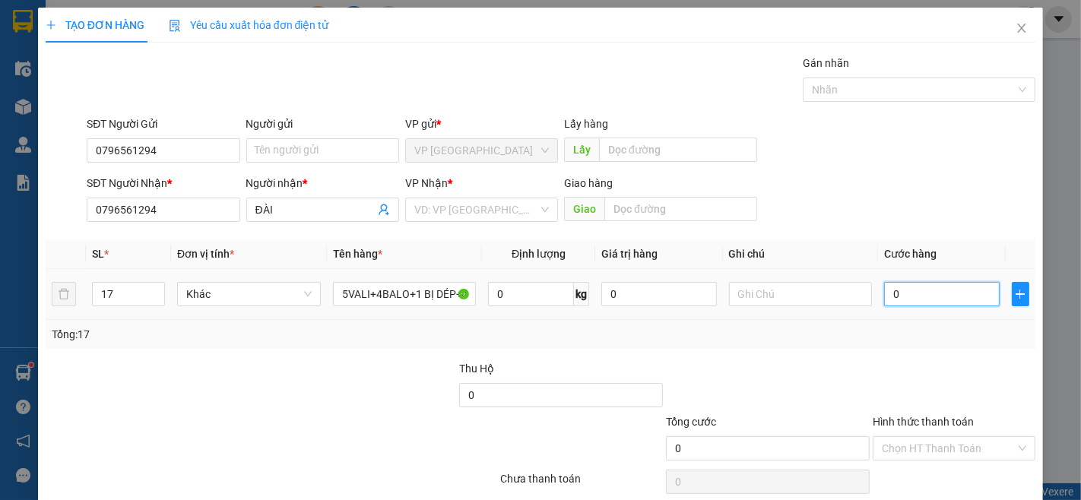
type input "4"
type input "47"
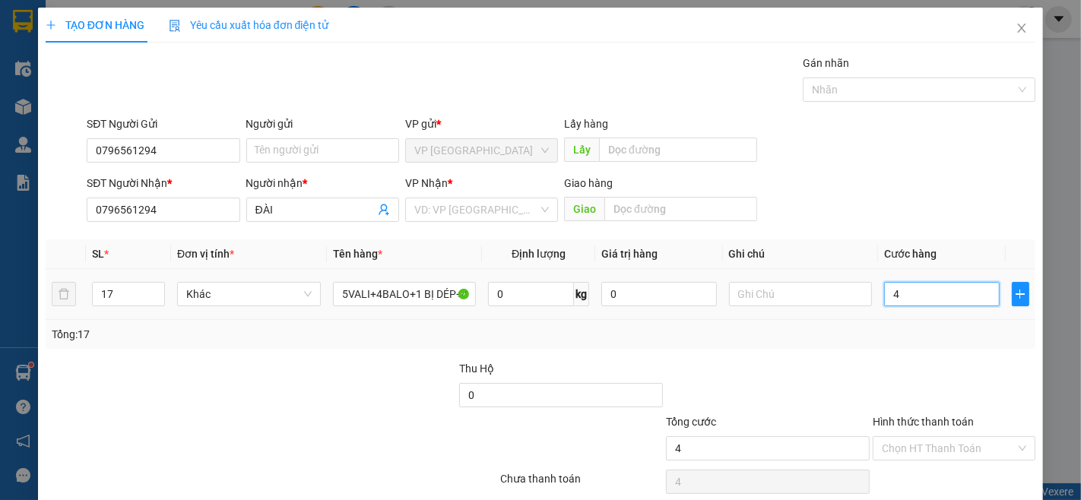
type input "47"
type input "470"
type input "4.700"
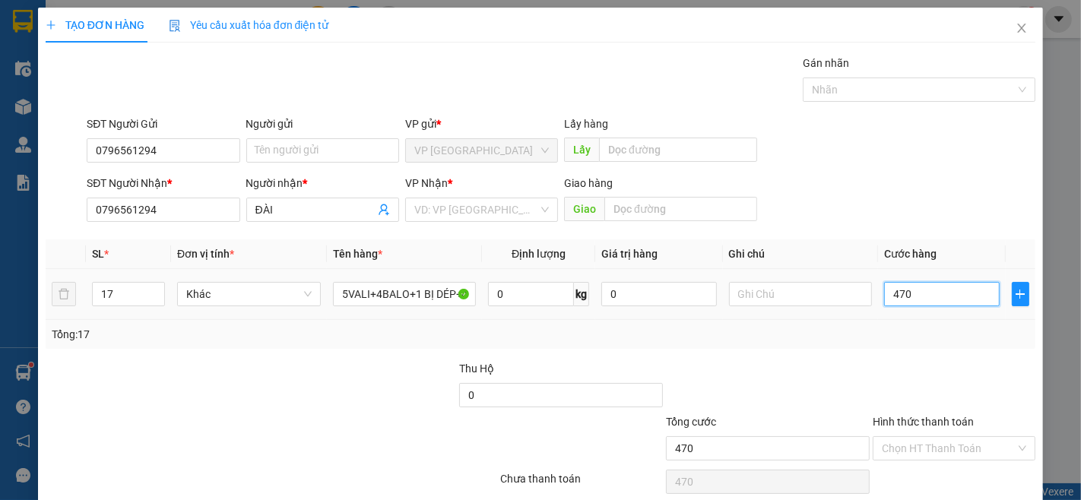
type input "4.700"
type input "47.000"
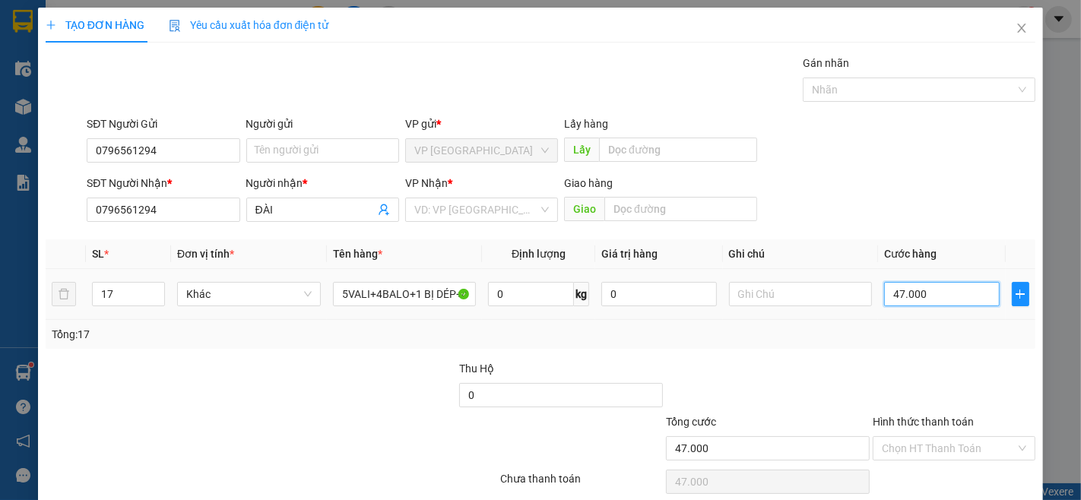
type input "470.000"
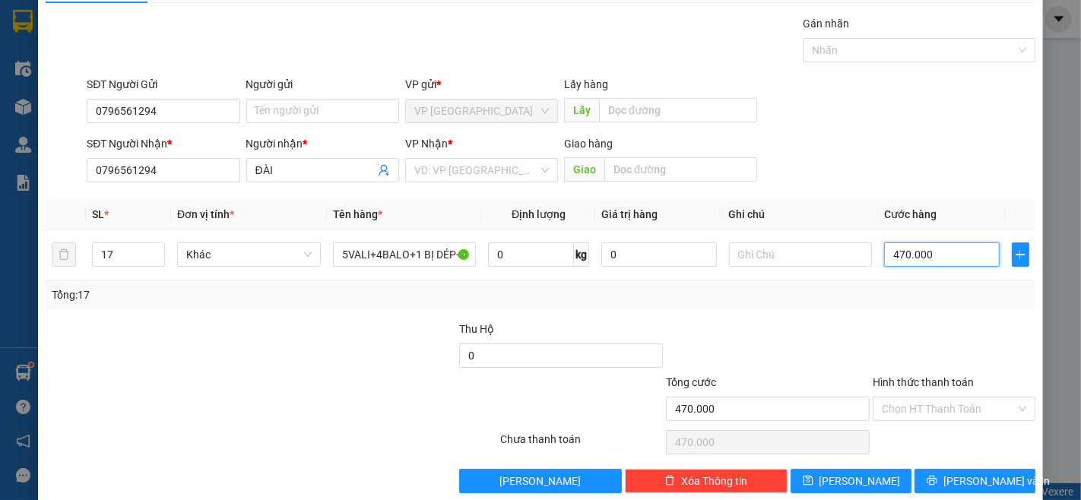
scroll to position [62, 0]
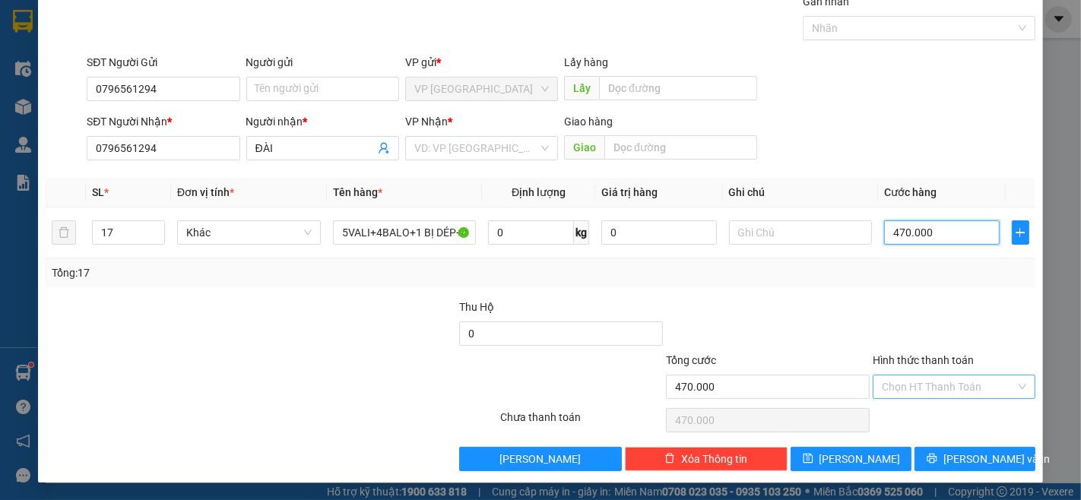
type input "470.000"
click at [936, 391] on input "Hình thức thanh toán" at bounding box center [949, 387] width 134 height 23
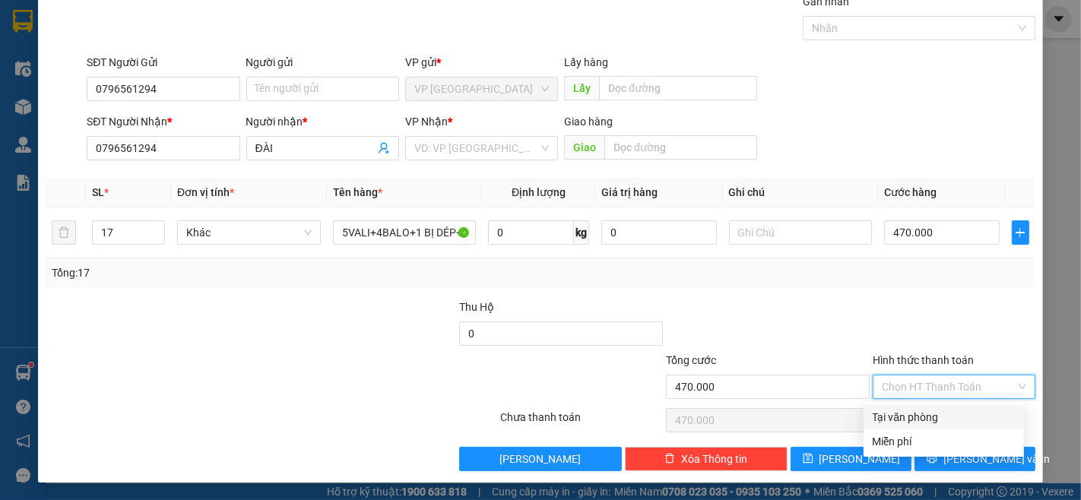
click at [929, 411] on div "Tại văn phòng" at bounding box center [944, 417] width 142 height 17
type input "0"
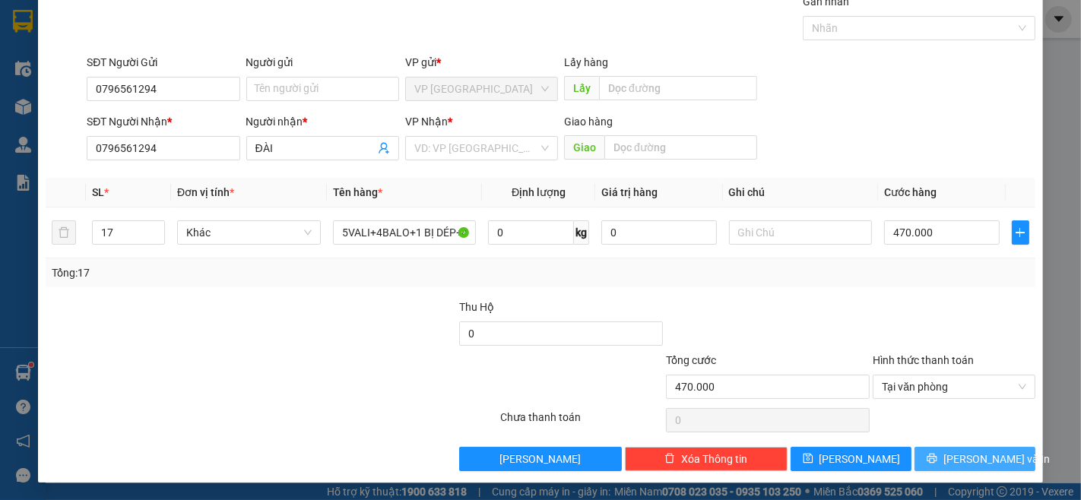
click at [967, 461] on span "[PERSON_NAME] và In" at bounding box center [997, 459] width 106 height 17
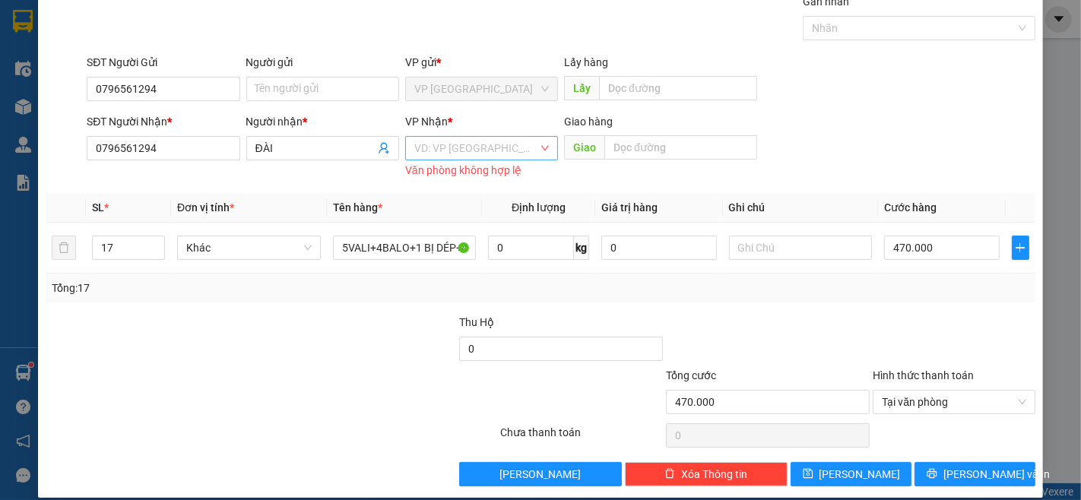
click at [443, 153] on input "search" at bounding box center [476, 148] width 124 height 23
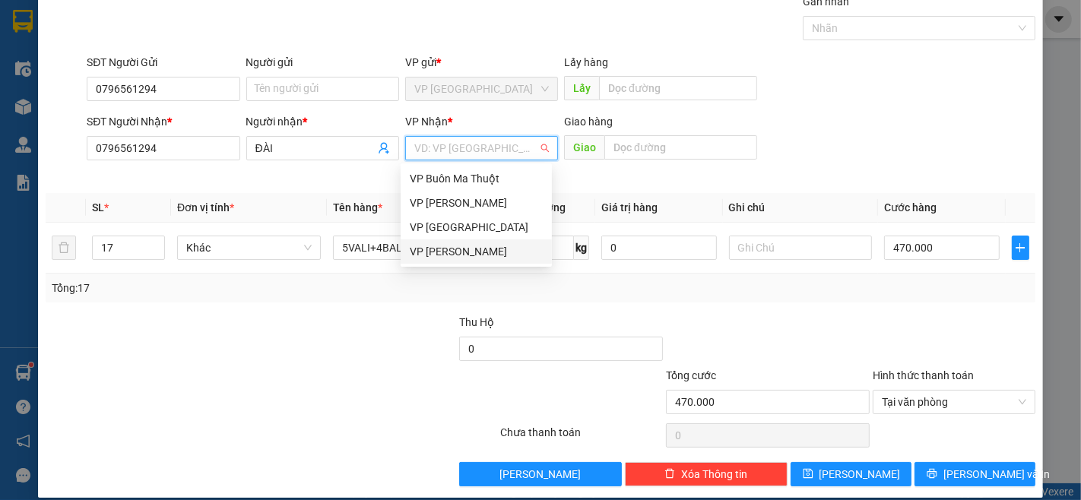
click at [473, 252] on div "VP [PERSON_NAME]" at bounding box center [476, 251] width 133 height 17
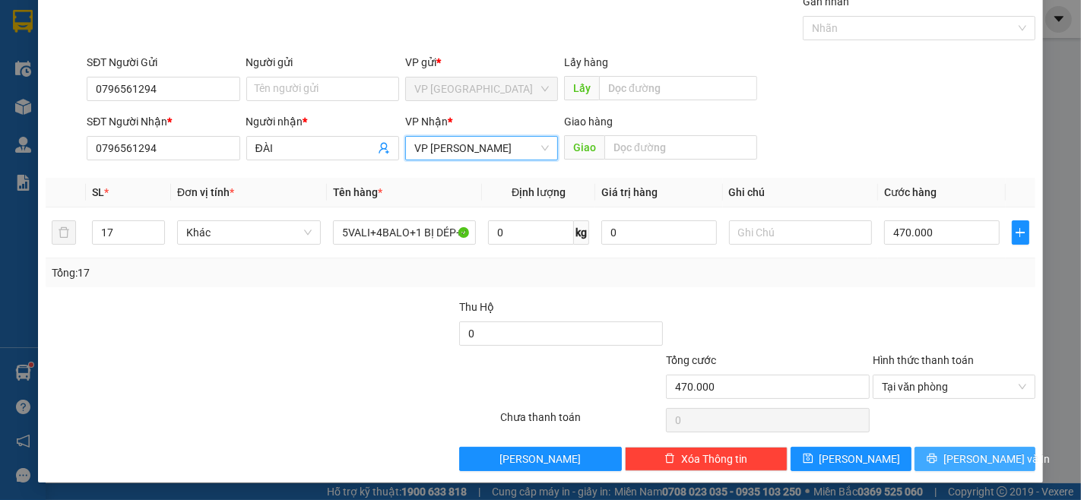
click at [992, 470] on button "[PERSON_NAME] và In" at bounding box center [975, 459] width 121 height 24
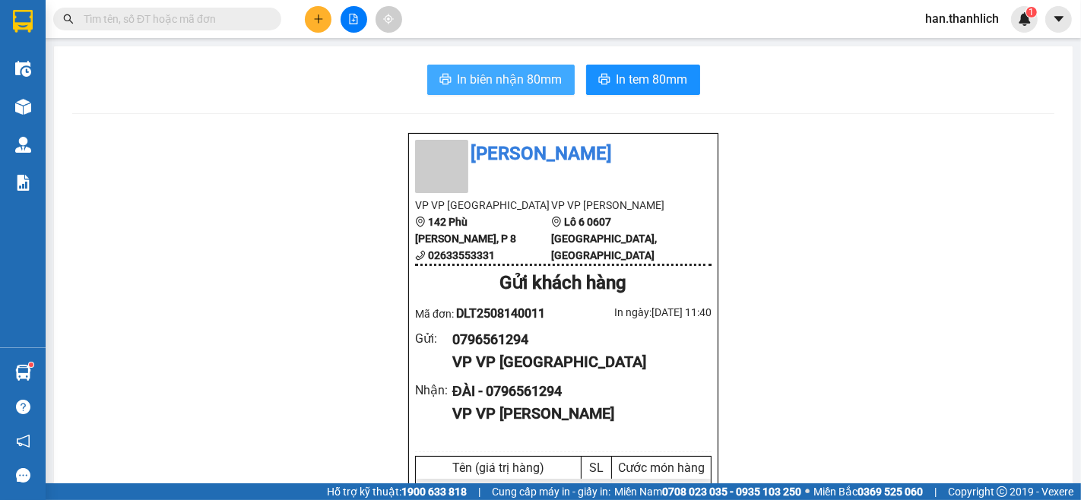
click at [503, 93] on button "In biên nhận 80mm" at bounding box center [501, 80] width 148 height 30
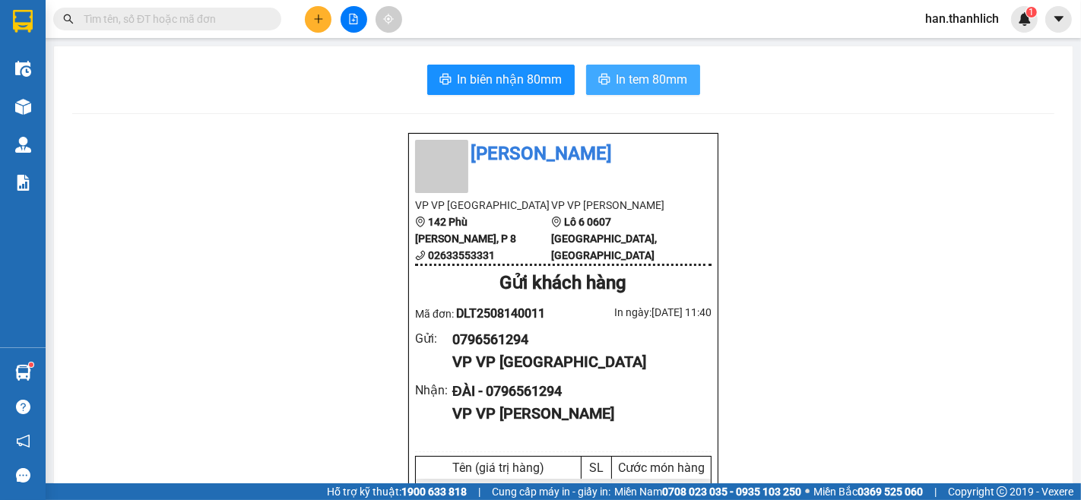
click at [619, 78] on span "In tem 80mm" at bounding box center [652, 79] width 71 height 19
click at [255, 13] on input "text" at bounding box center [173, 19] width 179 height 17
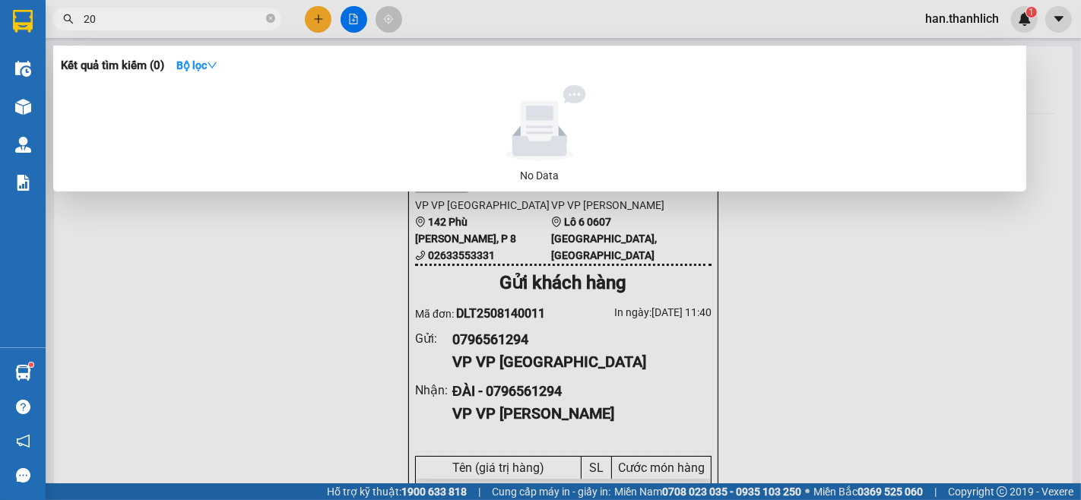
type input "203"
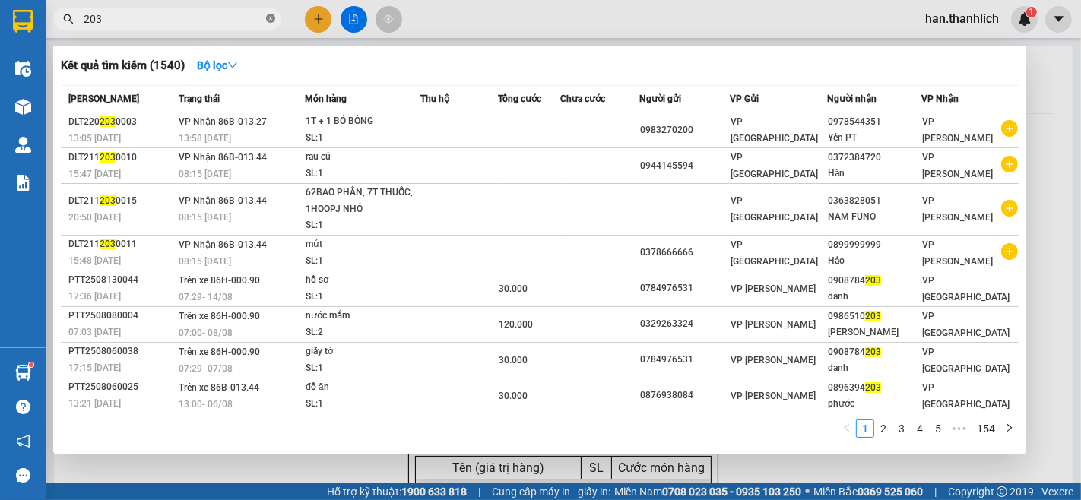
click at [271, 15] on icon "close-circle" at bounding box center [270, 18] width 9 height 9
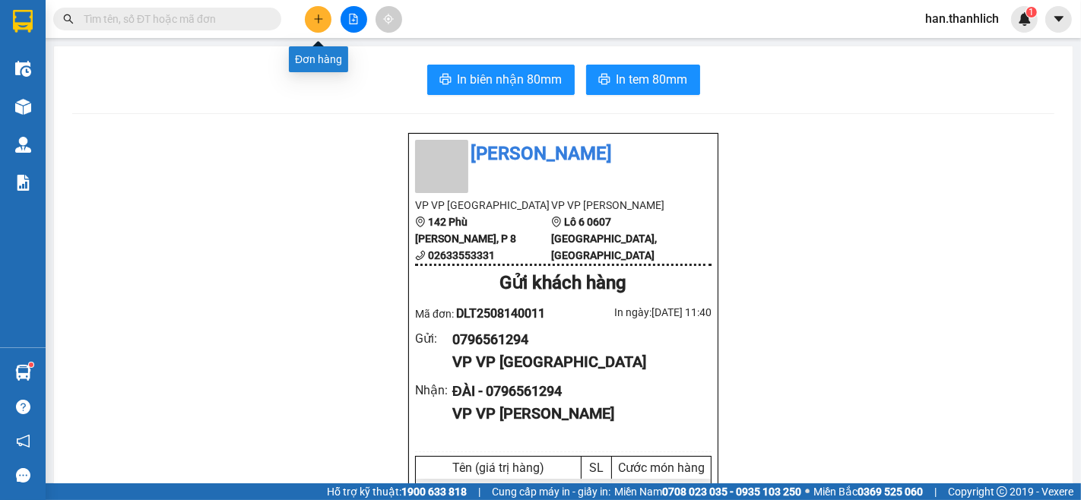
click at [318, 27] on button at bounding box center [318, 19] width 27 height 27
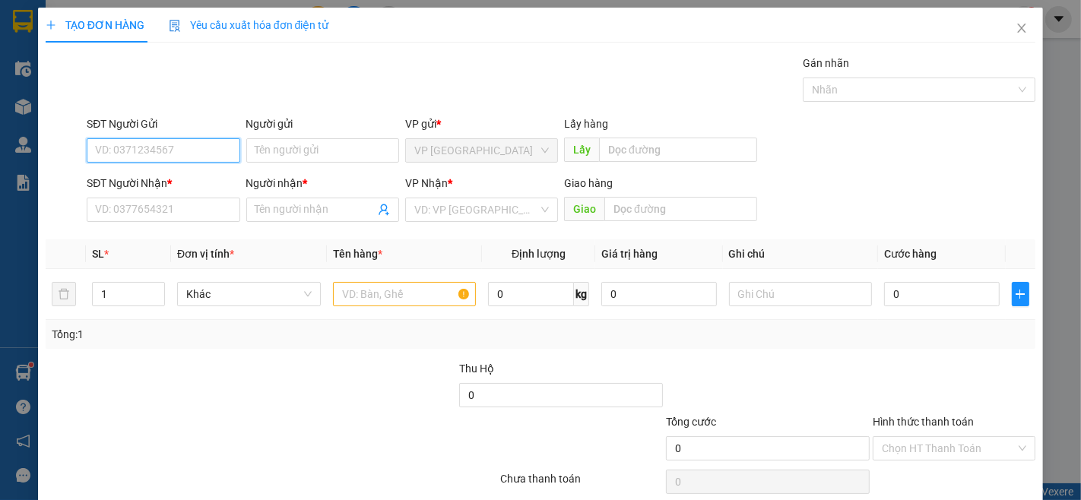
click at [142, 146] on input "SĐT Người Gửi" at bounding box center [163, 150] width 153 height 24
type input "0334967707"
click at [166, 185] on div "0334967707" at bounding box center [161, 181] width 133 height 17
type input "0369373373"
type input "LAN"
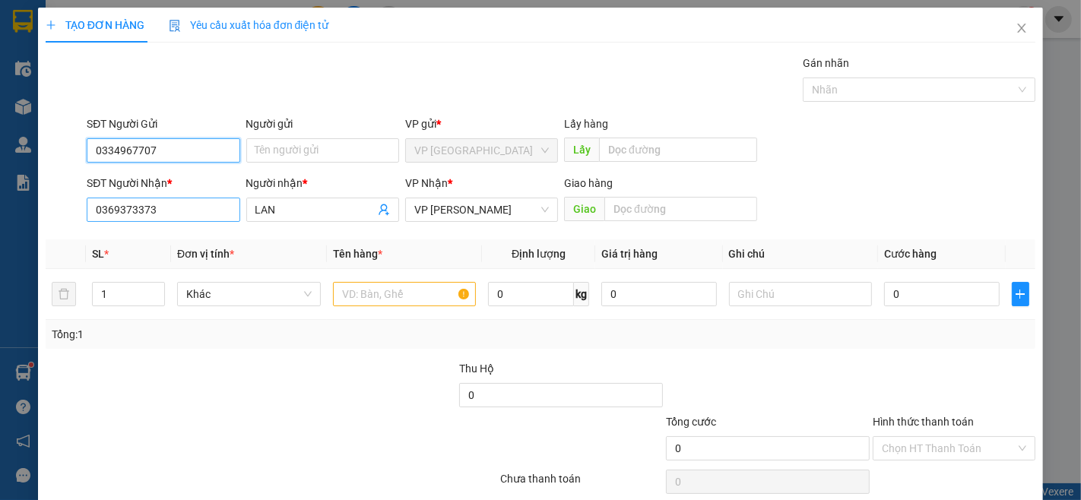
type input "0334967707"
click at [186, 213] on input "0369373373" at bounding box center [163, 210] width 153 height 24
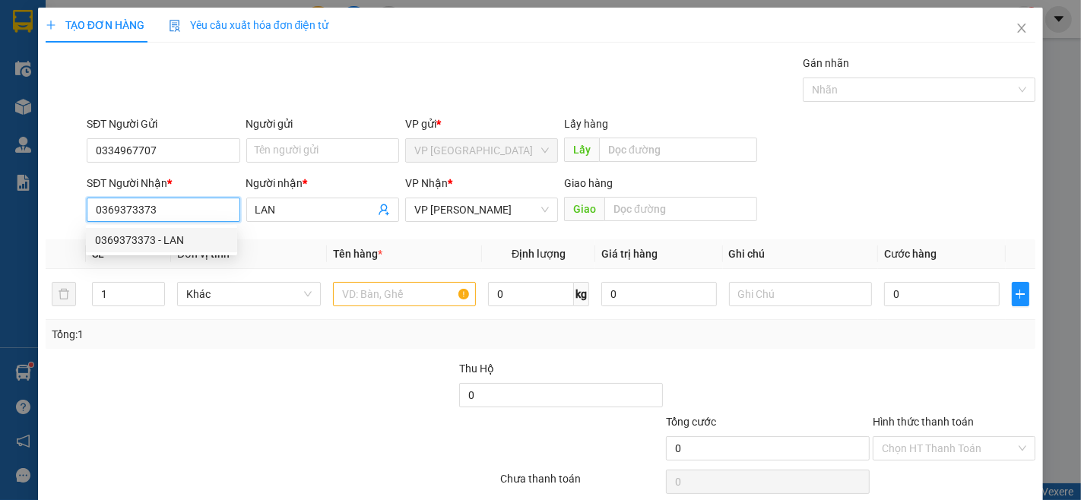
click at [186, 213] on input "0369373373" at bounding box center [163, 210] width 153 height 24
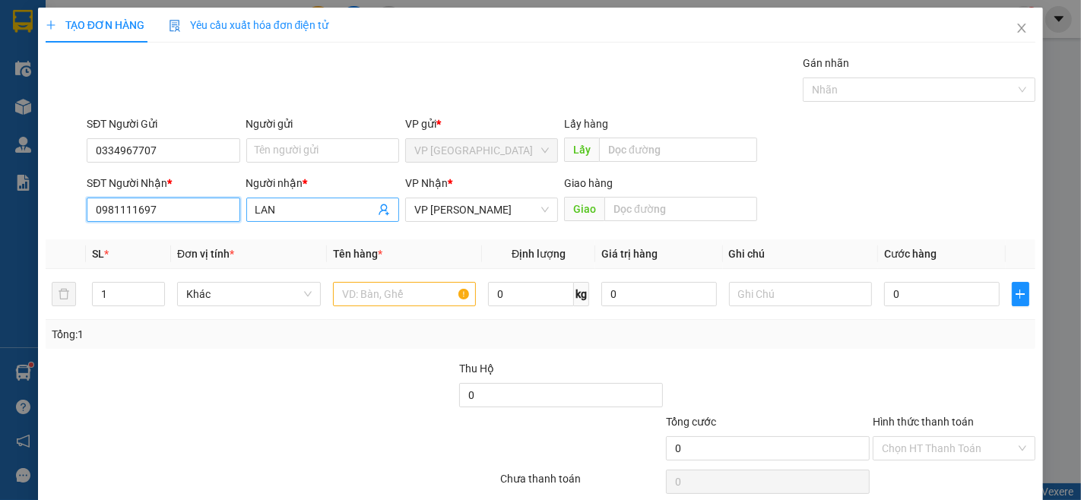
type input "0981111697"
click at [309, 216] on input "LAN" at bounding box center [315, 210] width 119 height 17
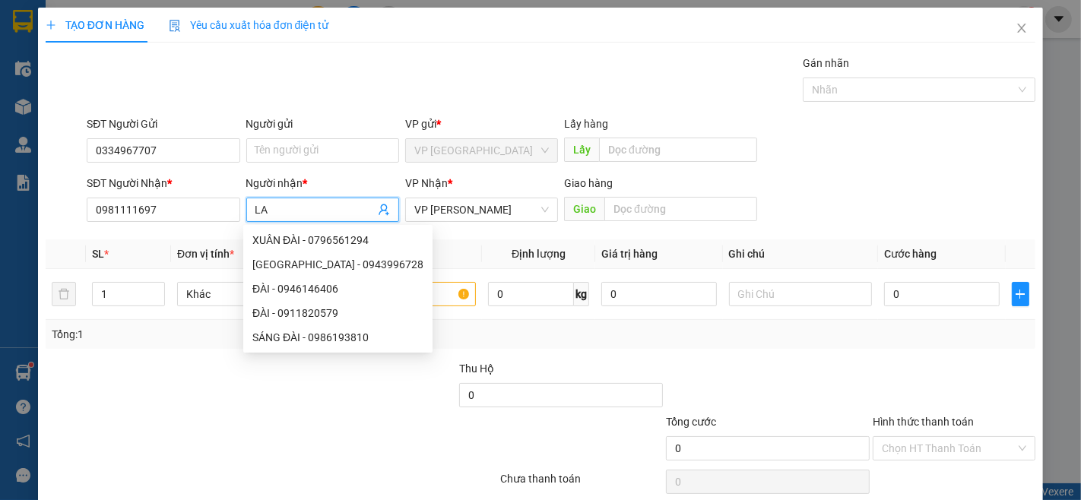
type input "L"
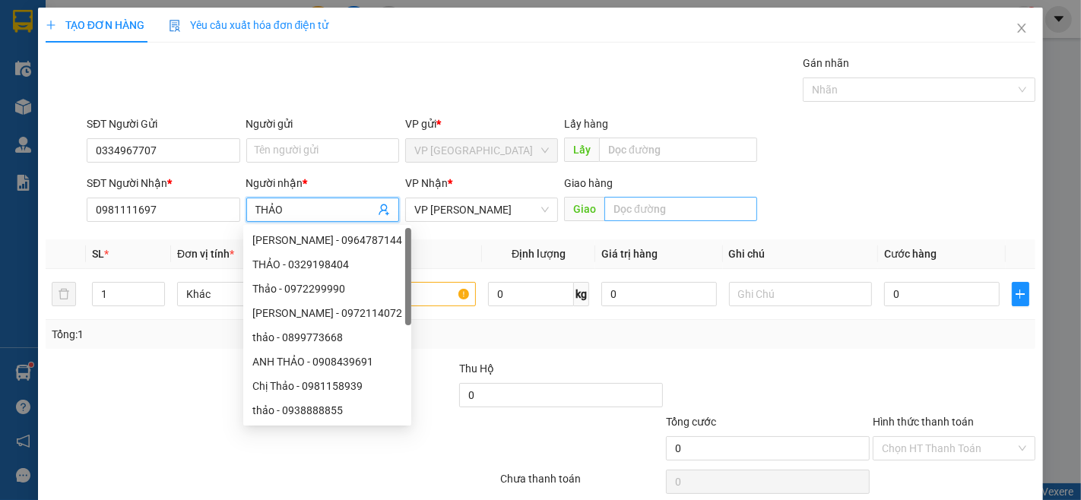
type input "THẢO"
click at [656, 206] on input "text" at bounding box center [681, 209] width 153 height 24
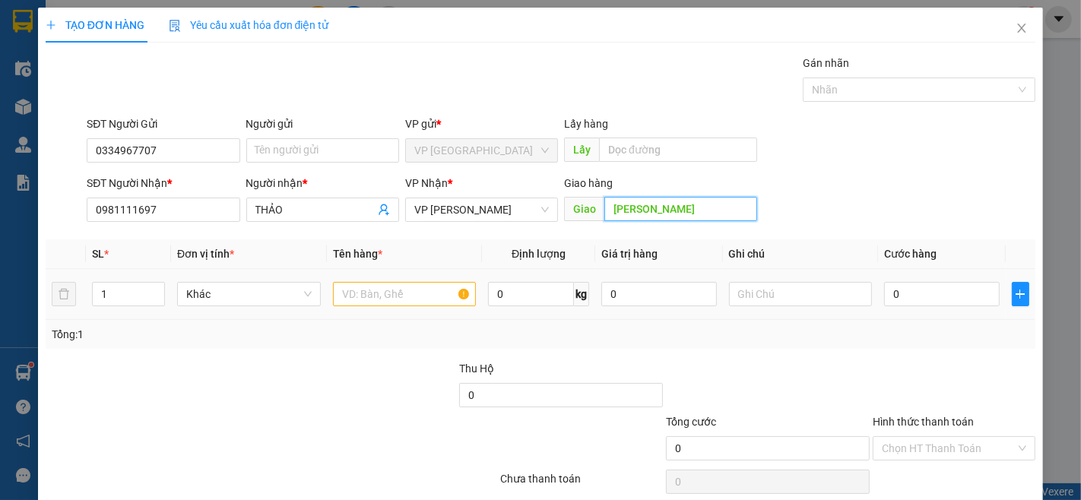
type input "[PERSON_NAME]"
click at [388, 298] on input "text" at bounding box center [405, 294] width 144 height 24
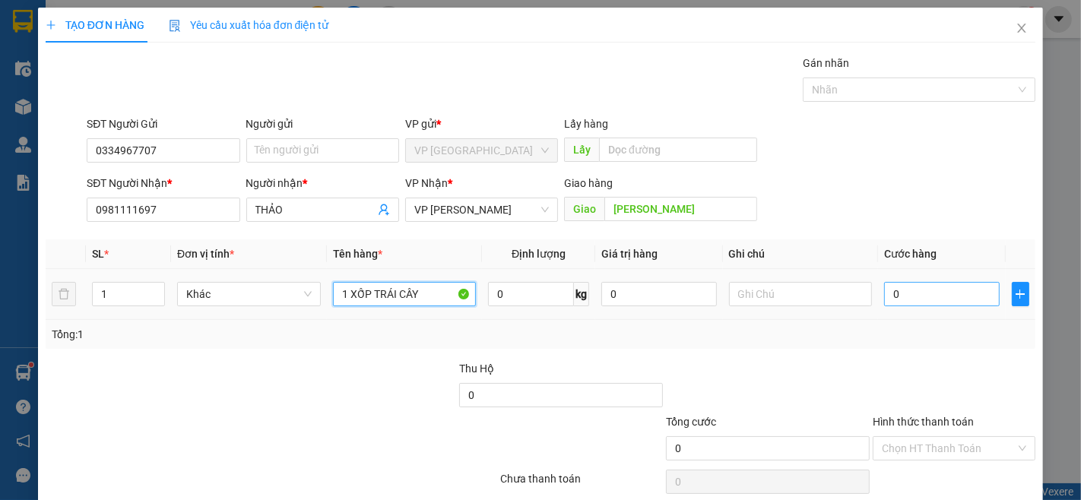
type input "1 XỐP TRÁI CÂY"
click at [914, 297] on input "0" at bounding box center [941, 294] width 115 height 24
type input "5"
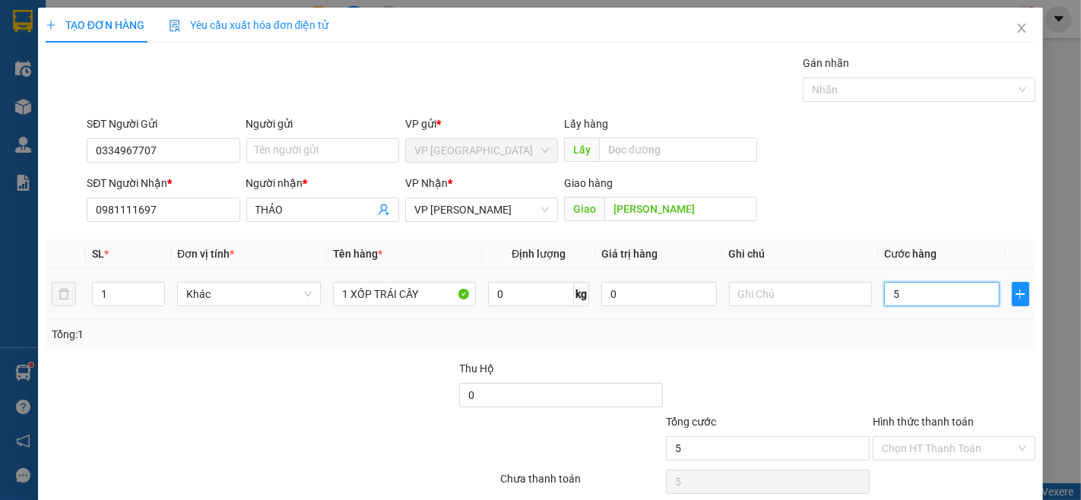
type input "50"
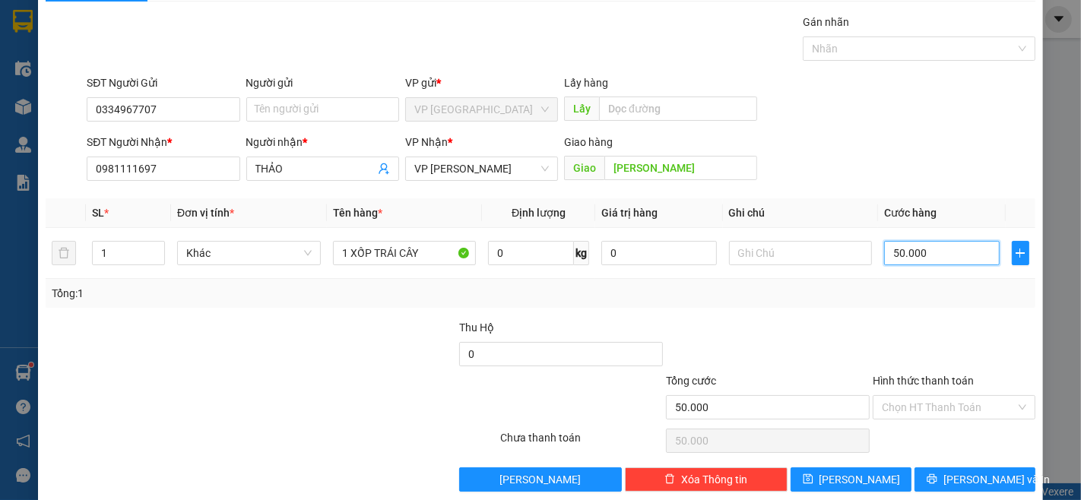
scroll to position [62, 0]
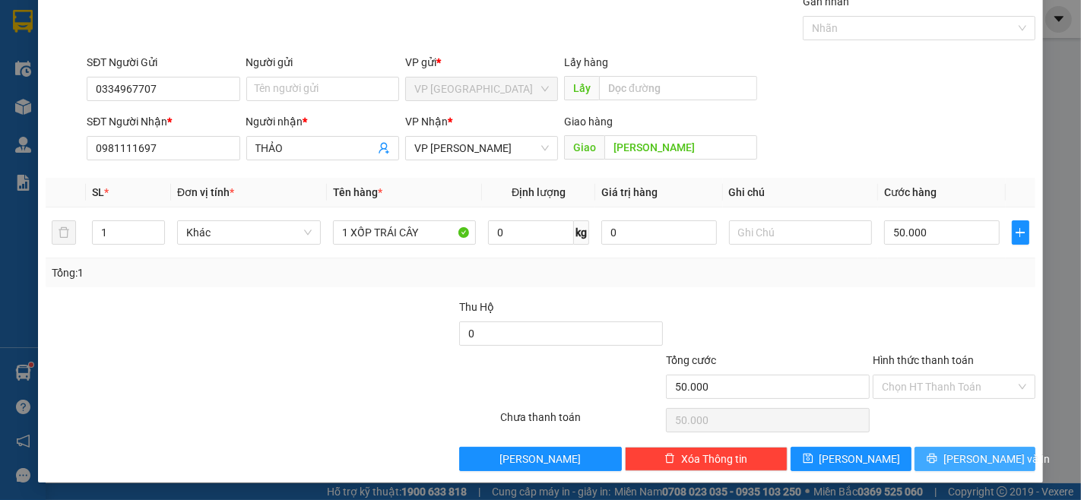
click at [980, 465] on span "[PERSON_NAME] và In" at bounding box center [997, 459] width 106 height 17
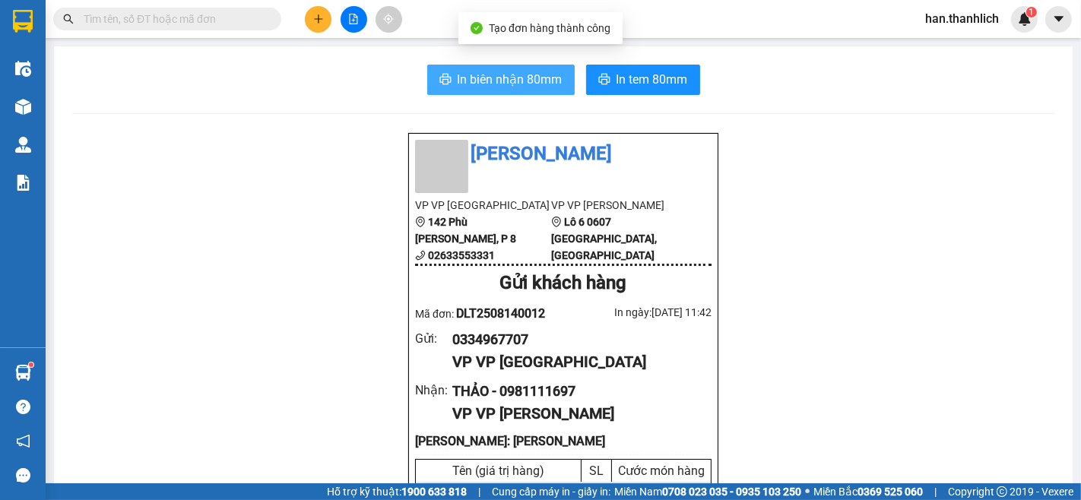
click at [496, 72] on span "In biên nhận 80mm" at bounding box center [510, 79] width 105 height 19
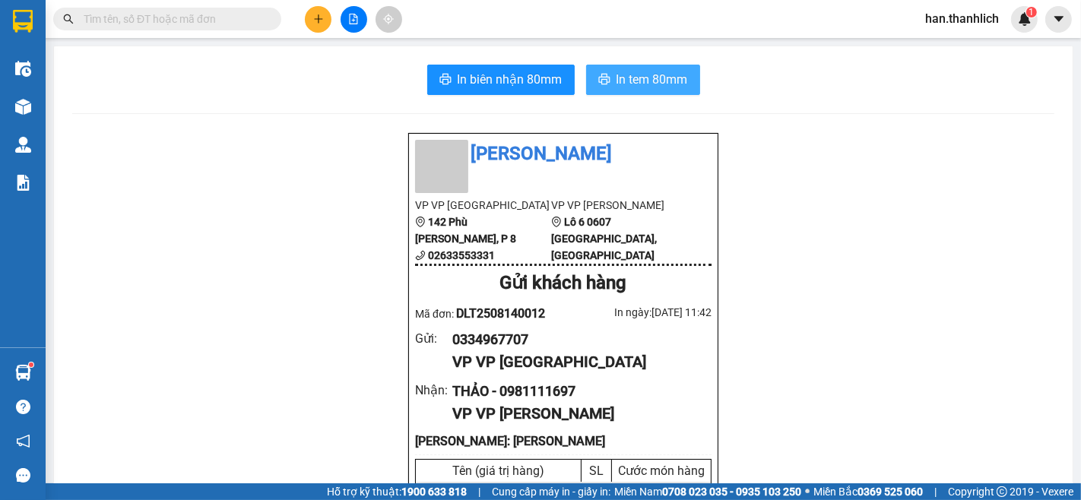
click at [655, 92] on button "In tem 80mm" at bounding box center [643, 80] width 114 height 30
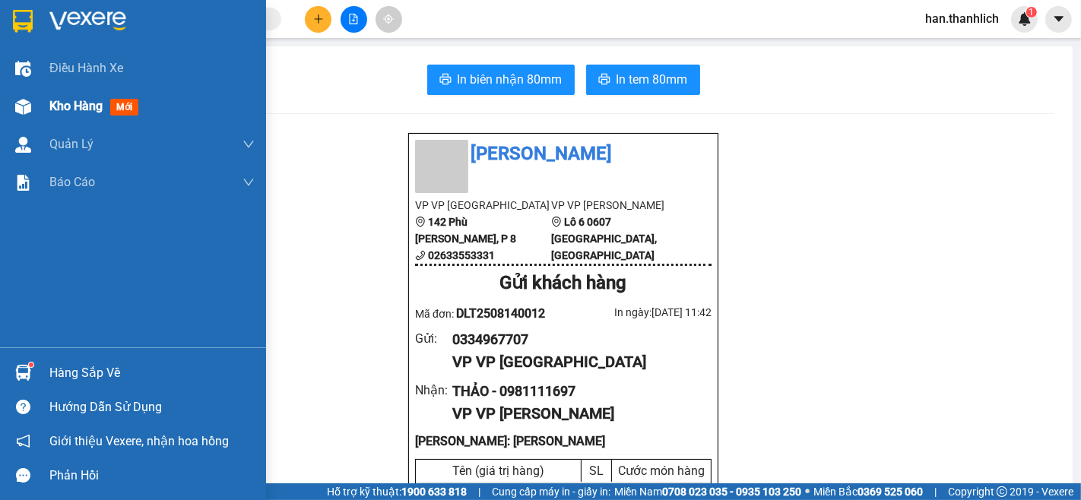
click at [24, 91] on div "Kho hàng mới" at bounding box center [133, 106] width 266 height 38
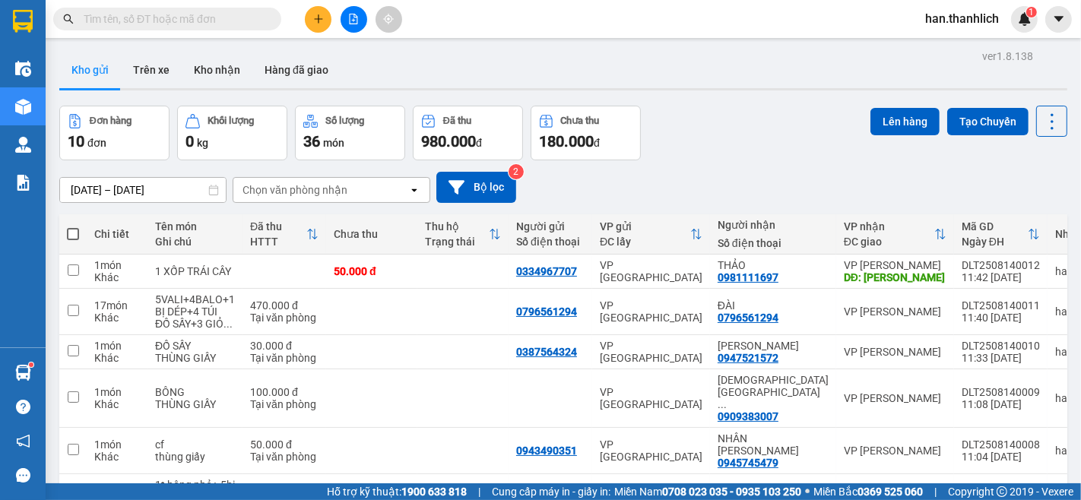
click at [325, 21] on button at bounding box center [318, 19] width 27 height 27
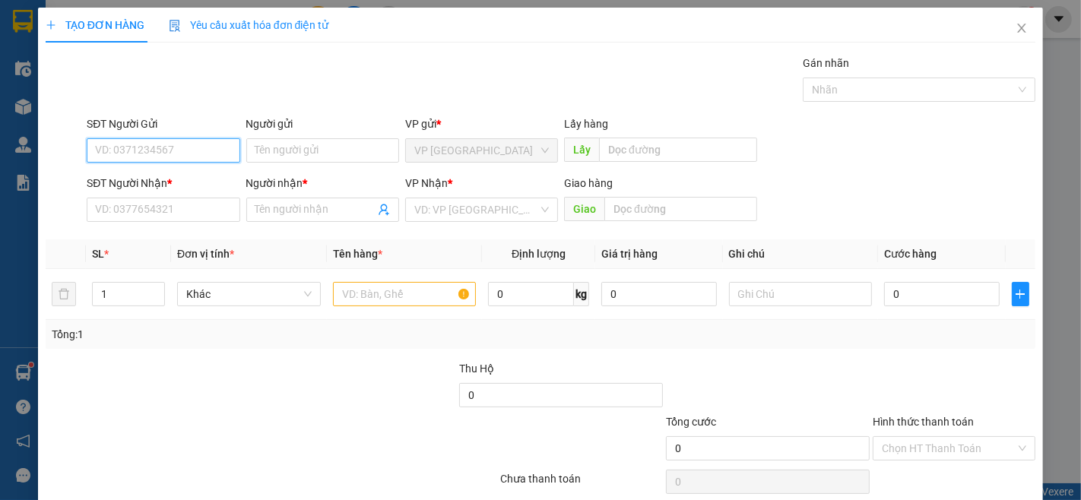
click at [168, 157] on input "SĐT Người Gửi" at bounding box center [163, 150] width 153 height 24
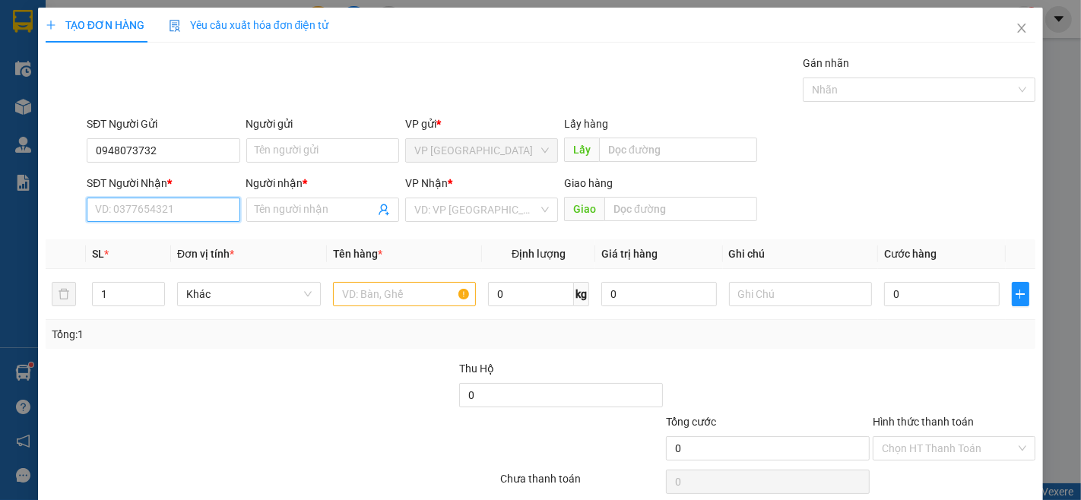
click at [181, 214] on input "SĐT Người Nhận *" at bounding box center [163, 210] width 153 height 24
click at [198, 154] on input "0948073732" at bounding box center [163, 150] width 153 height 24
click at [199, 154] on input "0948073732" at bounding box center [163, 150] width 153 height 24
click at [181, 209] on input "SĐT Người Nhận *" at bounding box center [163, 210] width 153 height 24
paste input "0948073732"
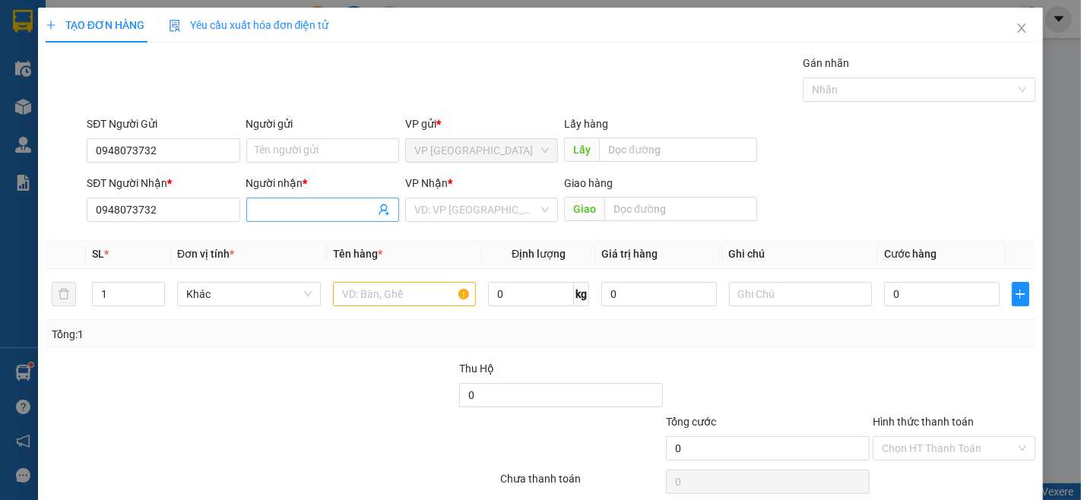
click at [348, 218] on input "Người nhận *" at bounding box center [315, 210] width 119 height 17
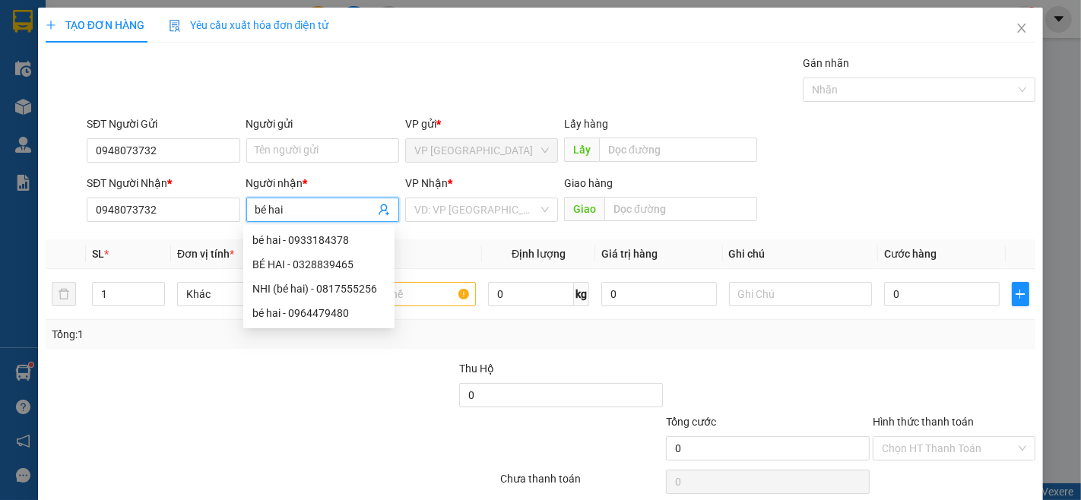
click at [845, 149] on div "SĐT Người Gửi 0948073732 Người gửi Tên người gửi VP gửi * VP Đà Lạt Lấy hàng Lấy" at bounding box center [561, 142] width 955 height 53
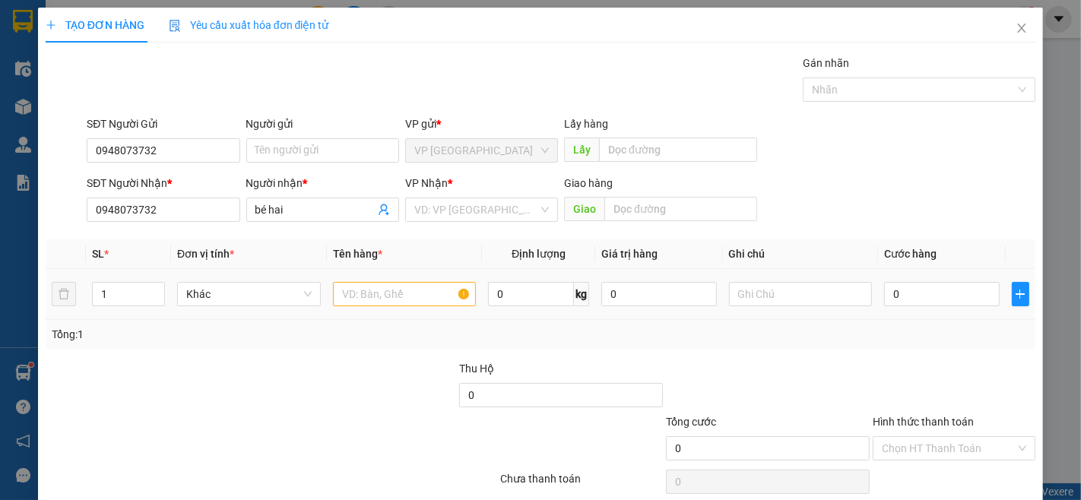
click at [164, 291] on td "1" at bounding box center [128, 294] width 85 height 51
click at [154, 288] on icon "up" at bounding box center [156, 290] width 5 height 5
click at [388, 306] on input "text" at bounding box center [405, 294] width 144 height 24
click at [778, 305] on input "text" at bounding box center [801, 294] width 144 height 24
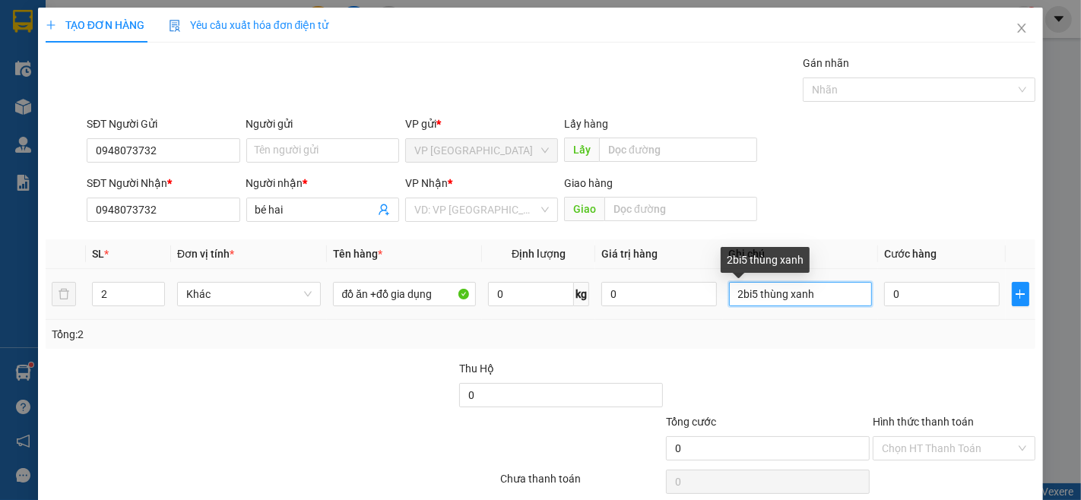
click at [751, 298] on input "2bi5 thùng xanh" at bounding box center [801, 294] width 144 height 24
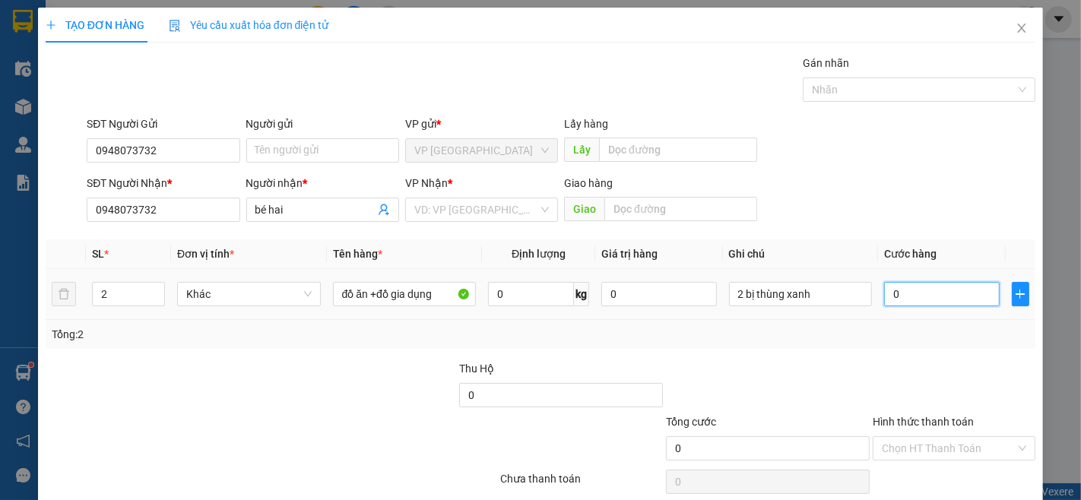
click at [922, 290] on input "0" at bounding box center [941, 294] width 115 height 24
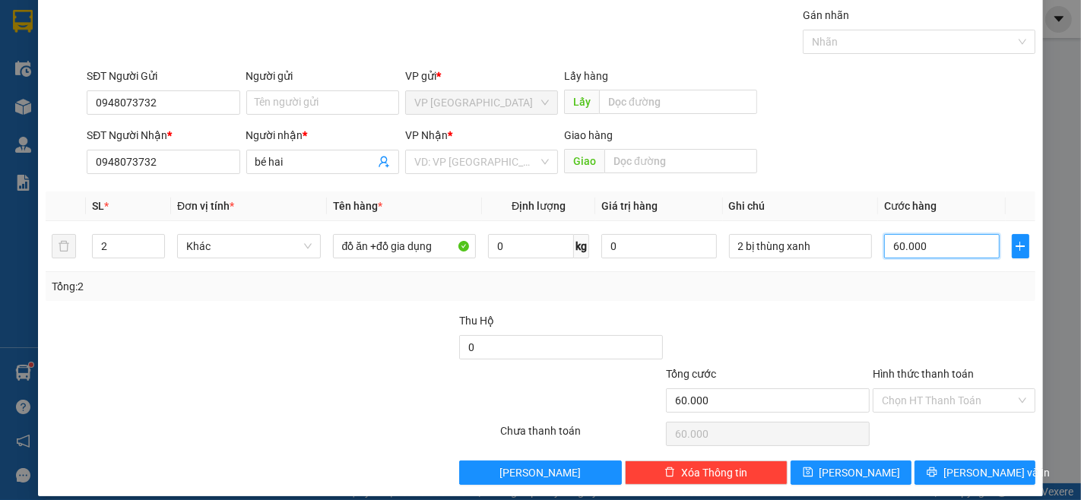
scroll to position [62, 0]
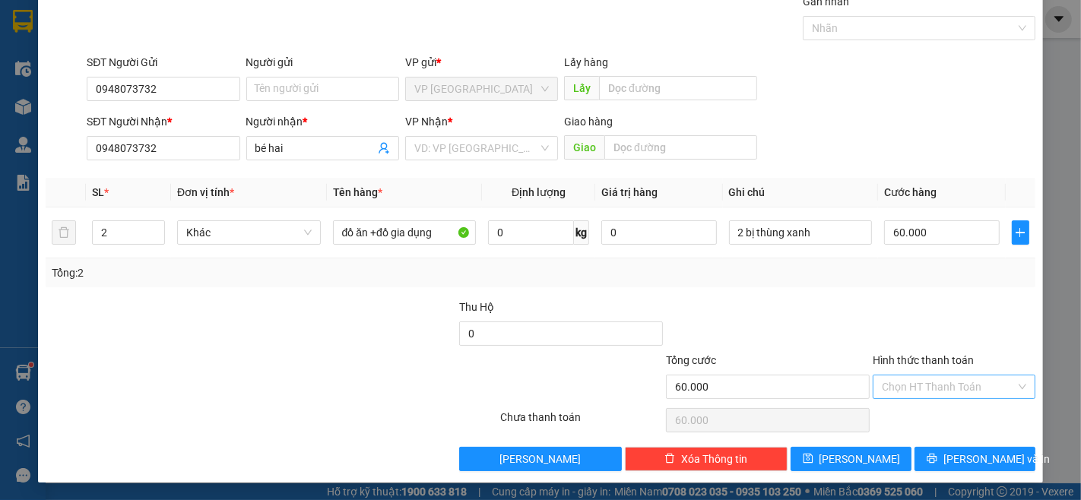
click at [975, 391] on input "Hình thức thanh toán" at bounding box center [949, 387] width 134 height 23
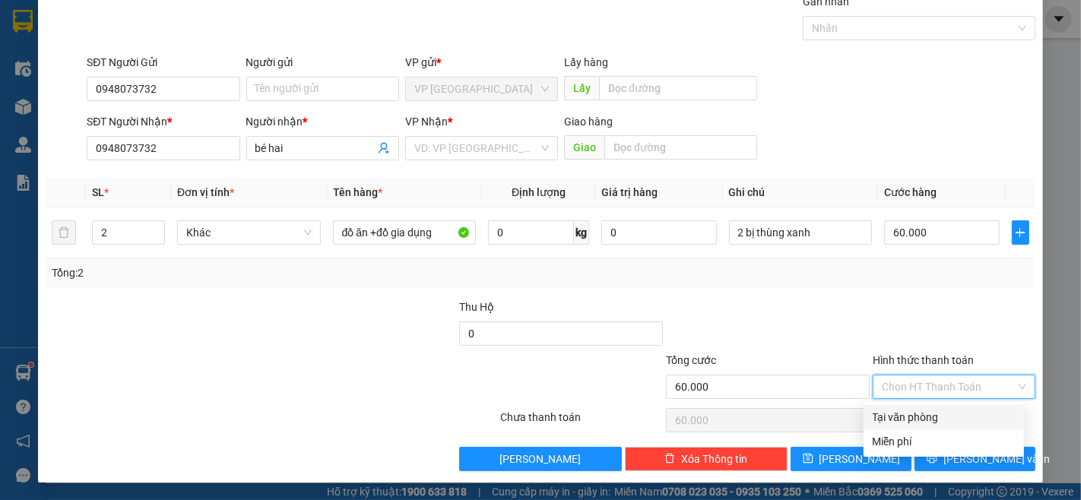
click at [970, 413] on div "Tại văn phòng" at bounding box center [944, 417] width 142 height 17
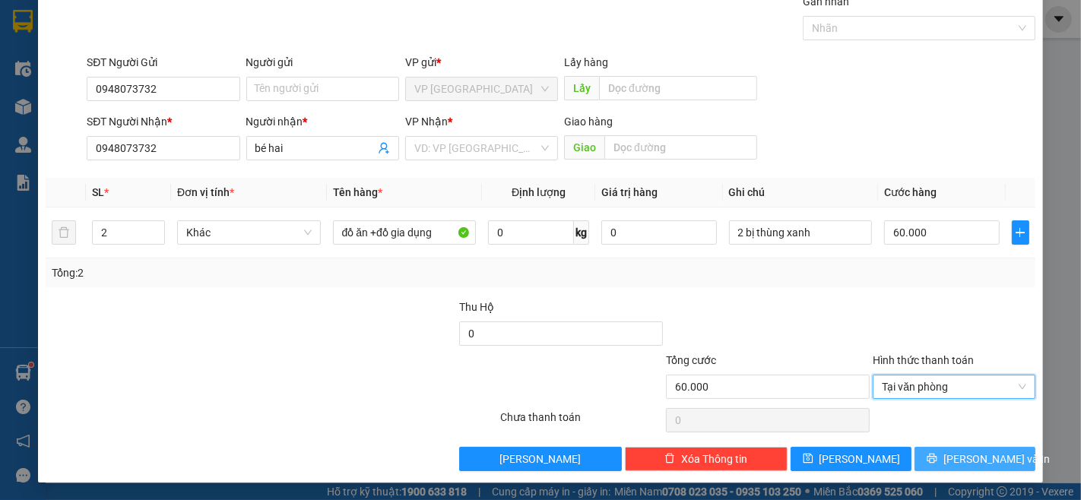
click at [983, 461] on span "[PERSON_NAME] và In" at bounding box center [997, 459] width 106 height 17
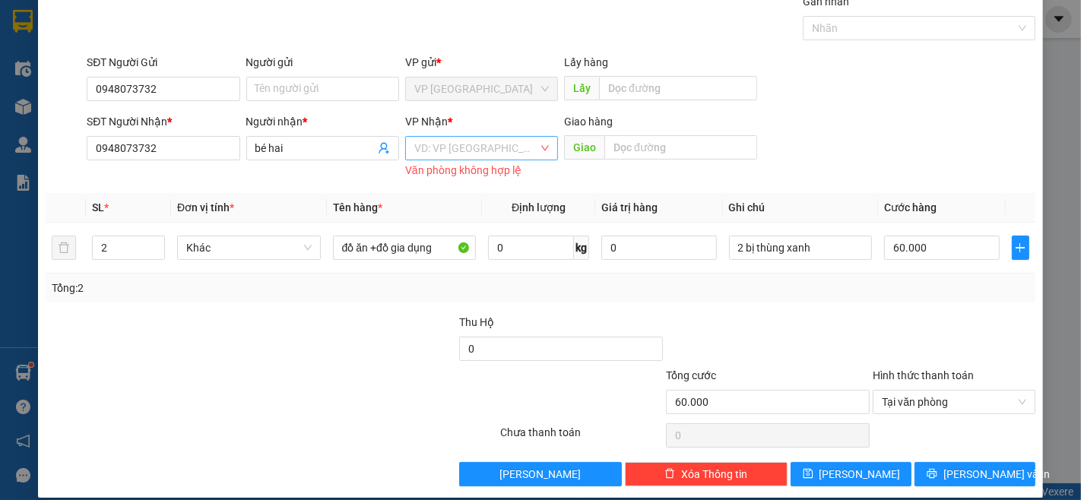
click at [456, 158] on input "search" at bounding box center [476, 148] width 124 height 23
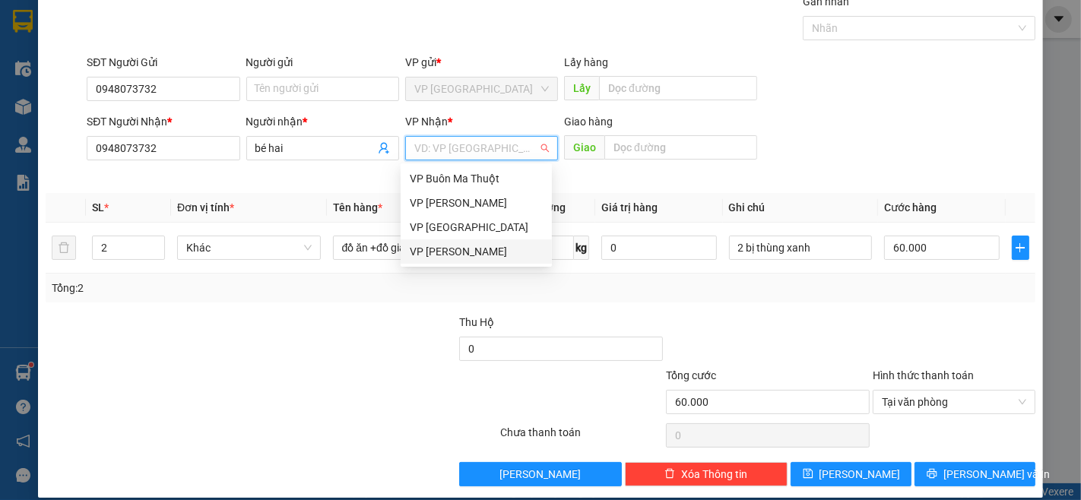
click at [440, 252] on div "VP [PERSON_NAME]" at bounding box center [476, 251] width 133 height 17
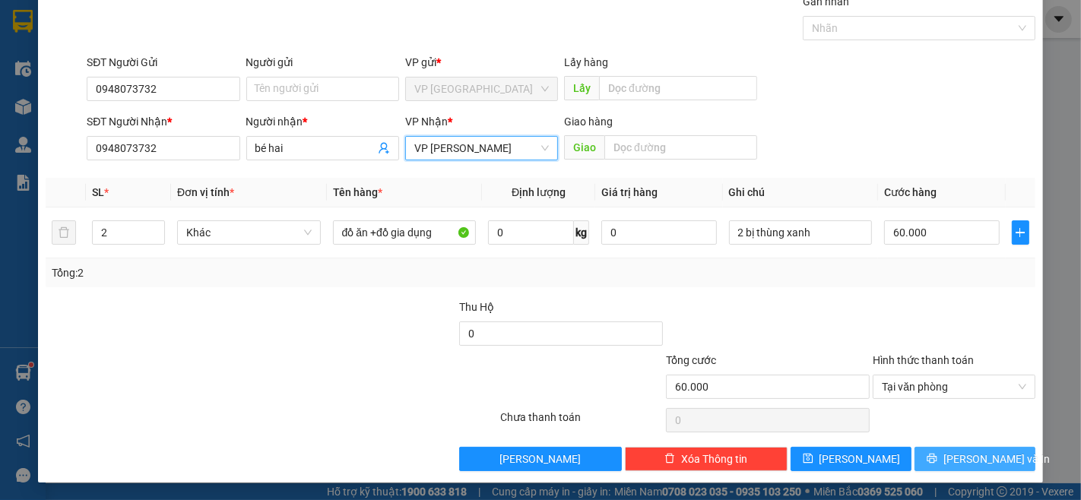
click at [977, 465] on span "[PERSON_NAME] và In" at bounding box center [997, 459] width 106 height 17
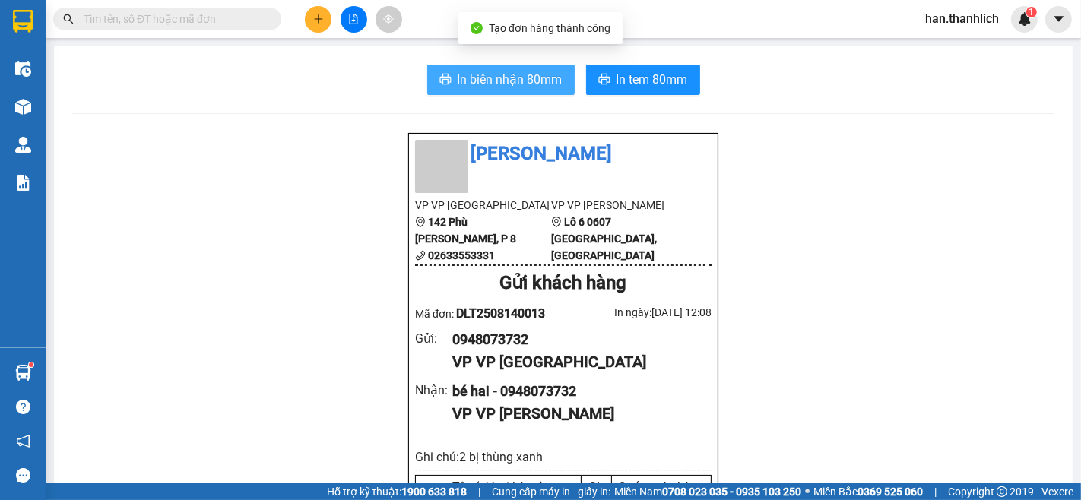
click at [478, 77] on span "In biên nhận 80mm" at bounding box center [510, 79] width 105 height 19
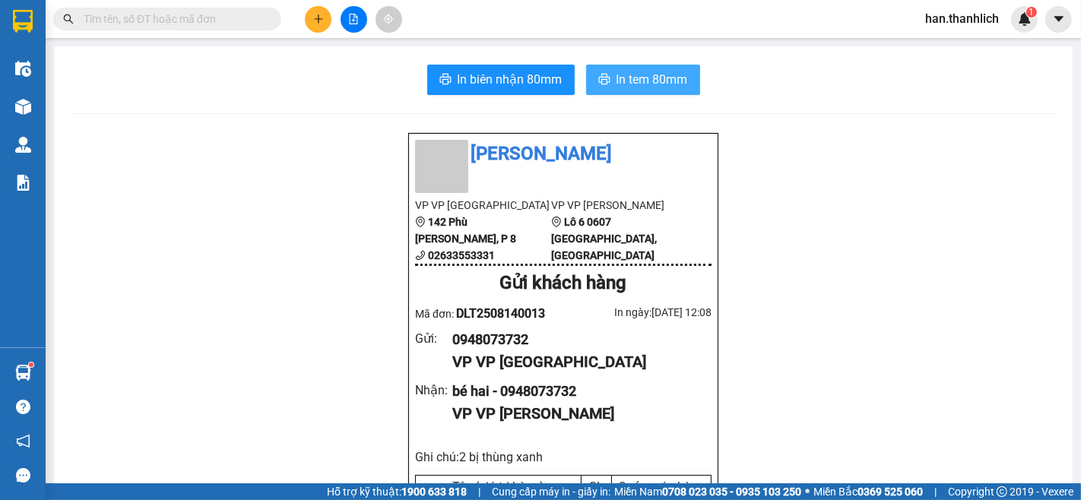
click at [631, 78] on span "In tem 80mm" at bounding box center [652, 79] width 71 height 19
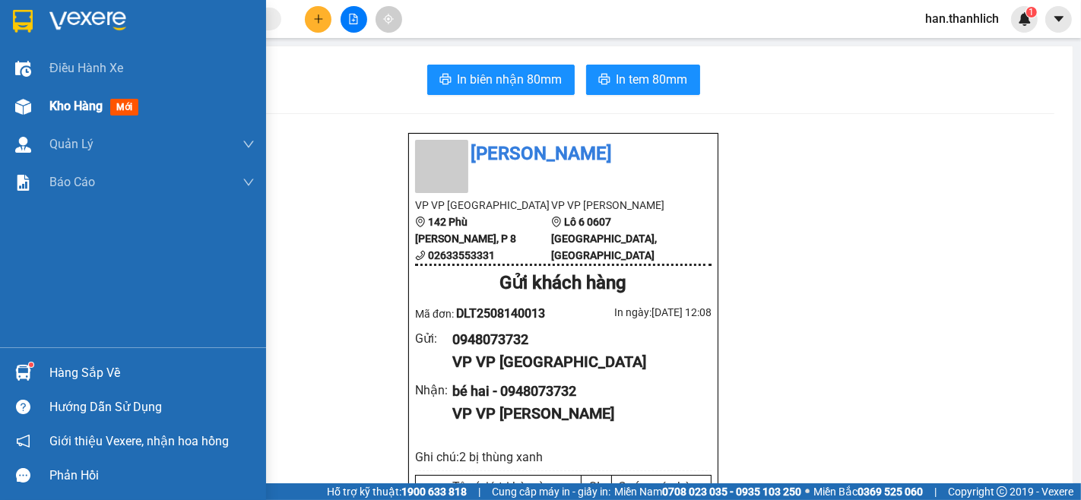
click at [56, 113] on span "Kho hàng" at bounding box center [75, 106] width 53 height 14
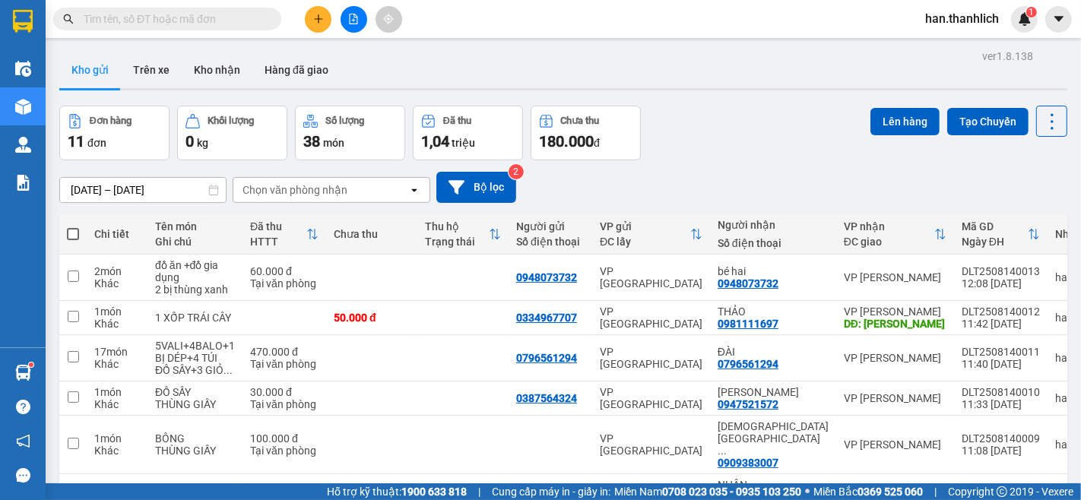
click at [325, 25] on button at bounding box center [318, 19] width 27 height 27
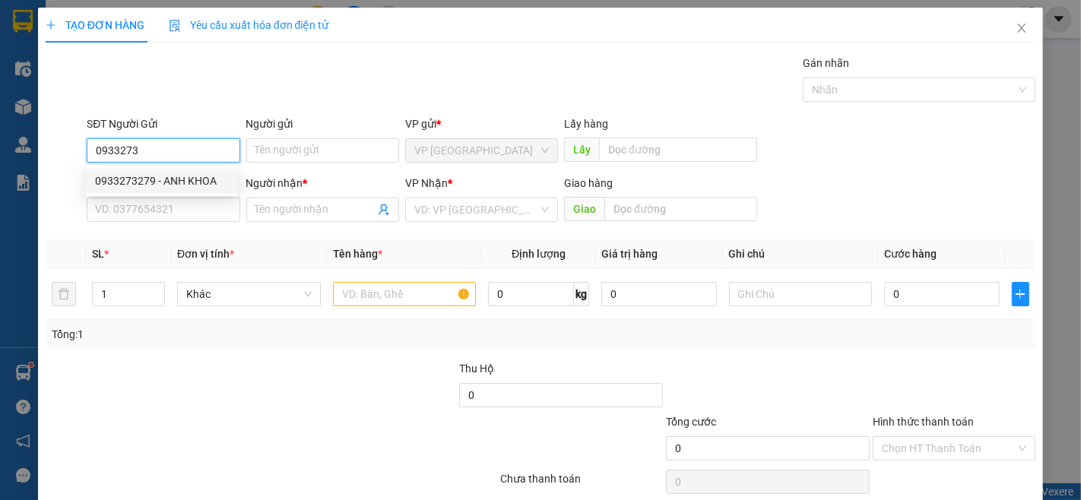
click at [186, 173] on div "0933273279 - ANH KHOA" at bounding box center [161, 181] width 133 height 17
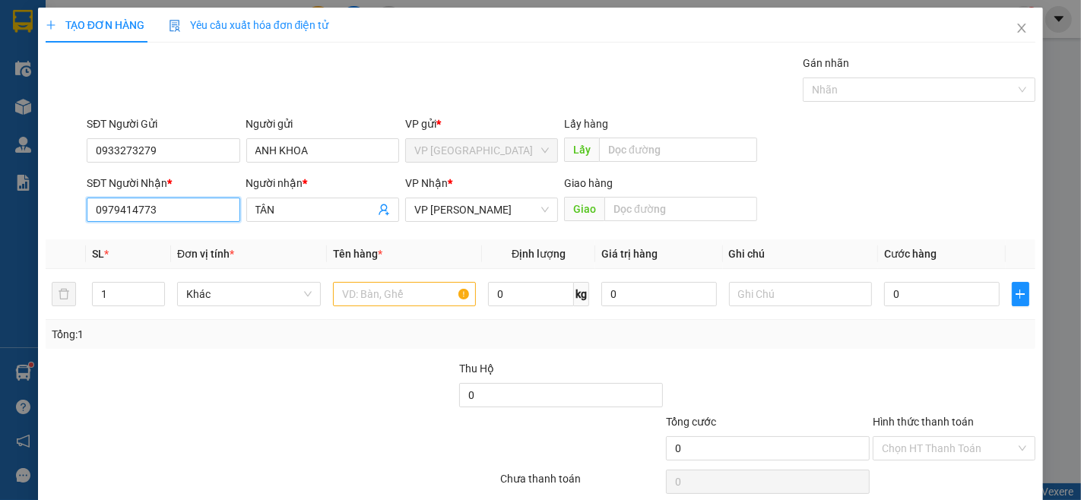
click at [193, 214] on input "0979414773" at bounding box center [163, 210] width 153 height 24
click at [317, 199] on span "TÂN" at bounding box center [322, 210] width 153 height 24
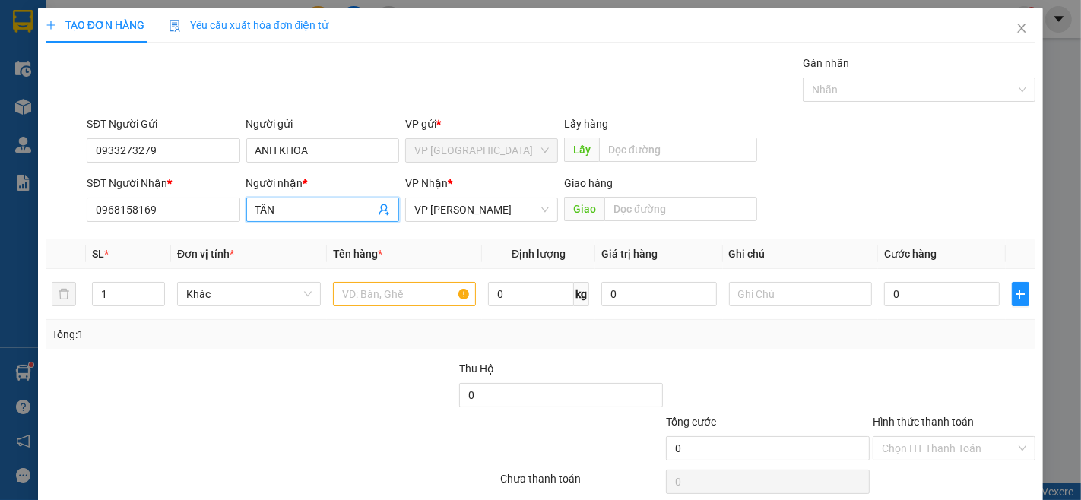
click at [317, 199] on span "TÂN" at bounding box center [322, 210] width 153 height 24
click at [309, 205] on input "TÂN" at bounding box center [315, 210] width 119 height 17
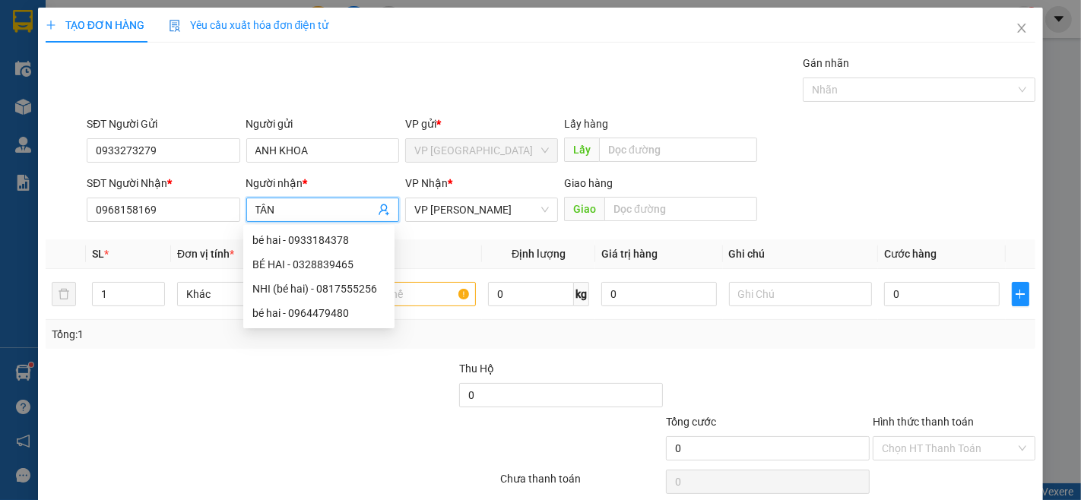
click at [309, 205] on input "TÂN" at bounding box center [315, 210] width 119 height 17
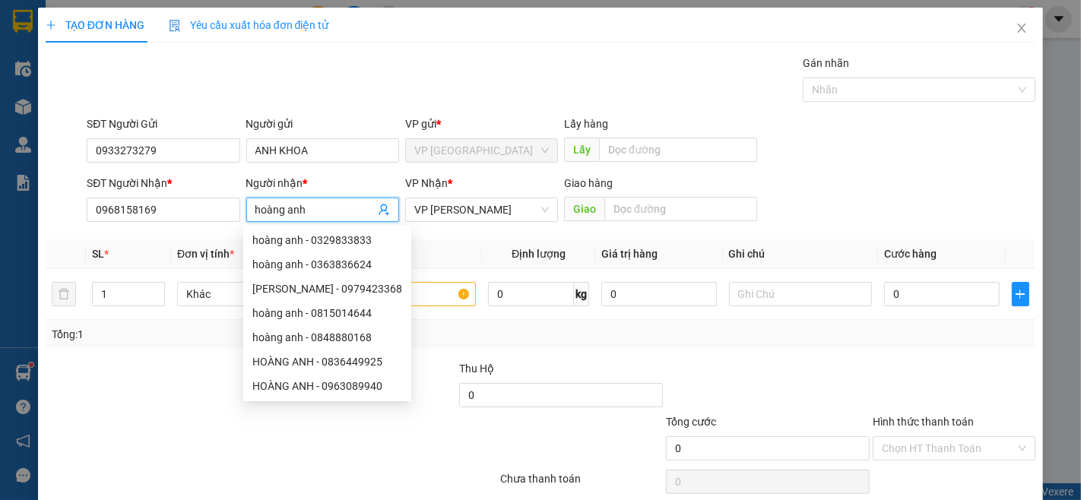
drag, startPoint x: 908, startPoint y: 162, endPoint x: 913, endPoint y: 168, distance: 8.1
click at [909, 163] on div "SĐT Người Gửi 0933273279 Người gửi ANH KHOA VP gửi * VP [GEOGRAPHIC_DATA] Lấy h…" at bounding box center [561, 142] width 955 height 53
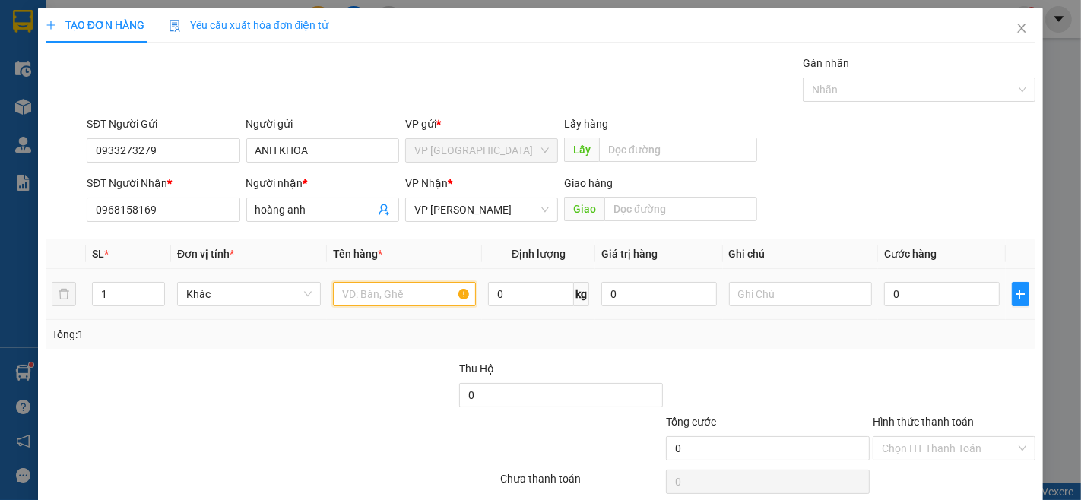
click at [457, 294] on input "text" at bounding box center [405, 294] width 144 height 24
click at [896, 297] on input "0" at bounding box center [941, 294] width 115 height 24
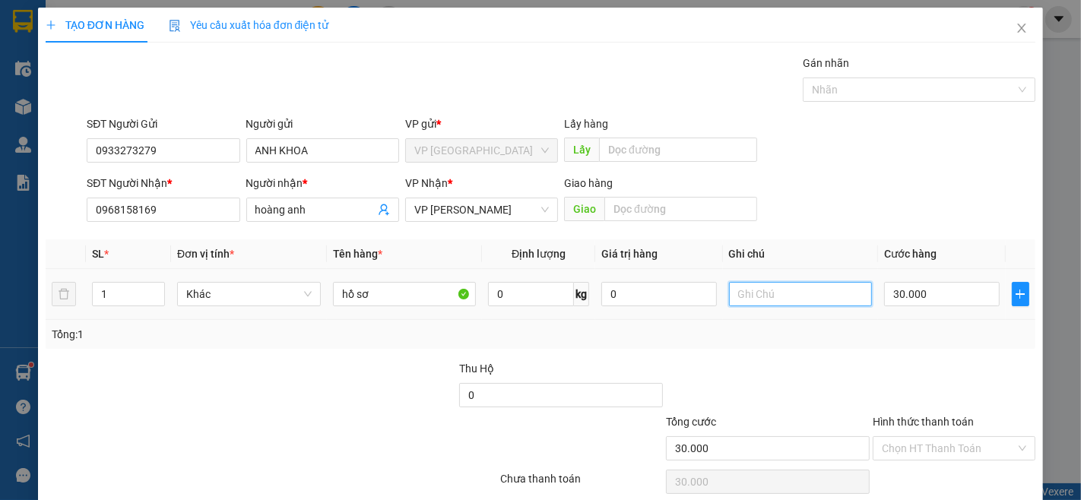
click at [771, 304] on input "text" at bounding box center [801, 294] width 144 height 24
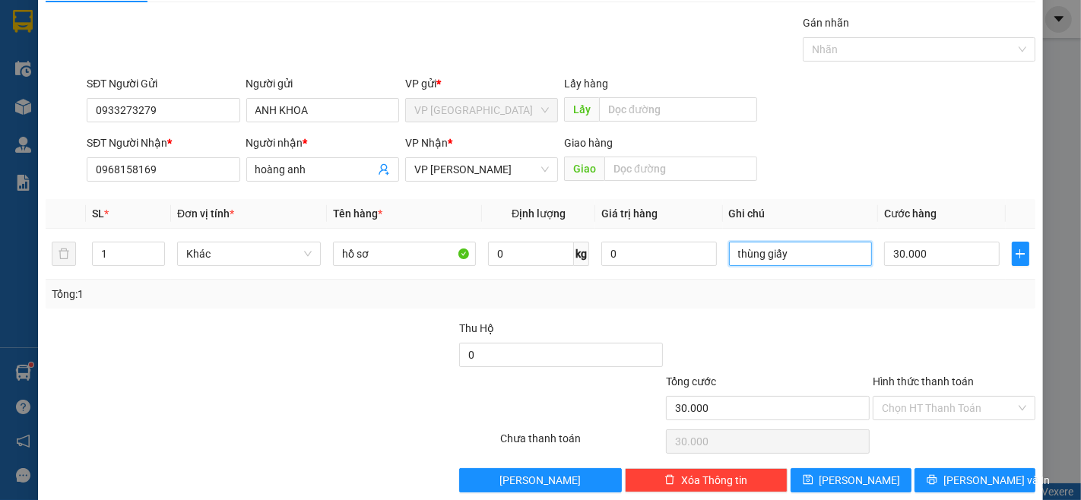
scroll to position [62, 0]
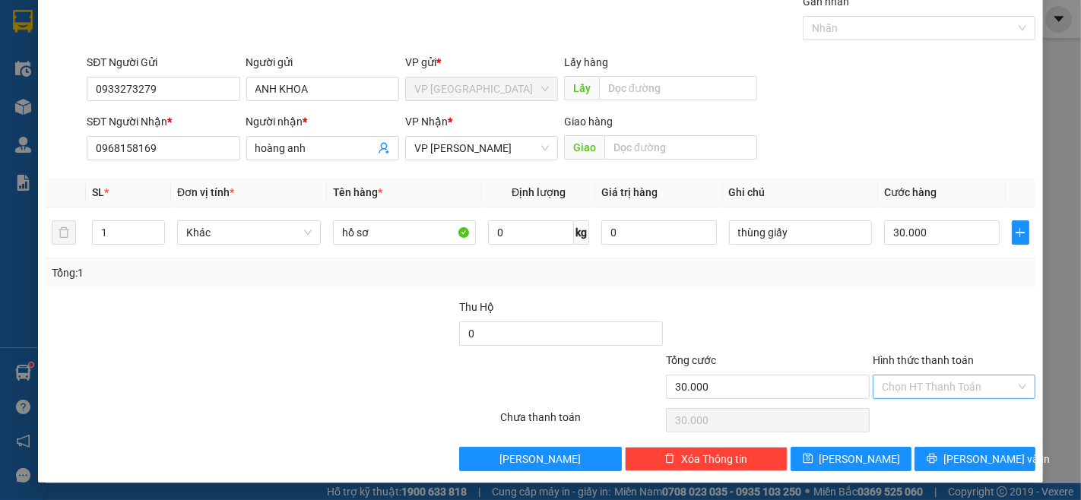
click at [941, 383] on input "Hình thức thanh toán" at bounding box center [949, 387] width 134 height 23
click at [938, 333] on div at bounding box center [955, 325] width 166 height 53
click at [940, 451] on button "[PERSON_NAME] và In" at bounding box center [975, 459] width 121 height 24
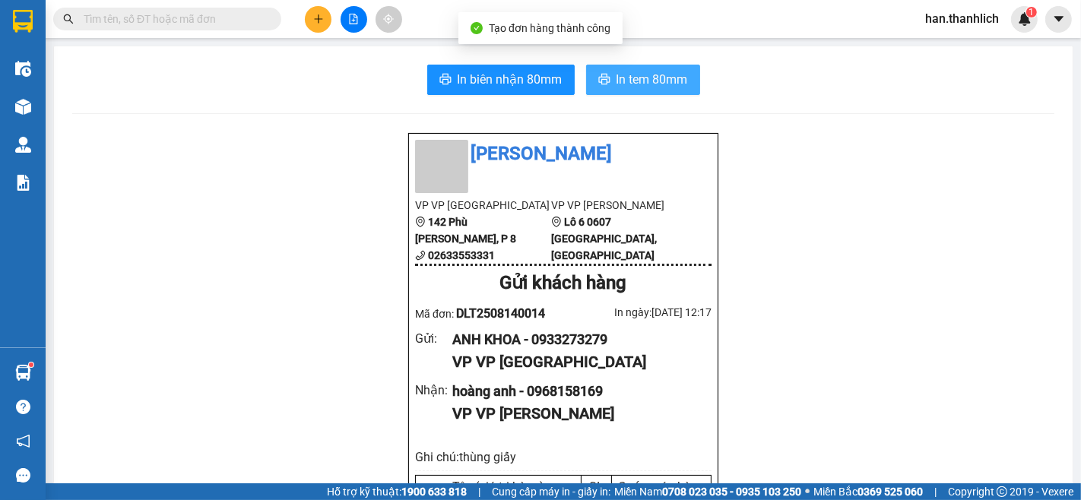
click at [625, 86] on span "In tem 80mm" at bounding box center [652, 79] width 71 height 19
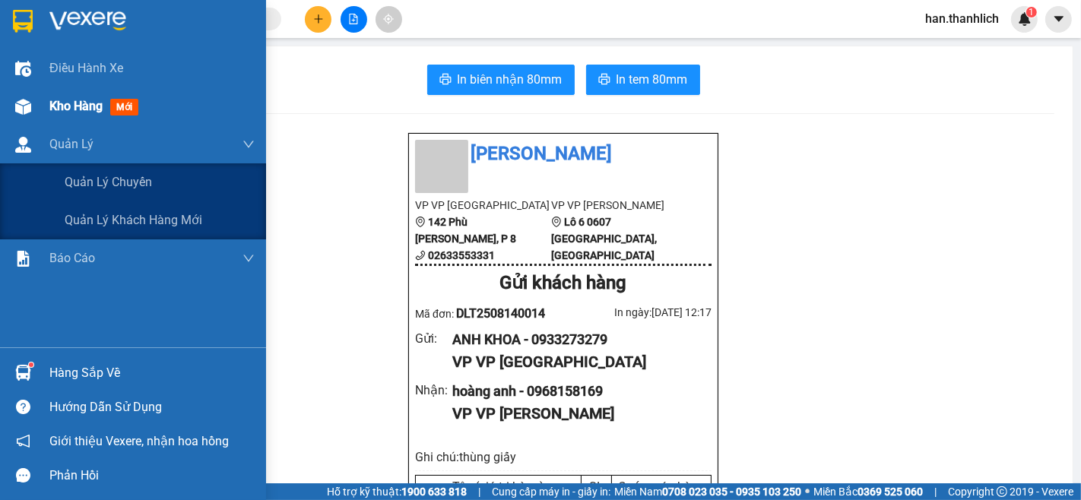
click at [33, 109] on div at bounding box center [23, 107] width 27 height 27
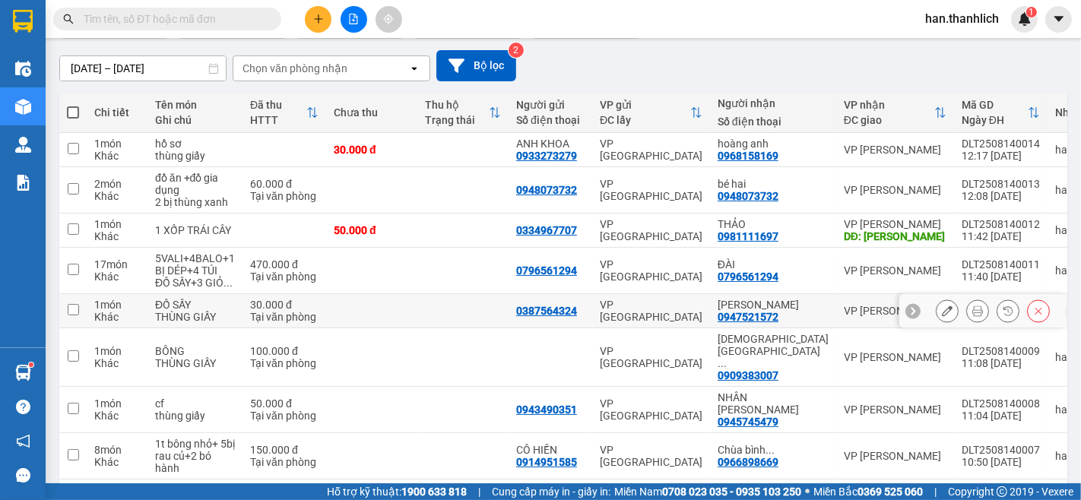
scroll to position [231, 0]
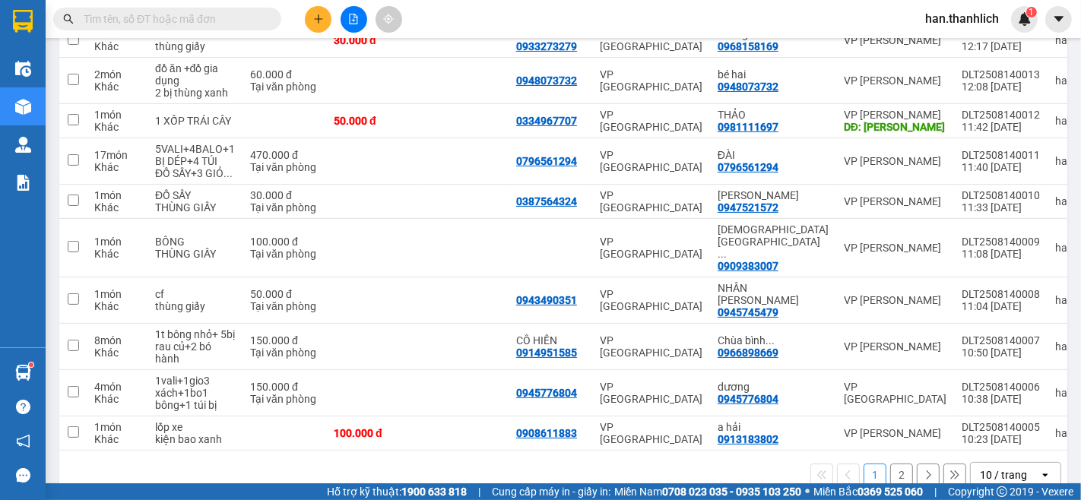
click at [986, 468] on div "10 / trang" at bounding box center [1003, 475] width 47 height 15
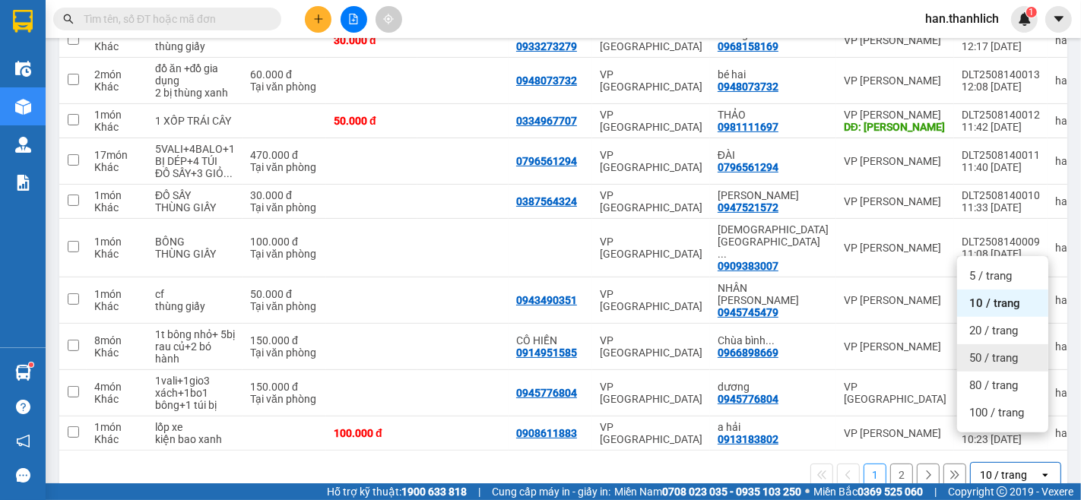
click at [1012, 356] on span "50 / trang" at bounding box center [994, 358] width 49 height 15
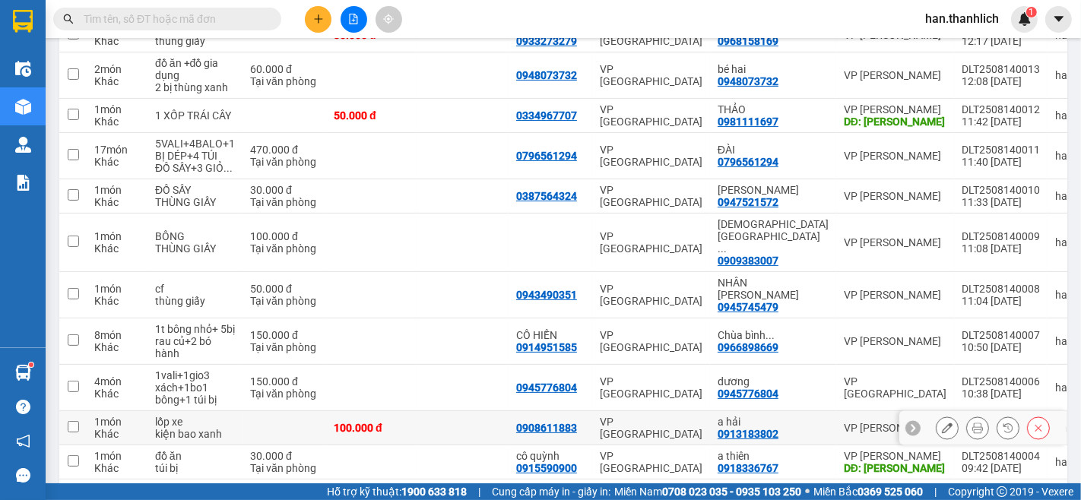
scroll to position [131, 0]
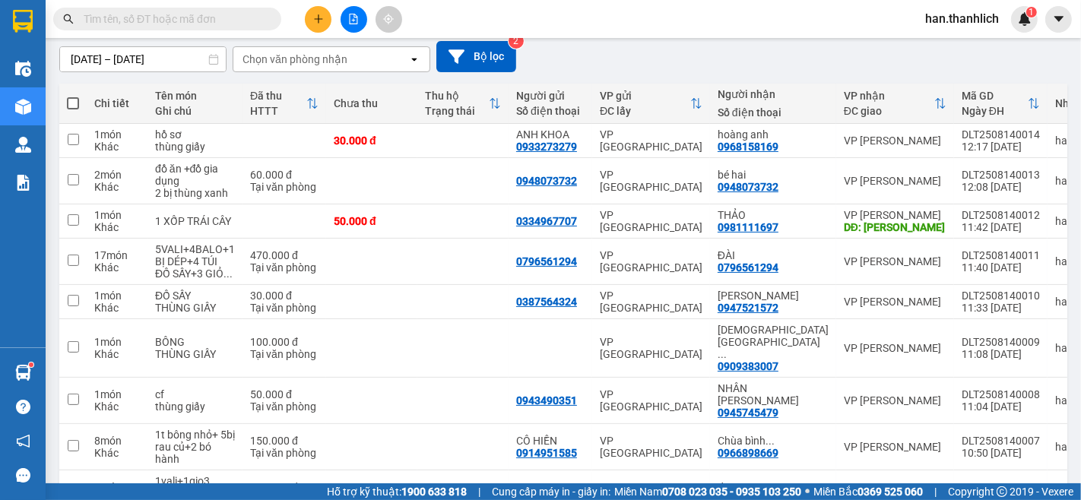
click at [108, 17] on input "text" at bounding box center [173, 19] width 179 height 17
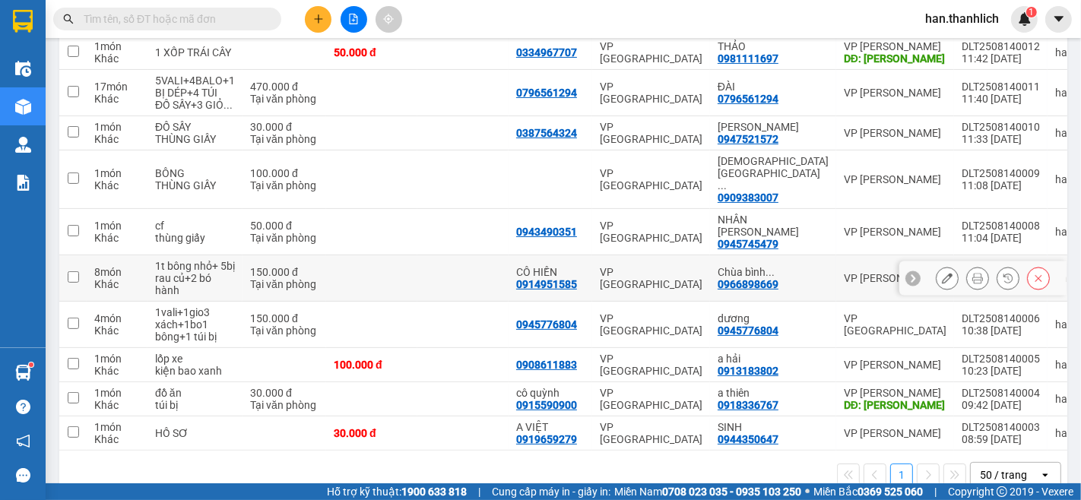
scroll to position [0, 0]
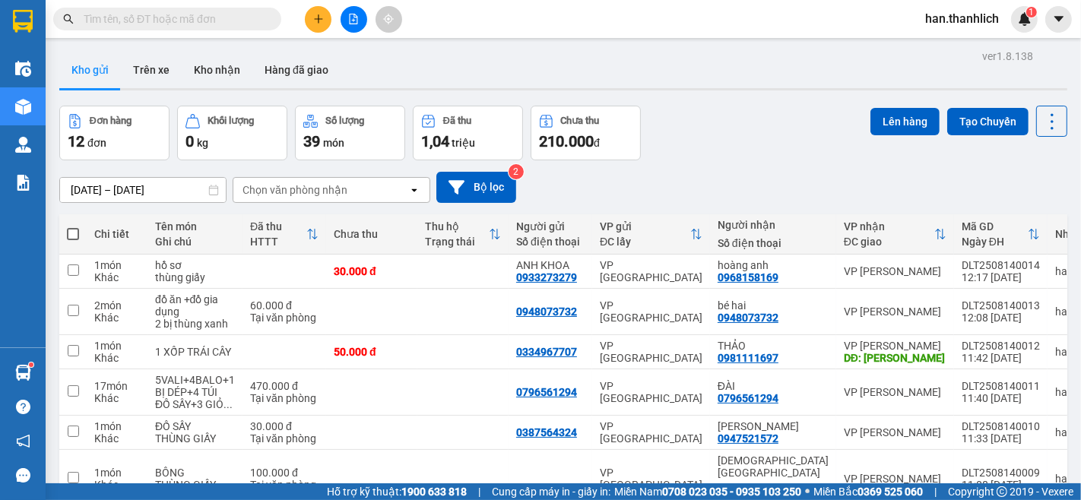
drag, startPoint x: 332, startPoint y: 21, endPoint x: 324, endPoint y: 17, distance: 9.5
click at [332, 20] on div at bounding box center [354, 19] width 114 height 27
click at [322, 14] on icon "plus" at bounding box center [318, 19] width 11 height 11
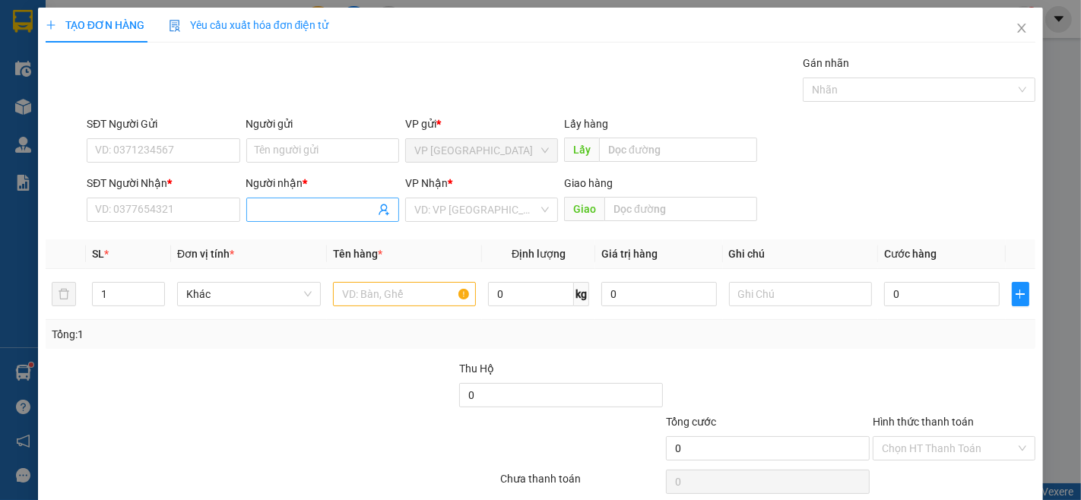
click at [270, 213] on input "Người nhận *" at bounding box center [315, 210] width 119 height 17
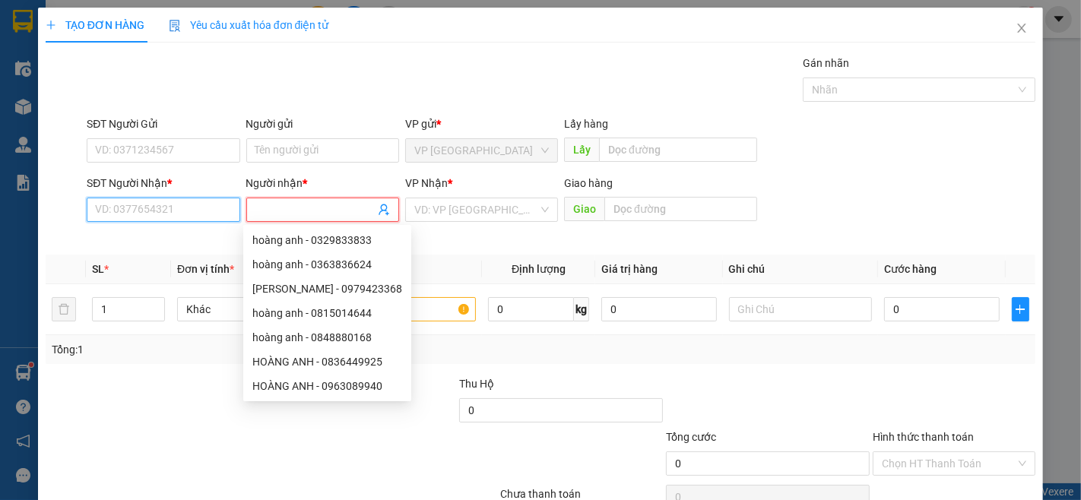
click at [195, 205] on input "SĐT Người Nhận *" at bounding box center [163, 210] width 153 height 24
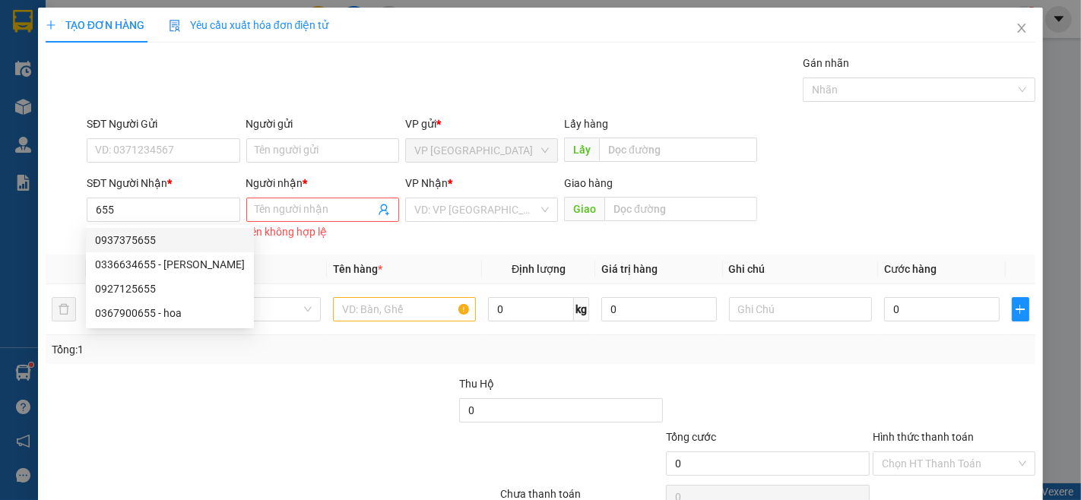
click at [290, 196] on div "Người nhận *" at bounding box center [322, 186] width 153 height 23
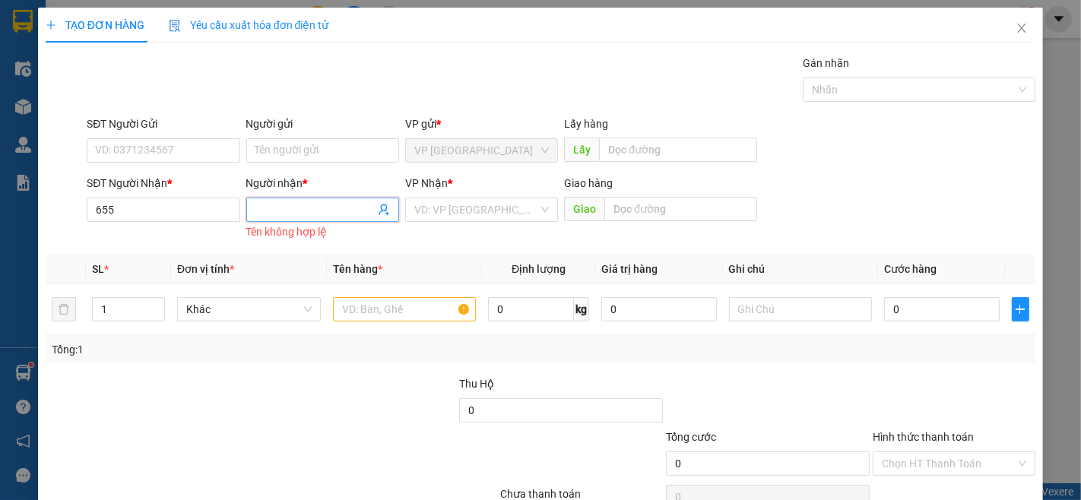
click at [290, 203] on input "Người nhận *" at bounding box center [315, 210] width 119 height 17
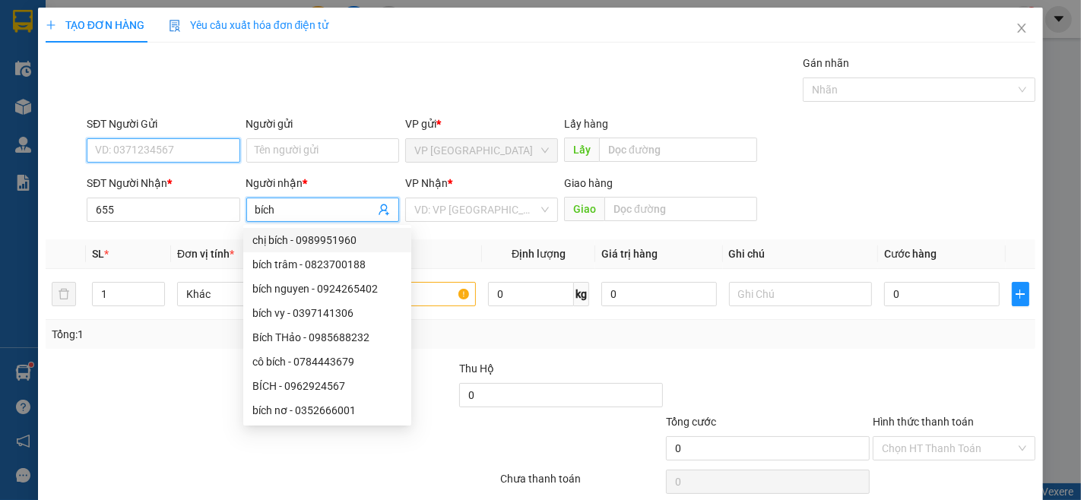
click at [181, 141] on input "SĐT Người Gửi" at bounding box center [163, 150] width 153 height 24
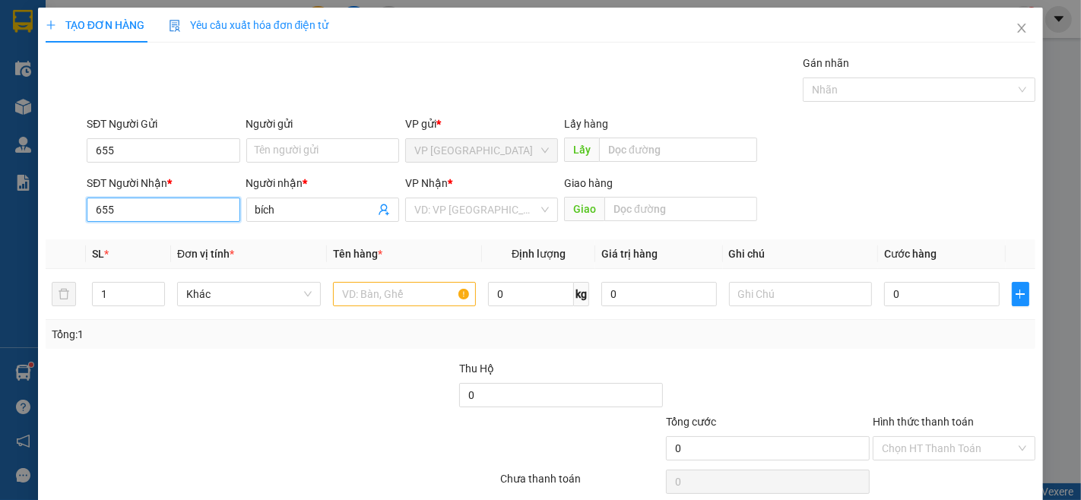
click at [170, 211] on input "655" at bounding box center [163, 210] width 153 height 24
click at [1021, 33] on span "Close" at bounding box center [1022, 29] width 43 height 43
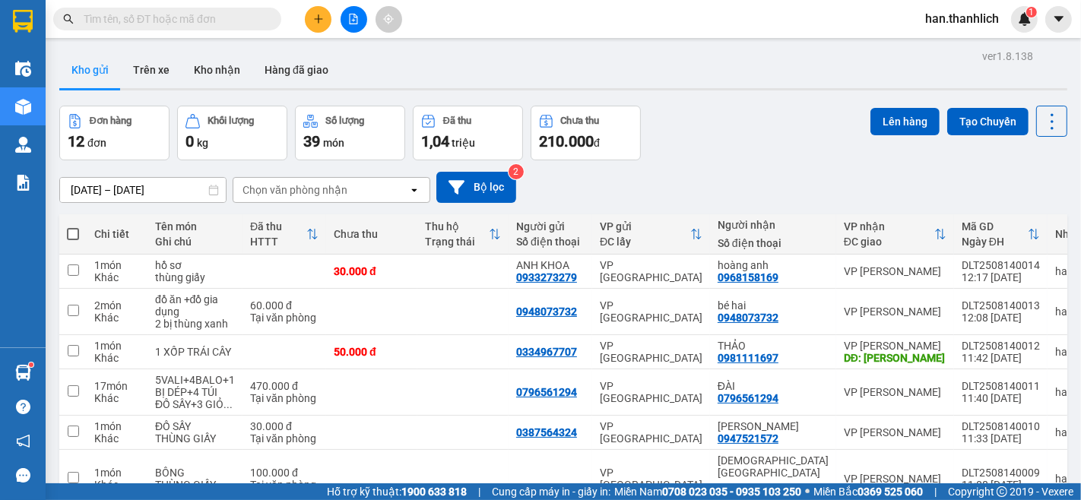
click at [263, 11] on span at bounding box center [167, 19] width 228 height 23
click at [125, 30] on div "Kết quả tìm kiếm ( 1540 ) Bộ lọc Mã ĐH Trạng thái Món hàng Thu hộ Tổng cước Chư…" at bounding box center [148, 19] width 297 height 27
click at [139, 11] on input "text" at bounding box center [173, 19] width 179 height 17
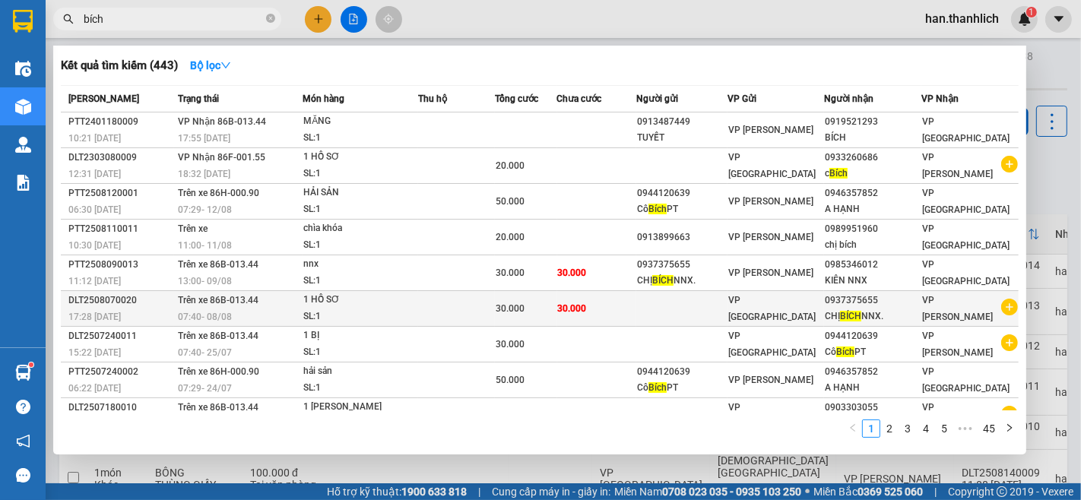
click at [686, 318] on td at bounding box center [682, 309] width 91 height 36
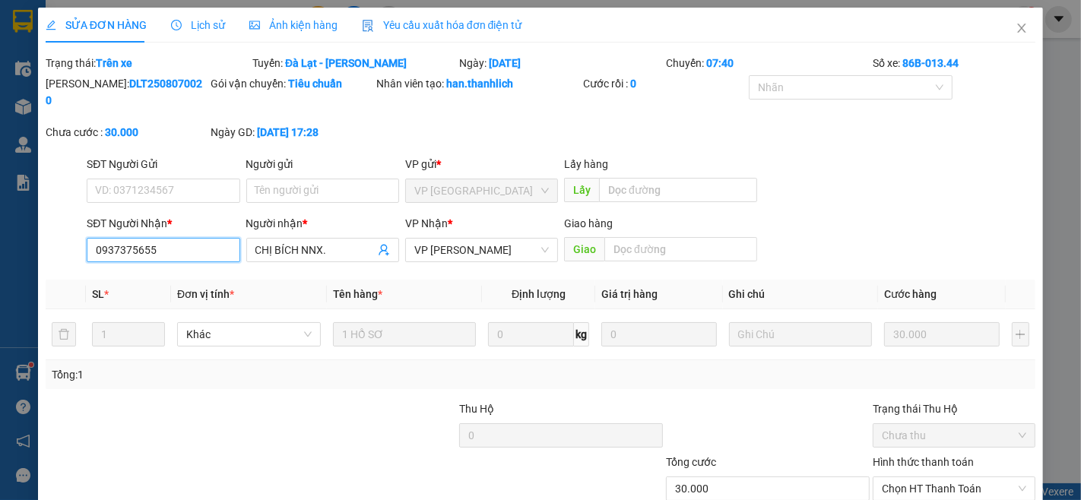
click at [186, 238] on input "0937375655" at bounding box center [163, 250] width 153 height 24
click at [1016, 24] on icon "close" at bounding box center [1022, 28] width 12 height 12
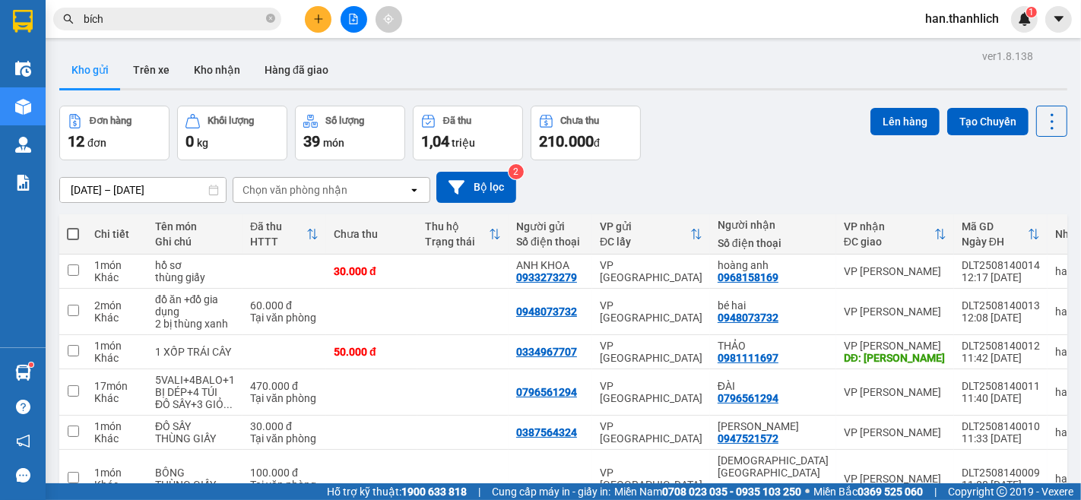
click at [268, 20] on icon "close-circle" at bounding box center [270, 18] width 9 height 9
click at [315, 16] on icon "plus" at bounding box center [318, 19] width 11 height 11
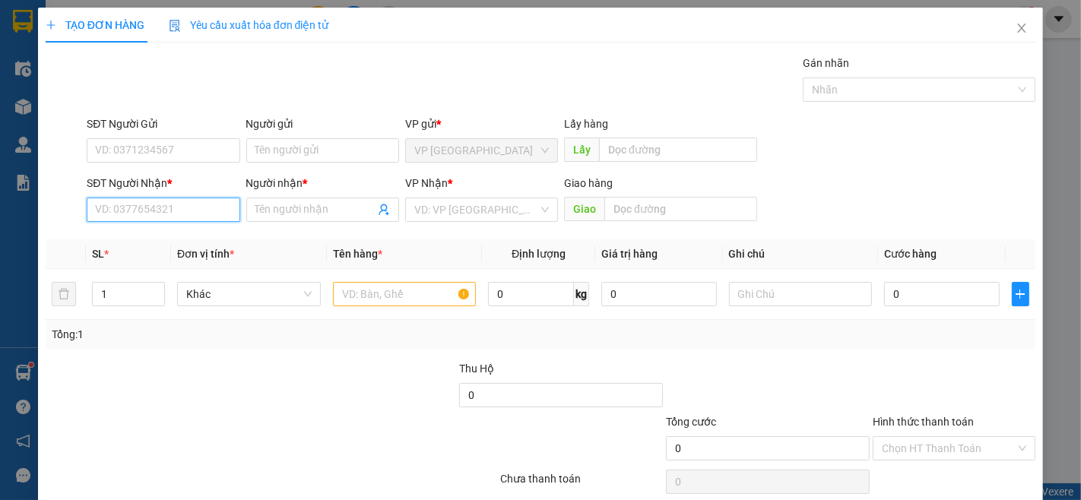
click at [153, 208] on input "SĐT Người Nhận *" at bounding box center [163, 210] width 153 height 24
drag, startPoint x: 153, startPoint y: 208, endPoint x: 148, endPoint y: 214, distance: 8.1
paste input "0937375655"
click at [164, 241] on div "0937375655" at bounding box center [161, 240] width 133 height 17
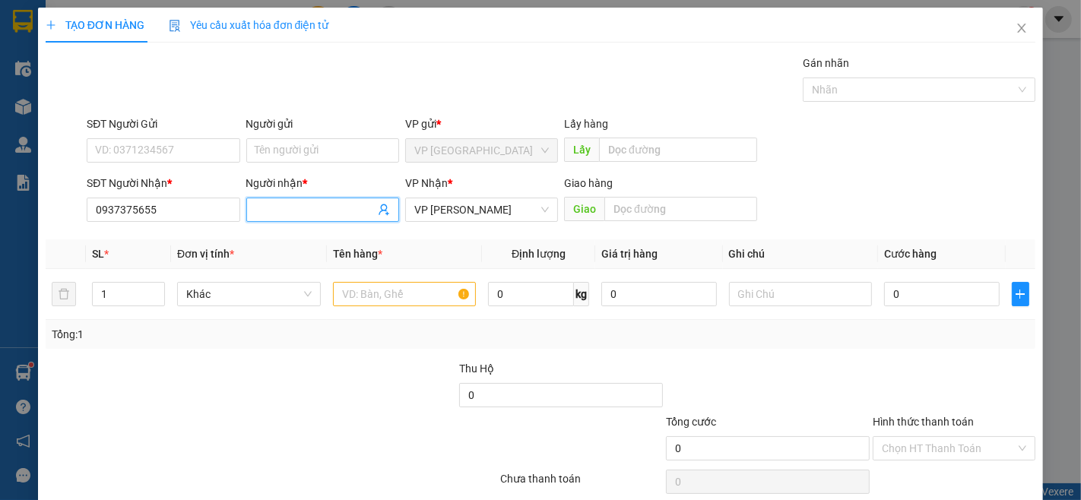
click at [278, 218] on input "Người nhận *" at bounding box center [315, 210] width 119 height 17
click at [980, 222] on div "SĐT Người Nhận * 0937375655 Người nhận * bích nnx VP Nhận * VP [PERSON_NAME] Gi…" at bounding box center [561, 201] width 955 height 53
click at [409, 302] on input "text" at bounding box center [405, 294] width 144 height 24
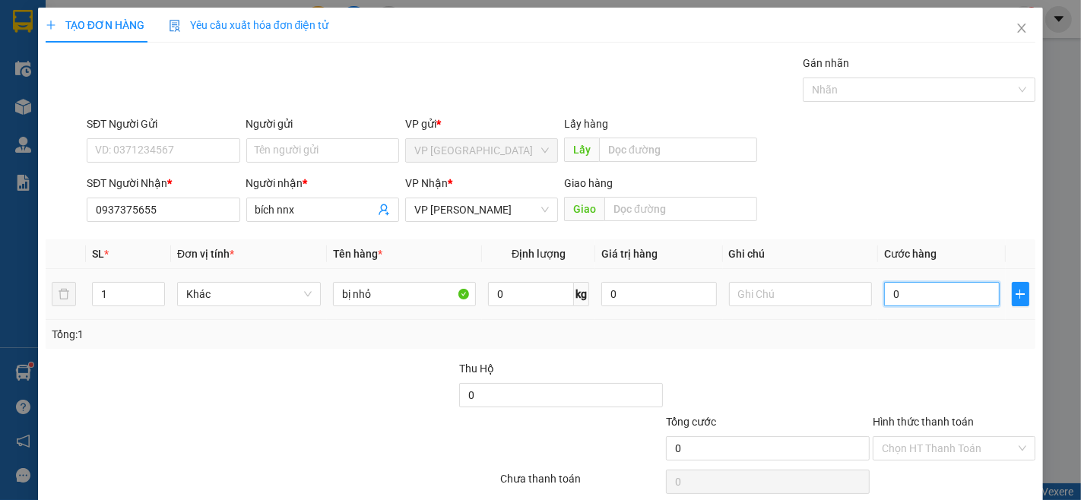
click at [890, 303] on input "0" at bounding box center [941, 294] width 115 height 24
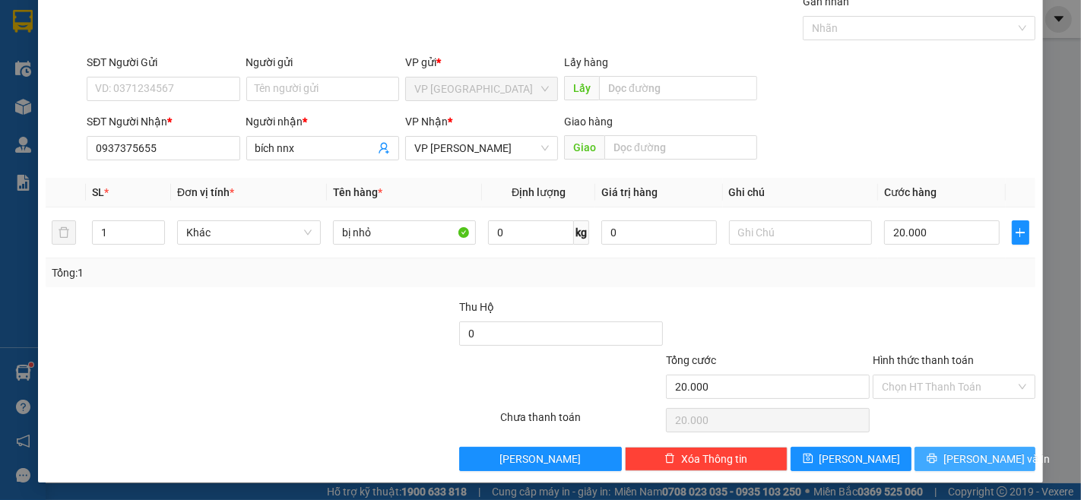
click at [962, 451] on span "[PERSON_NAME] và In" at bounding box center [997, 459] width 106 height 17
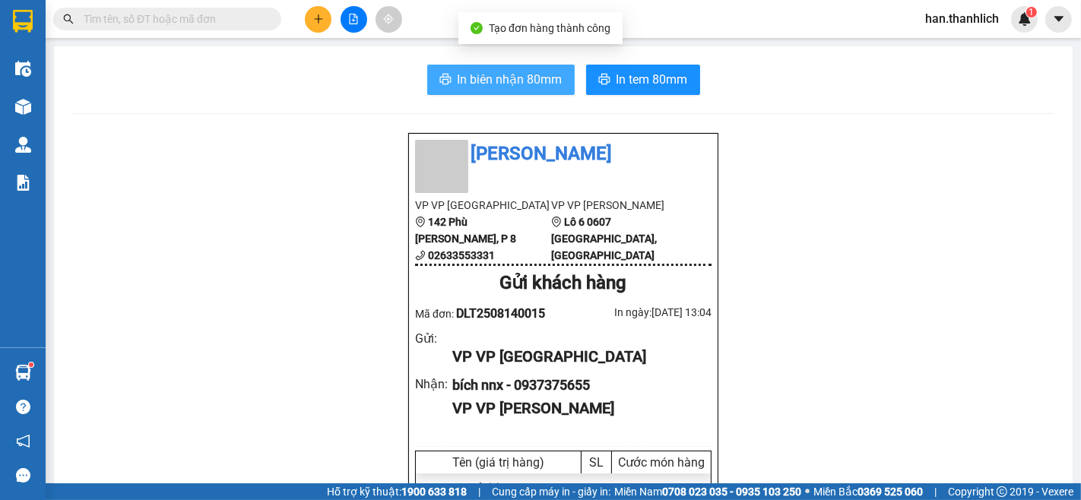
click at [459, 72] on span "In biên nhận 80mm" at bounding box center [510, 79] width 105 height 19
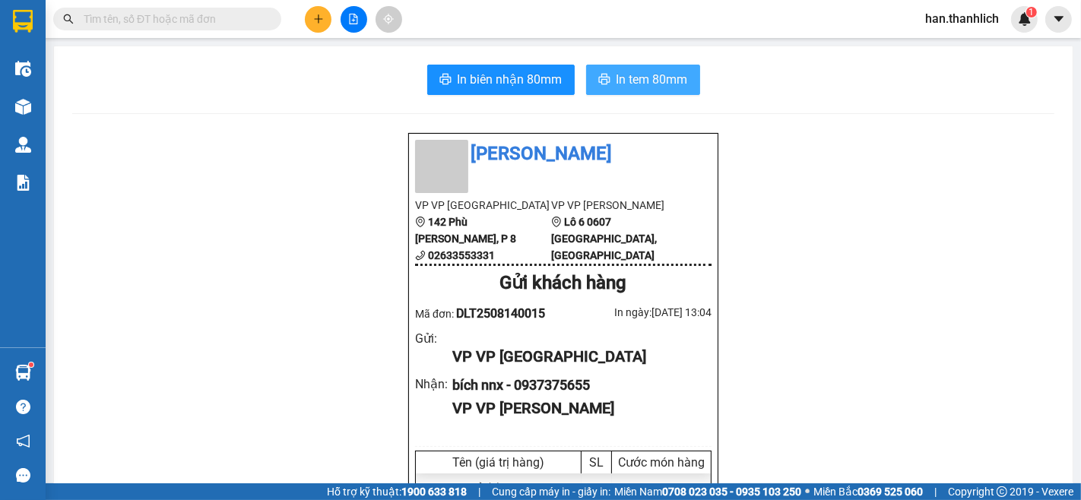
click at [610, 70] on button "In tem 80mm" at bounding box center [643, 80] width 114 height 30
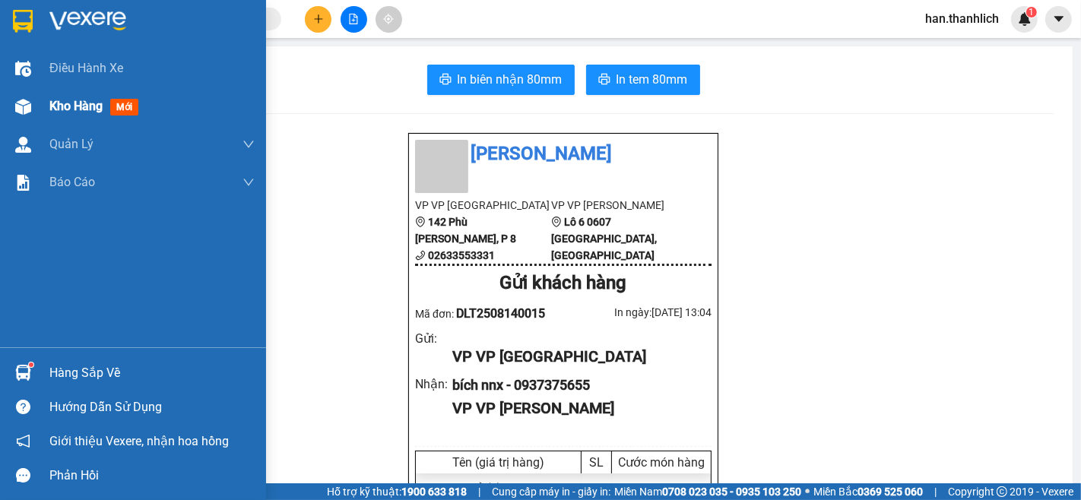
click at [21, 113] on img at bounding box center [23, 107] width 16 height 16
